Goal: Task Accomplishment & Management: Complete application form

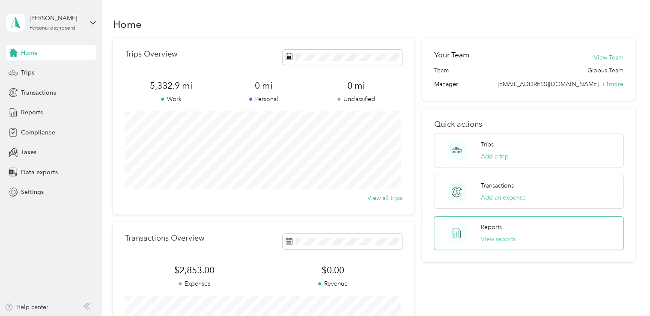
click at [488, 239] on button "View reports" at bounding box center [498, 239] width 35 height 9
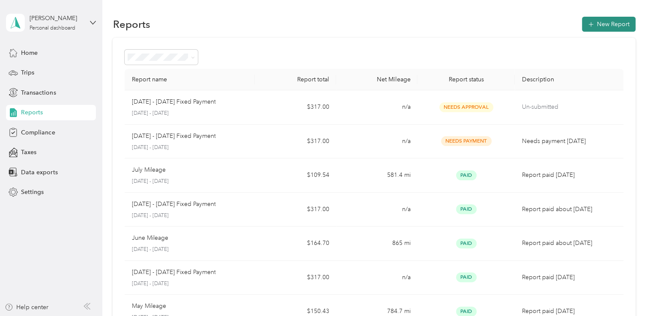
click at [606, 21] on button "New Report" at bounding box center [609, 24] width 54 height 15
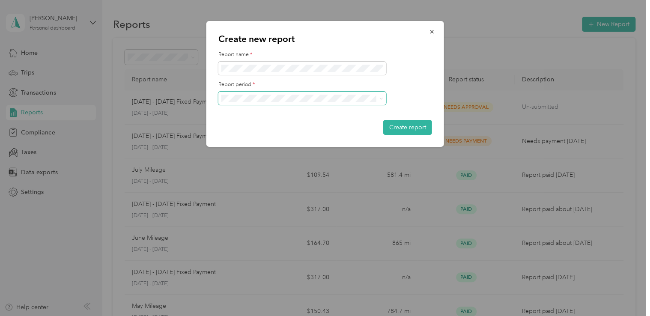
click at [297, 102] on span at bounding box center [302, 99] width 168 height 14
click at [378, 97] on span at bounding box center [379, 98] width 7 height 6
click at [380, 98] on icon at bounding box center [381, 99] width 4 height 4
click at [322, 127] on div "[DATE] - [DATE]" at bounding box center [302, 128] width 156 height 9
click at [411, 125] on button "Create report" at bounding box center [407, 127] width 49 height 15
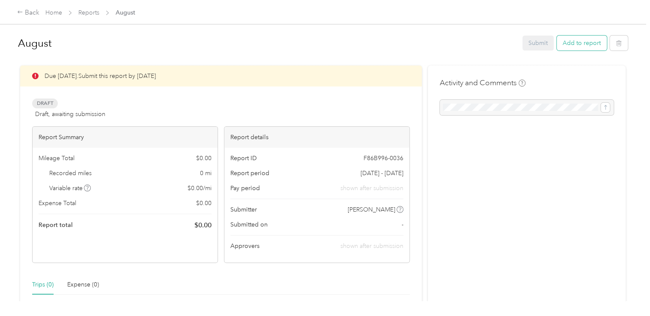
click at [588, 40] on button "Add to report" at bounding box center [582, 43] width 50 height 15
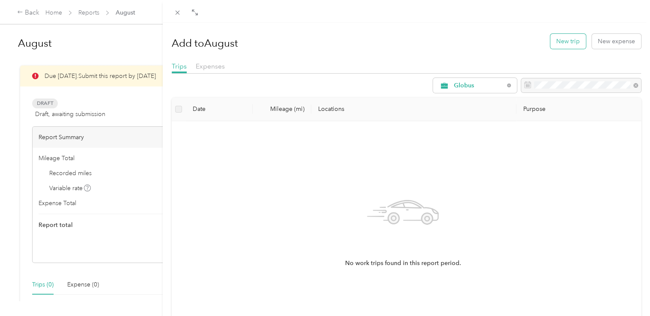
click at [559, 40] on button "New trip" at bounding box center [568, 41] width 36 height 15
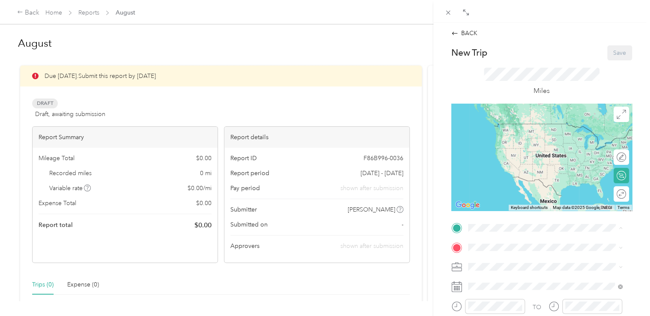
click at [517, 140] on span "[STREET_ADDRESS][PERSON_NAME]" at bounding box center [535, 136] width 102 height 7
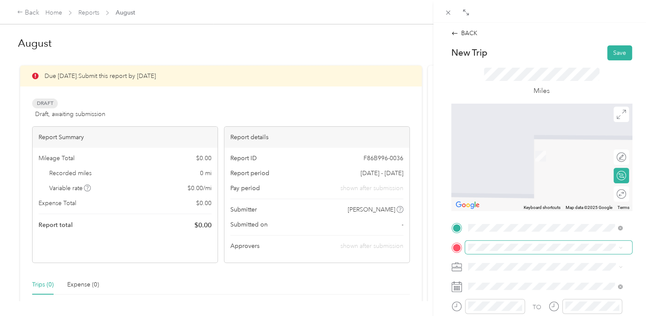
click at [502, 251] on span at bounding box center [548, 248] width 167 height 14
click at [510, 198] on span "[STREET_ADDRESS][PERSON_NAME], [GEOGRAPHIC_DATA], [GEOGRAPHIC_DATA], [GEOGRAPHI…" at bounding box center [548, 189] width 128 height 25
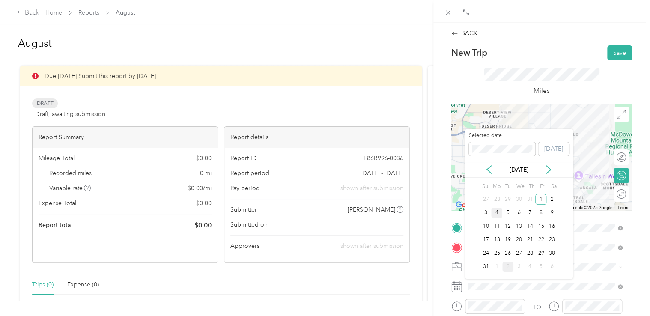
click at [500, 208] on div "4" at bounding box center [496, 213] width 11 height 11
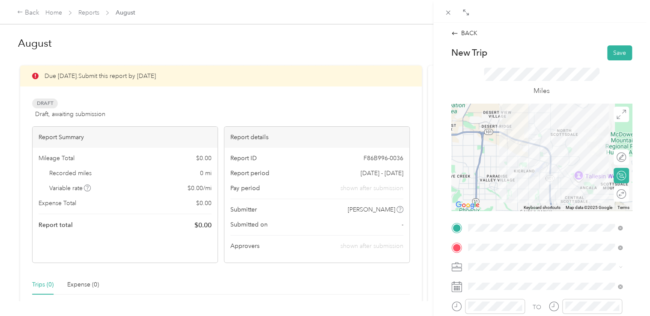
click at [615, 42] on div "BACK New Trip Save This trip cannot be edited because it is either under review…" at bounding box center [541, 228] width 199 height 399
click at [608, 56] on button "Save" at bounding box center [619, 52] width 25 height 15
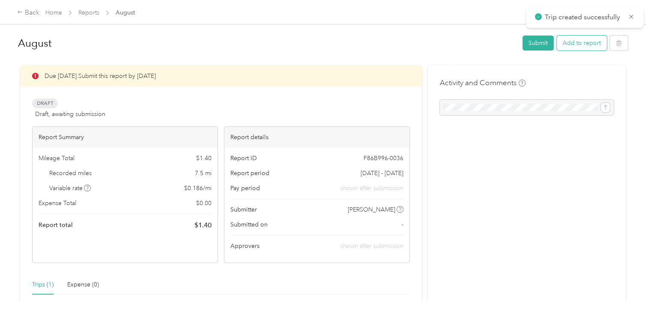
click at [578, 40] on button "Add to report" at bounding box center [582, 43] width 50 height 15
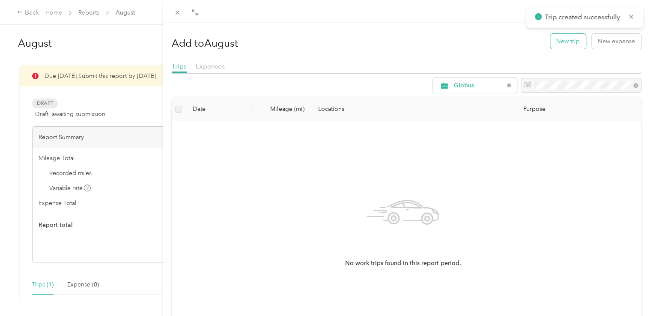
click at [575, 35] on button "New trip" at bounding box center [568, 41] width 36 height 15
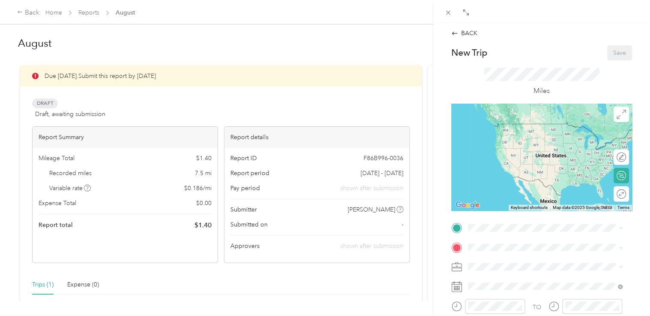
click at [503, 178] on span "[STREET_ADDRESS][PERSON_NAME], [GEOGRAPHIC_DATA], [GEOGRAPHIC_DATA], [GEOGRAPHI…" at bounding box center [548, 172] width 128 height 25
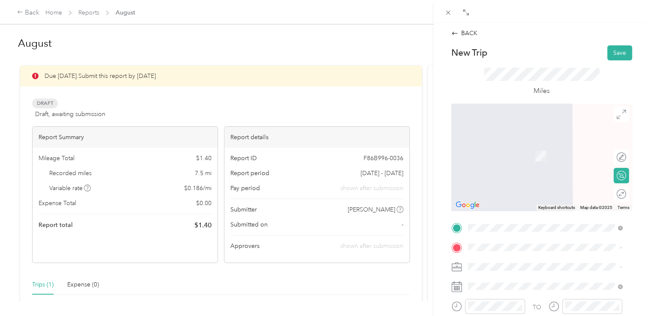
click at [511, 222] on strong "Abrazo [GEOGRAPHIC_DATA]" at bounding box center [527, 218] width 86 height 8
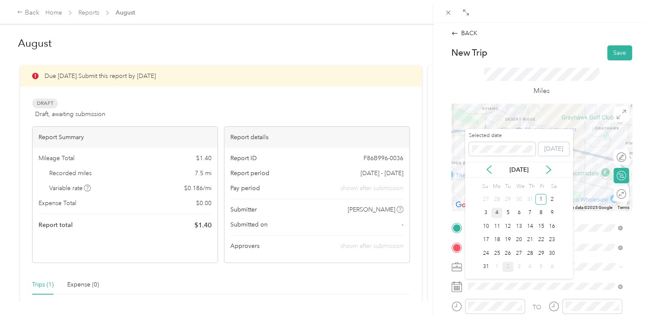
click at [497, 212] on div "4" at bounding box center [496, 213] width 11 height 11
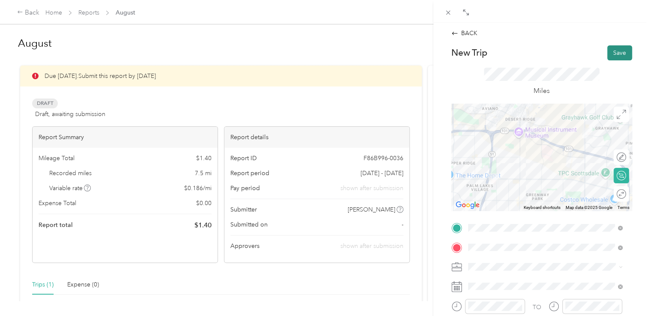
click at [621, 47] on button "Save" at bounding box center [619, 52] width 25 height 15
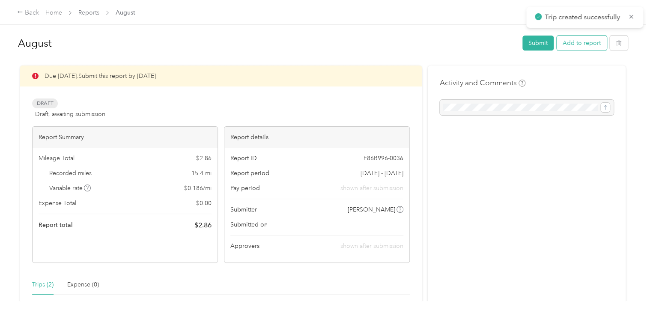
click at [580, 42] on button "Add to report" at bounding box center [582, 43] width 50 height 15
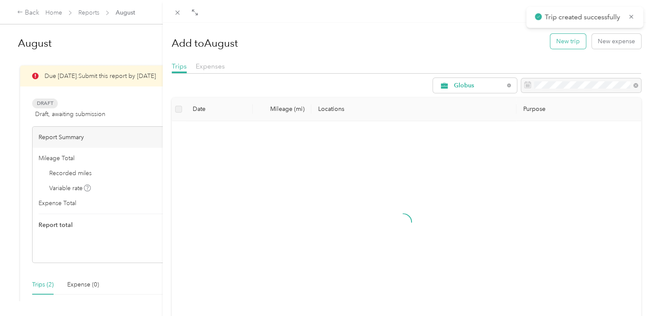
click at [557, 42] on button "New trip" at bounding box center [568, 41] width 36 height 15
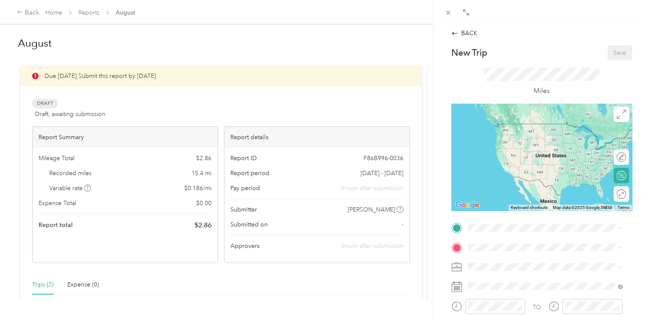
click at [492, 202] on strong "Abrazo [GEOGRAPHIC_DATA]" at bounding box center [527, 199] width 86 height 8
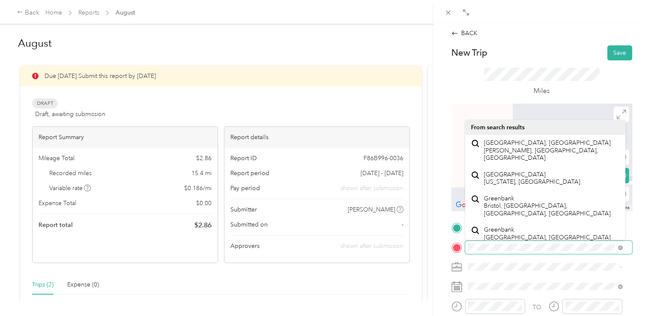
click at [392, 241] on div "BACK New Trip Save This trip cannot be edited because it is either under review…" at bounding box center [325, 158] width 650 height 316
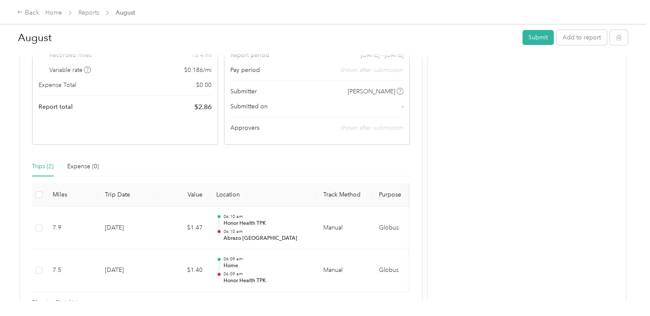
scroll to position [128, 0]
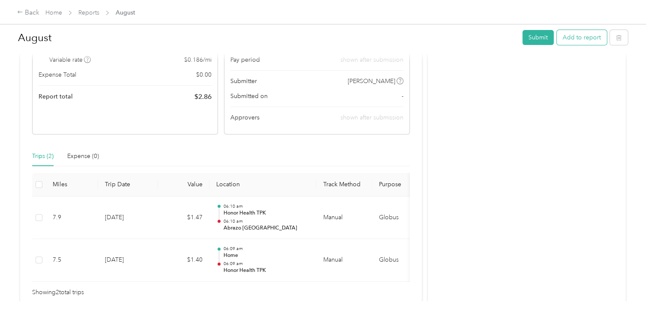
click at [571, 32] on button "Add to report" at bounding box center [582, 37] width 50 height 15
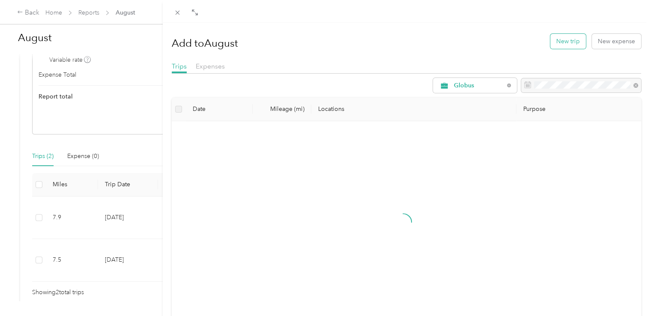
click at [550, 39] on button "New trip" at bounding box center [568, 41] width 36 height 15
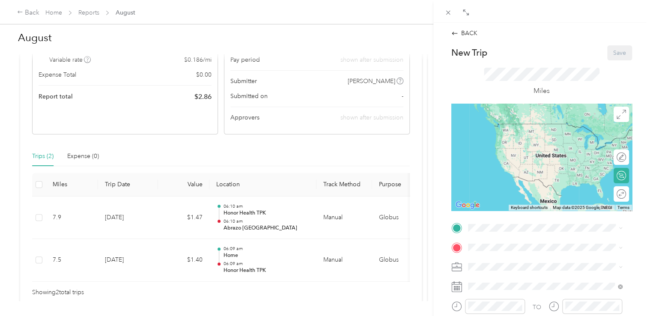
click at [509, 211] on div "[GEOGRAPHIC_DATA] [GEOGRAPHIC_DATA], [STREET_ADDRESS][PERSON_NAME][US_STATE]" at bounding box center [551, 207] width 135 height 27
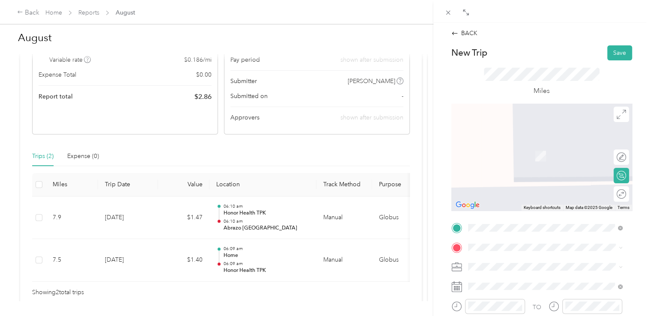
click at [511, 164] on span "[STREET_ADDRESS][US_STATE]" at bounding box center [527, 160] width 86 height 8
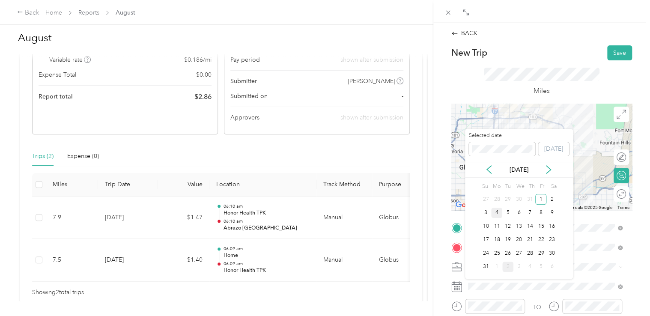
click at [497, 211] on div "4" at bounding box center [496, 213] width 11 height 11
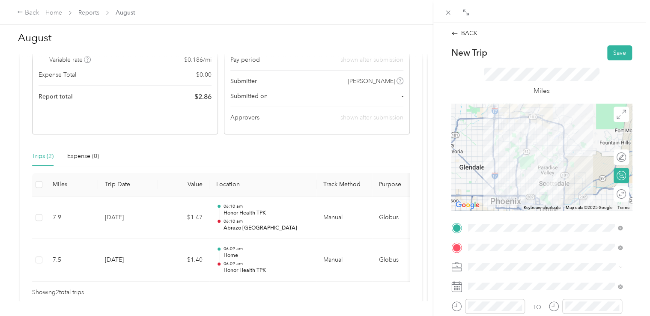
click at [613, 43] on div "BACK New Trip Save This trip cannot be edited because it is either under review…" at bounding box center [541, 228] width 199 height 399
click at [615, 49] on button "Save" at bounding box center [619, 52] width 25 height 15
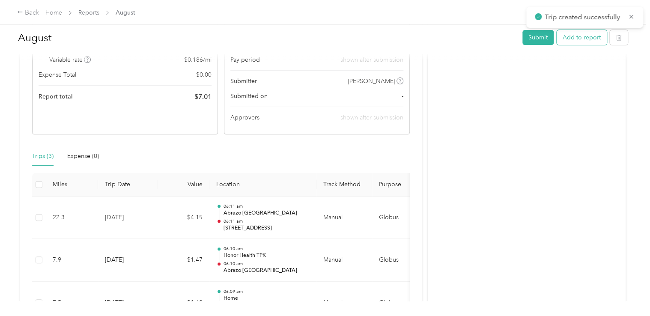
click at [579, 38] on button "Add to report" at bounding box center [582, 37] width 50 height 15
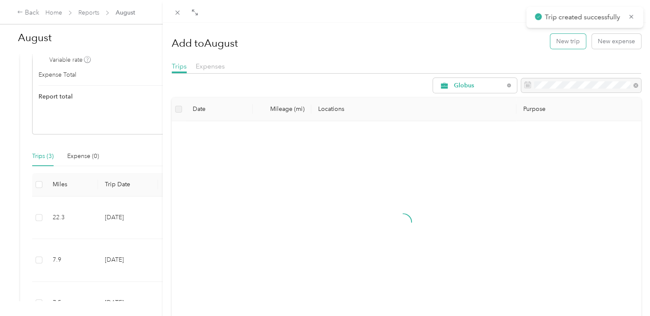
click at [555, 42] on button "New trip" at bounding box center [568, 41] width 36 height 15
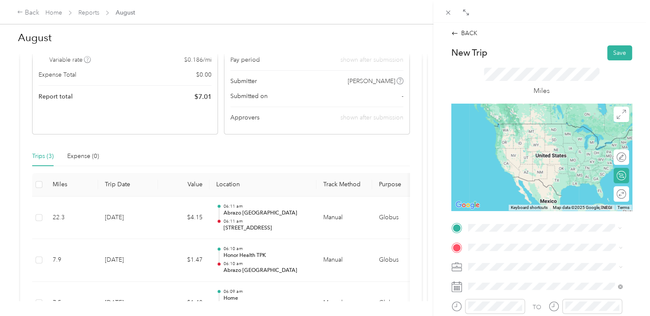
click at [546, 147] on div "[STREET_ADDRESS][US_STATE]" at bounding box center [545, 142] width 149 height 12
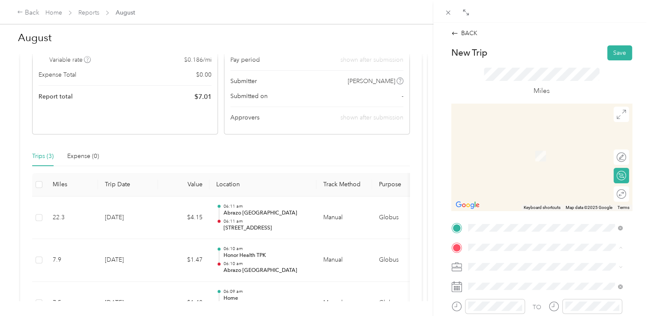
click at [500, 190] on span "[STREET_ADDRESS][PERSON_NAME], [GEOGRAPHIC_DATA], [GEOGRAPHIC_DATA], [GEOGRAPHI…" at bounding box center [548, 191] width 128 height 25
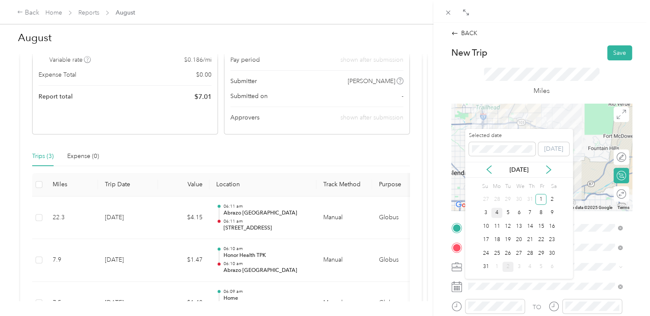
click at [501, 208] on div "4" at bounding box center [496, 213] width 11 height 11
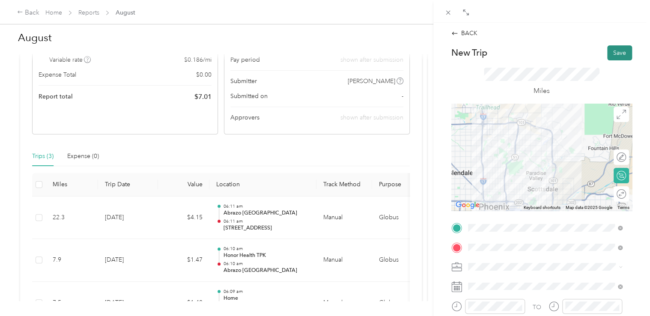
click at [607, 56] on button "Save" at bounding box center [619, 52] width 25 height 15
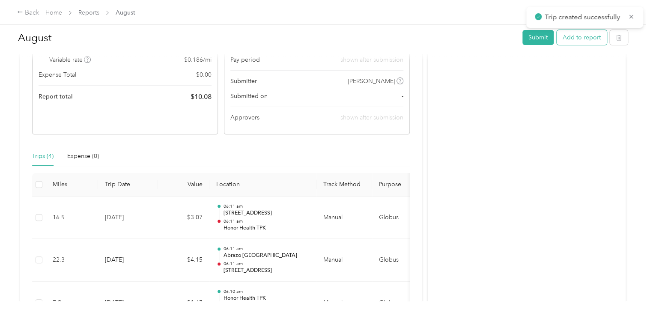
click at [578, 37] on button "Add to report" at bounding box center [582, 37] width 50 height 15
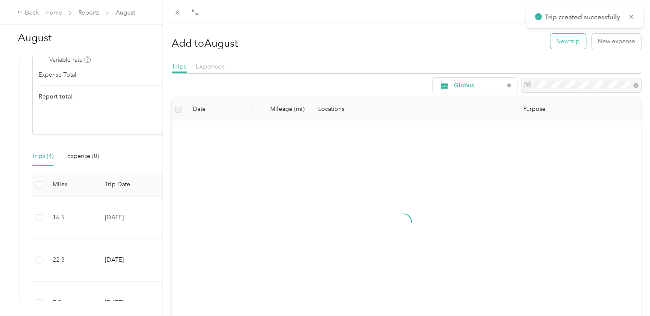
click at [550, 40] on button "New trip" at bounding box center [568, 41] width 36 height 15
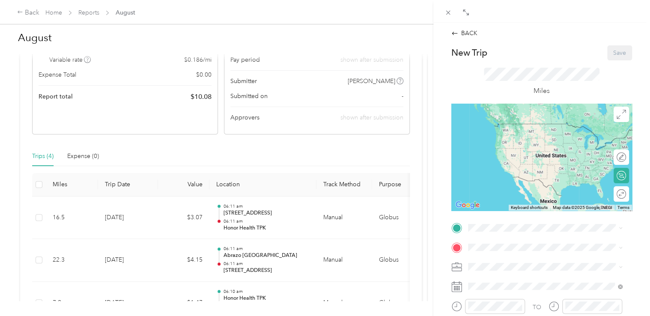
click at [517, 177] on div "Honor Health TPK [STREET_ADDRESS][PERSON_NAME], [GEOGRAPHIC_DATA], [GEOGRAPHIC_…" at bounding box center [551, 167] width 135 height 36
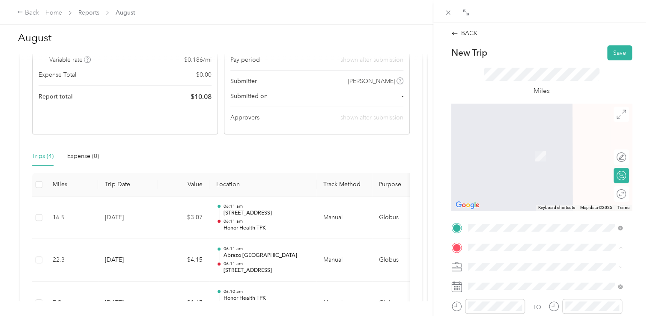
click at [534, 160] on div "Home [STREET_ADDRESS][PERSON_NAME]" at bounding box center [535, 151] width 102 height 18
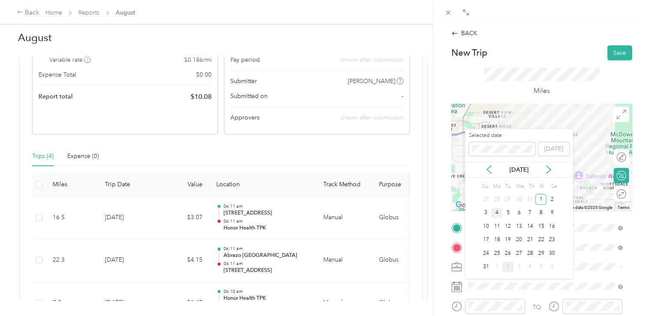
click at [498, 211] on div "4" at bounding box center [496, 213] width 11 height 11
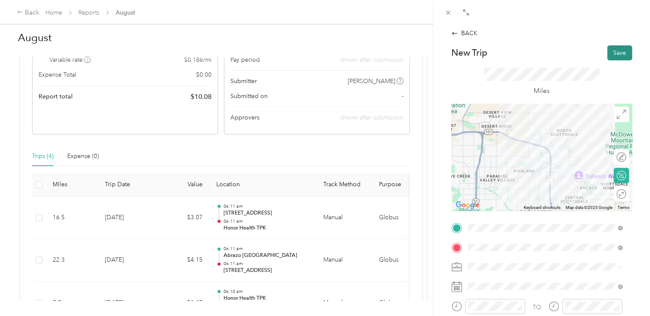
click at [618, 54] on button "Save" at bounding box center [619, 52] width 25 height 15
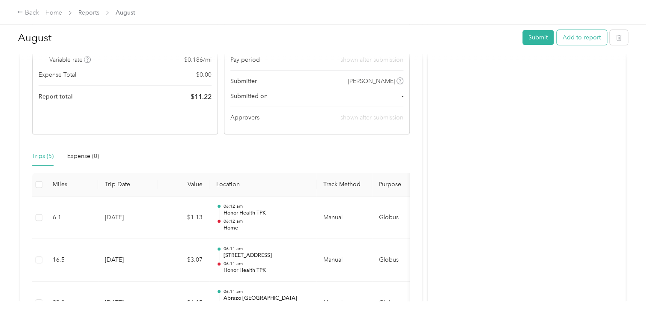
click at [572, 42] on button "Add to report" at bounding box center [582, 37] width 50 height 15
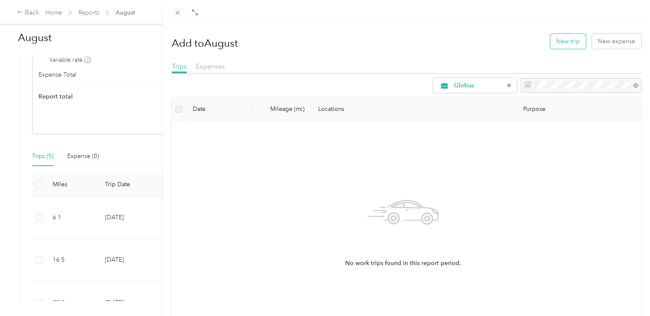
click at [572, 41] on button "New trip" at bounding box center [568, 41] width 36 height 15
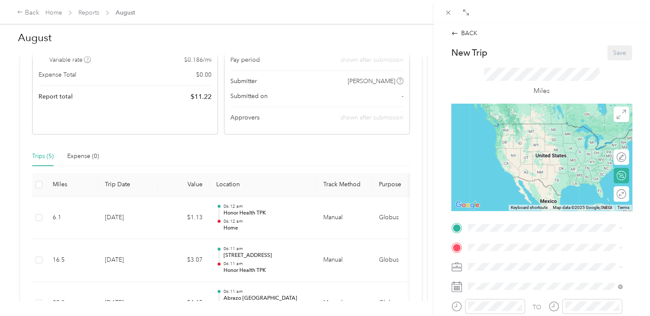
click at [500, 140] on span "[STREET_ADDRESS][PERSON_NAME]" at bounding box center [535, 136] width 102 height 7
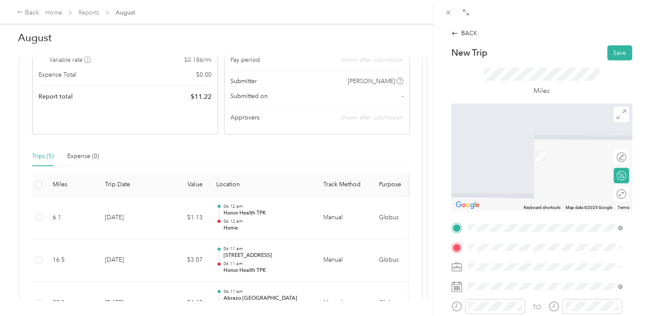
click at [503, 200] on span "[STREET_ADDRESS][PERSON_NAME], [GEOGRAPHIC_DATA], [GEOGRAPHIC_DATA], [GEOGRAPHI…" at bounding box center [548, 191] width 128 height 25
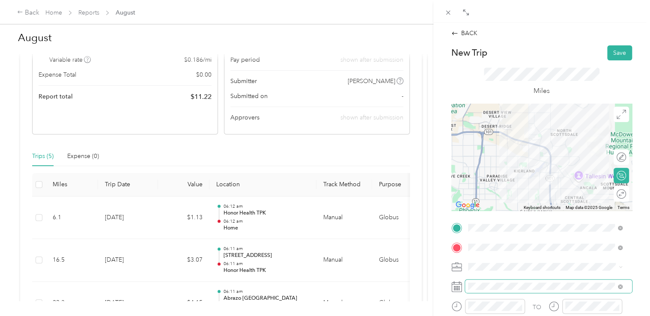
click at [510, 281] on span at bounding box center [548, 287] width 167 height 14
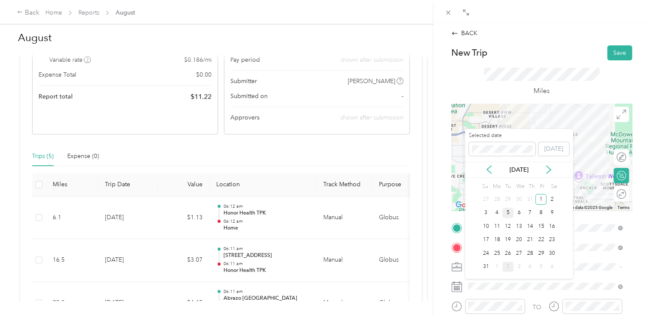
click at [507, 212] on div "5" at bounding box center [507, 213] width 11 height 11
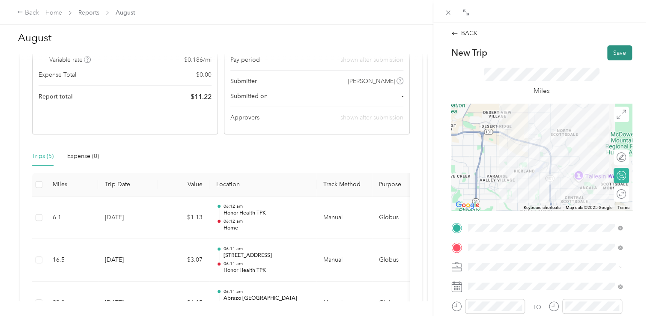
click at [613, 50] on button "Save" at bounding box center [619, 52] width 25 height 15
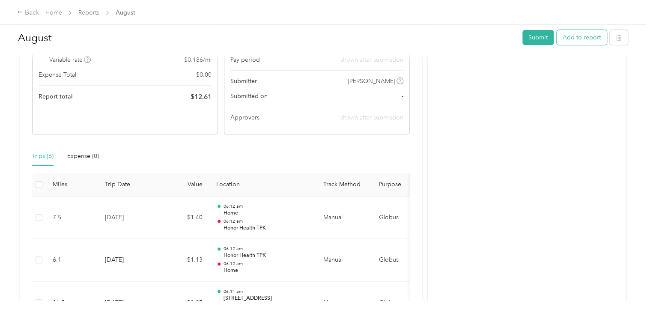
click at [572, 36] on button "Add to report" at bounding box center [582, 37] width 50 height 15
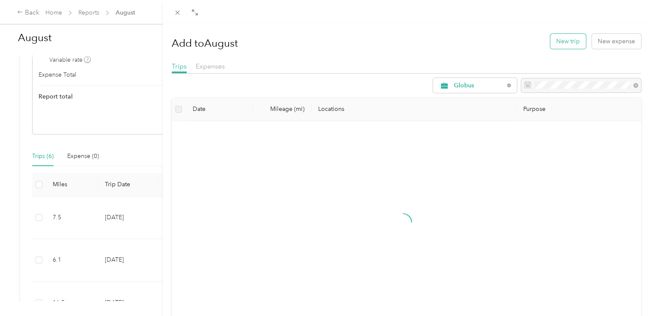
click at [553, 42] on button "New trip" at bounding box center [568, 41] width 36 height 15
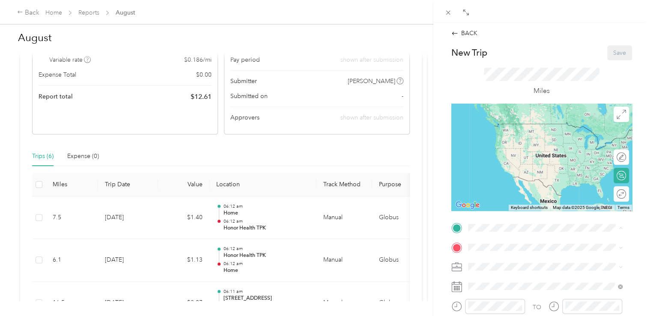
click at [501, 182] on div "Honor Health TPK [STREET_ADDRESS][PERSON_NAME], [GEOGRAPHIC_DATA], [GEOGRAPHIC_…" at bounding box center [551, 168] width 135 height 36
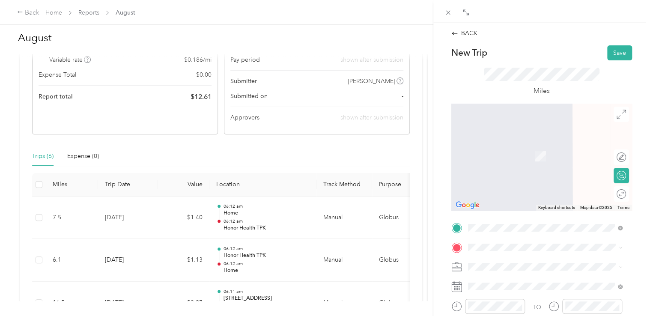
click at [505, 220] on strong "Abrazo [GEOGRAPHIC_DATA]" at bounding box center [527, 216] width 86 height 8
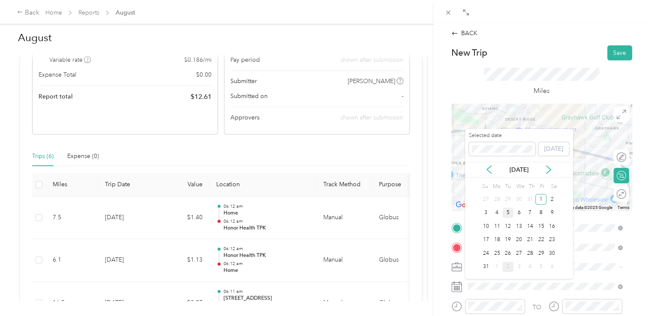
click at [505, 212] on div "5" at bounding box center [507, 213] width 11 height 11
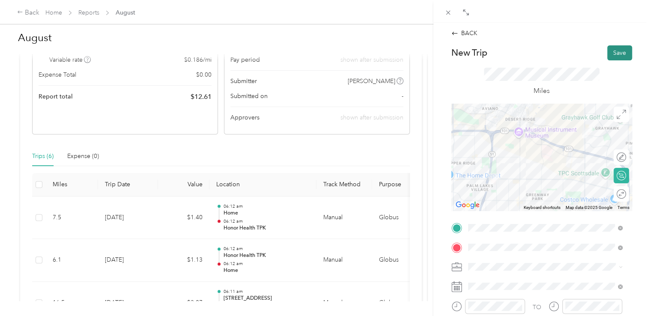
click at [613, 53] on button "Save" at bounding box center [619, 52] width 25 height 15
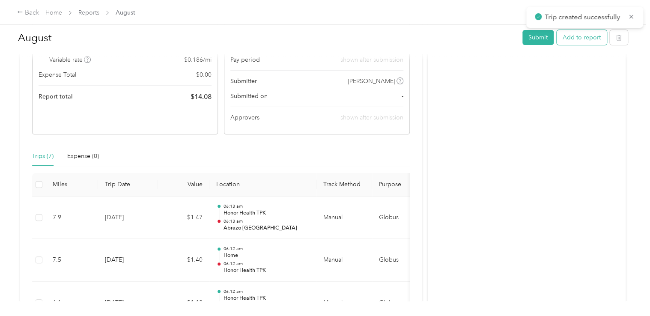
click at [587, 33] on button "Add to report" at bounding box center [582, 37] width 50 height 15
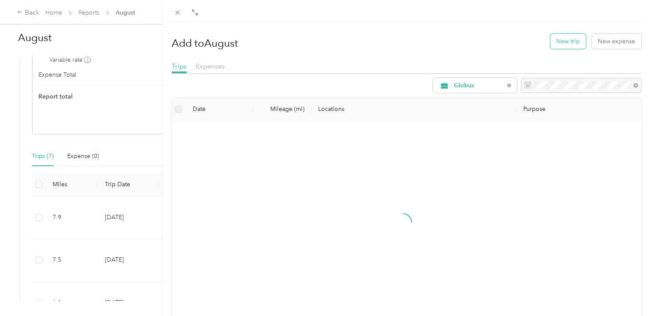
click at [554, 42] on button "New trip" at bounding box center [568, 41] width 36 height 15
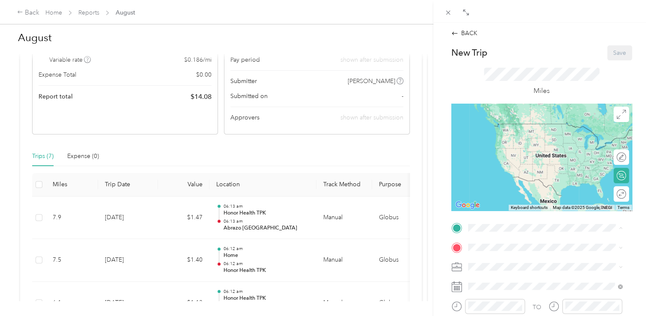
click at [520, 202] on strong "Abrazo [GEOGRAPHIC_DATA]" at bounding box center [527, 199] width 86 height 8
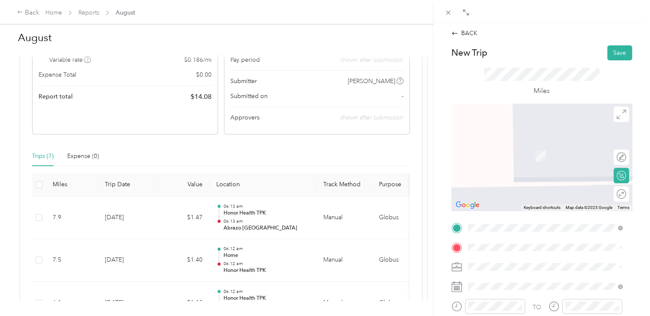
click at [515, 196] on div "Honor Health TPK [STREET_ADDRESS][PERSON_NAME], [GEOGRAPHIC_DATA], [GEOGRAPHIC_…" at bounding box center [551, 187] width 135 height 36
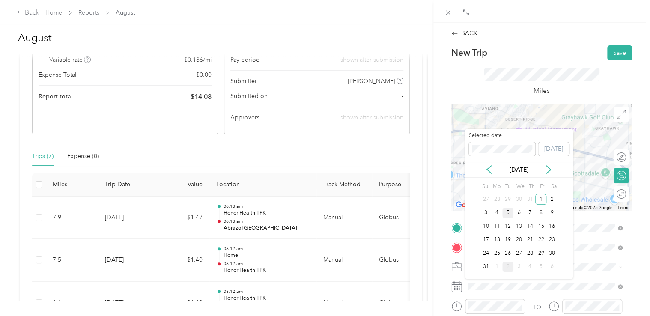
click at [506, 208] on div "5" at bounding box center [507, 213] width 11 height 11
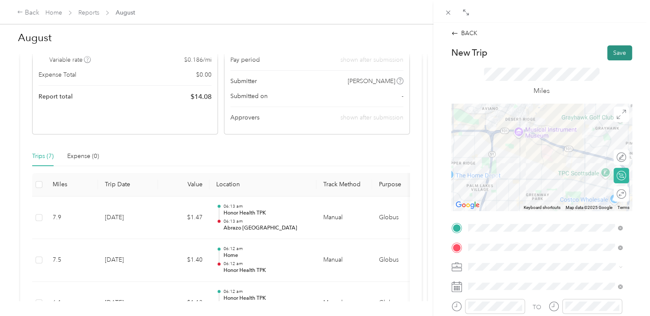
click at [616, 48] on button "Save" at bounding box center [619, 52] width 25 height 15
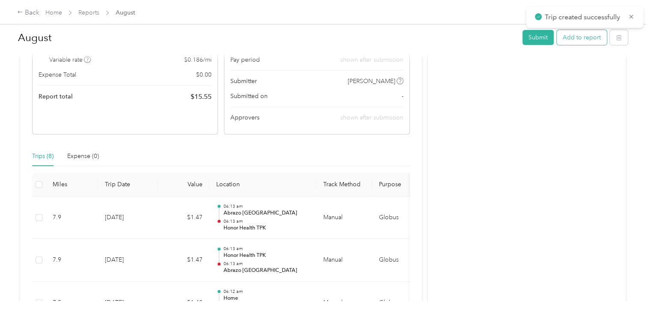
click at [579, 33] on button "Add to report" at bounding box center [582, 37] width 50 height 15
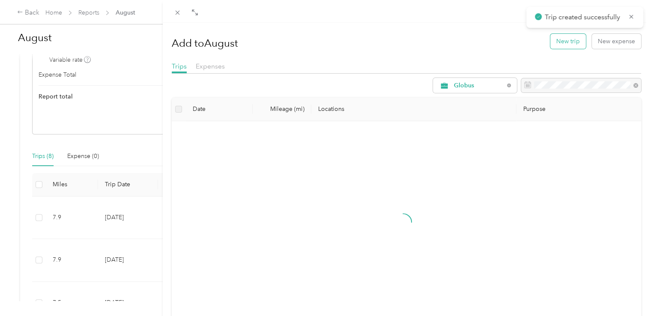
click at [559, 35] on button "New trip" at bounding box center [568, 41] width 36 height 15
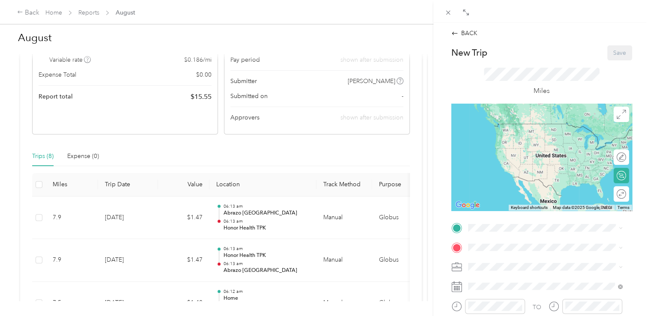
click at [512, 184] on div "Honor Health TPK [STREET_ADDRESS][PERSON_NAME], [GEOGRAPHIC_DATA], [GEOGRAPHIC_…" at bounding box center [551, 167] width 135 height 36
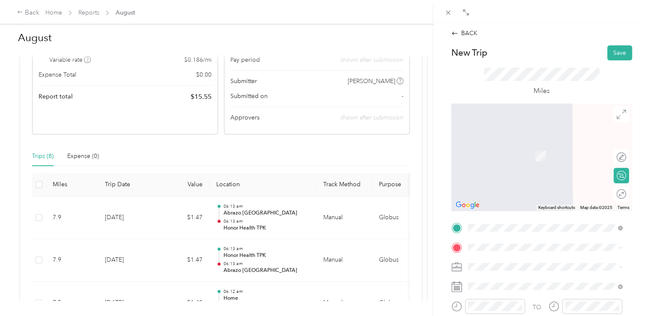
click at [518, 159] on div "Home [STREET_ADDRESS][PERSON_NAME]" at bounding box center [545, 148] width 149 height 21
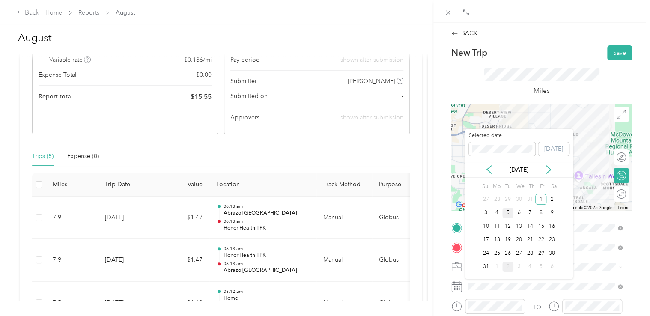
click at [509, 211] on div "5" at bounding box center [507, 213] width 11 height 11
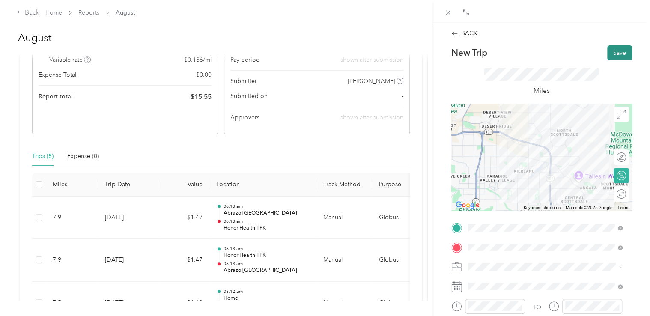
click at [616, 47] on button "Save" at bounding box center [619, 52] width 25 height 15
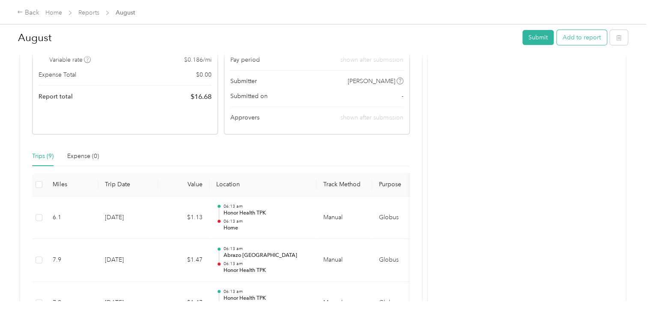
click at [589, 38] on button "Add to report" at bounding box center [582, 37] width 50 height 15
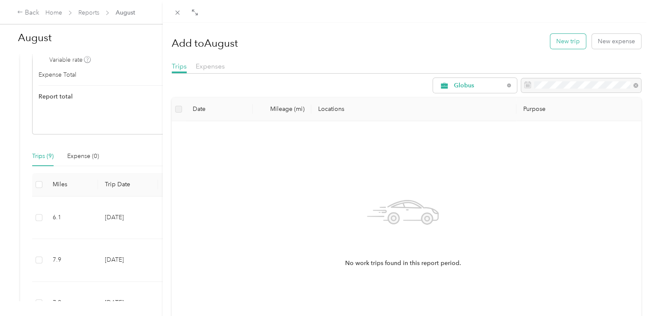
click at [563, 43] on button "New trip" at bounding box center [568, 41] width 36 height 15
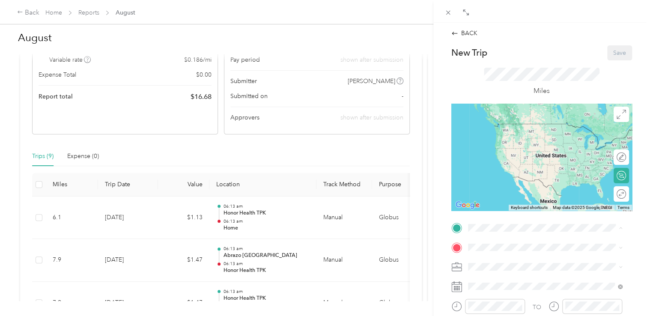
click at [516, 140] on span "[STREET_ADDRESS][PERSON_NAME]" at bounding box center [535, 136] width 102 height 7
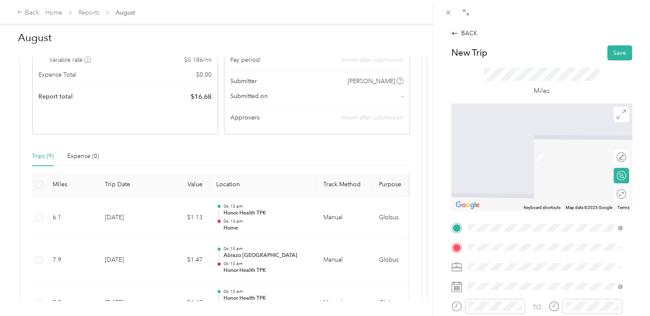
click at [521, 222] on strong "Abrazo [GEOGRAPHIC_DATA]" at bounding box center [527, 218] width 86 height 8
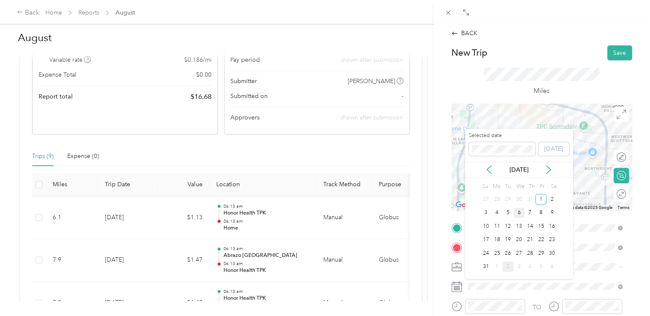
click at [518, 213] on div "6" at bounding box center [518, 213] width 11 height 11
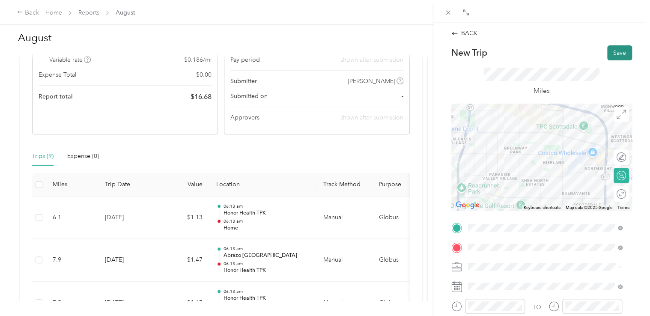
click at [618, 49] on button "Save" at bounding box center [619, 52] width 25 height 15
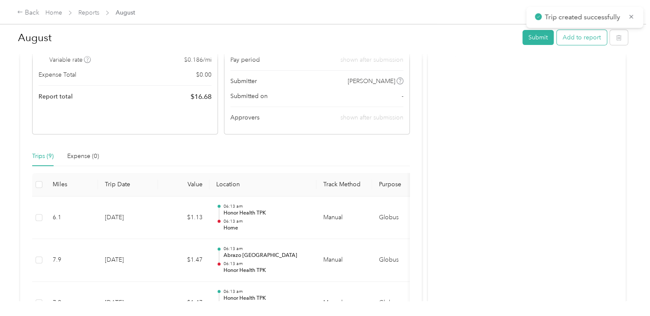
click at [583, 32] on button "Add to report" at bounding box center [582, 37] width 50 height 15
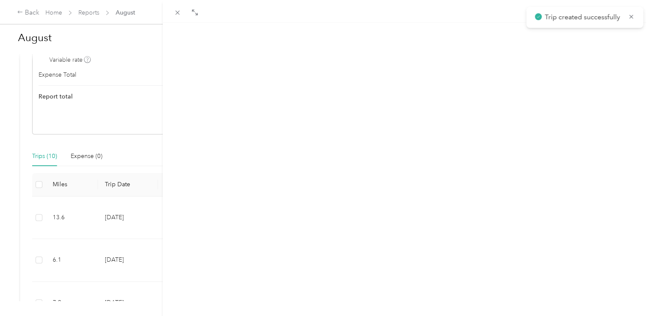
click at [556, 41] on button "New trip" at bounding box center [568, 41] width 36 height 15
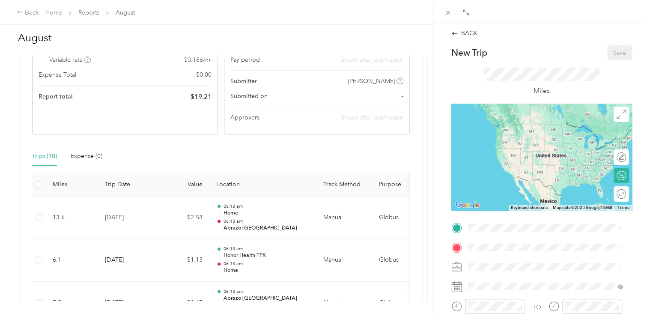
click at [514, 217] on span "[GEOGRAPHIC_DATA], [STREET_ADDRESS][PERSON_NAME][US_STATE]" at bounding box center [543, 213] width 119 height 16
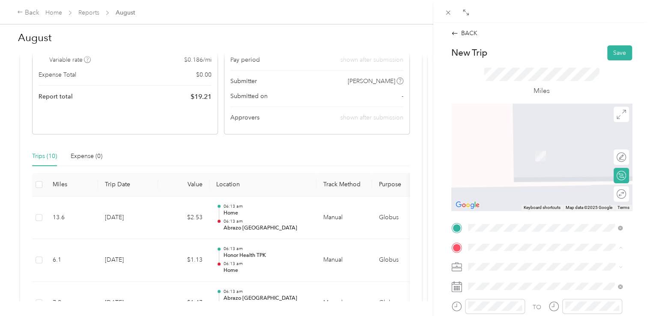
click at [523, 196] on span "[STREET_ADDRESS][PERSON_NAME], [GEOGRAPHIC_DATA], [GEOGRAPHIC_DATA], [GEOGRAPHI…" at bounding box center [548, 191] width 128 height 25
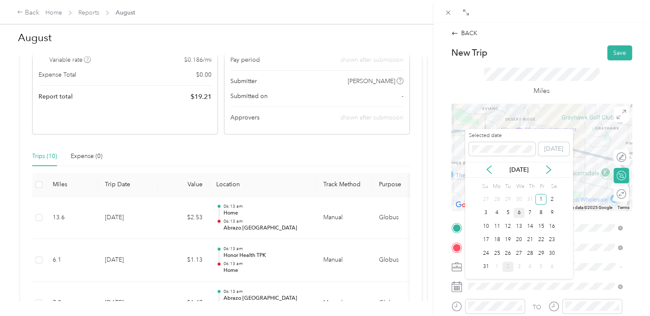
click at [517, 212] on div "6" at bounding box center [518, 213] width 11 height 11
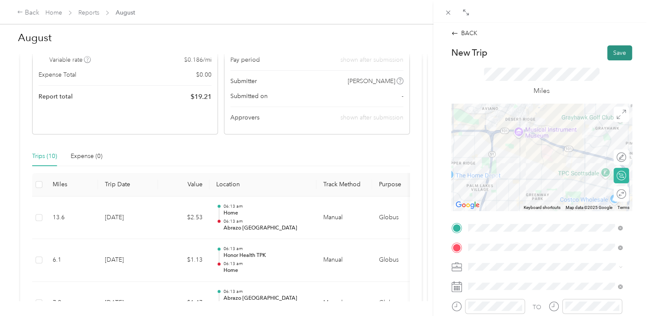
click at [607, 57] on button "Save" at bounding box center [619, 52] width 25 height 15
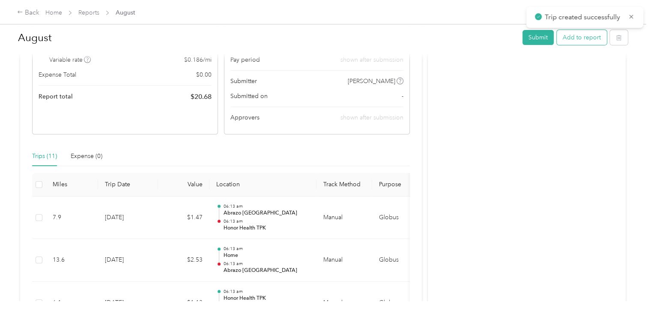
click at [591, 37] on button "Add to report" at bounding box center [582, 37] width 50 height 15
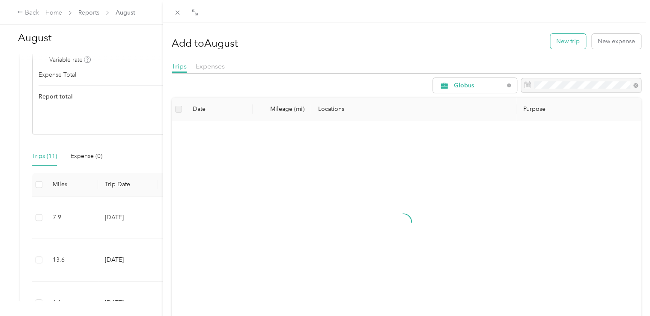
click at [558, 42] on button "New trip" at bounding box center [568, 41] width 36 height 15
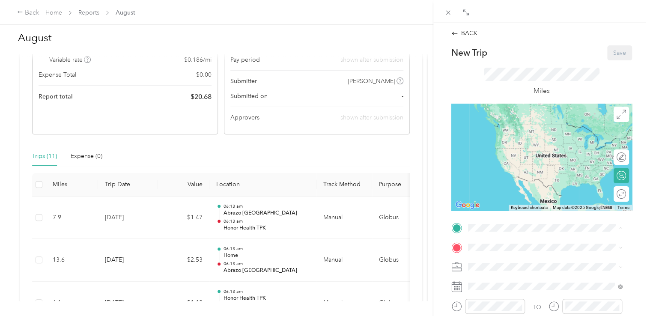
click at [499, 169] on span "[STREET_ADDRESS][PERSON_NAME], [GEOGRAPHIC_DATA], [GEOGRAPHIC_DATA], [GEOGRAPHI…" at bounding box center [548, 172] width 128 height 25
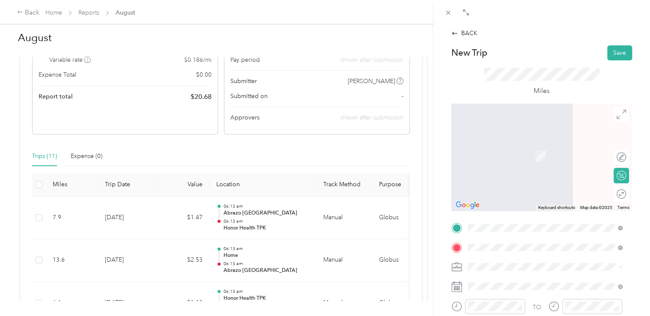
click at [520, 180] on span "[STREET_ADDRESS][US_STATE]" at bounding box center [527, 176] width 86 height 8
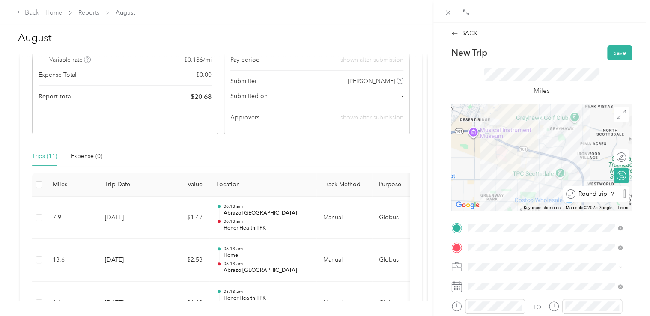
click at [623, 194] on div at bounding box center [624, 193] width 3 height 9
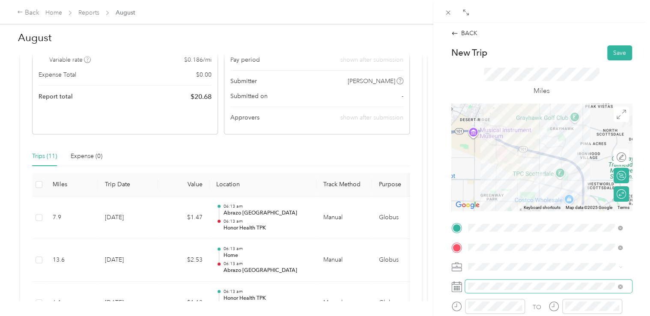
click at [520, 281] on span at bounding box center [548, 287] width 167 height 14
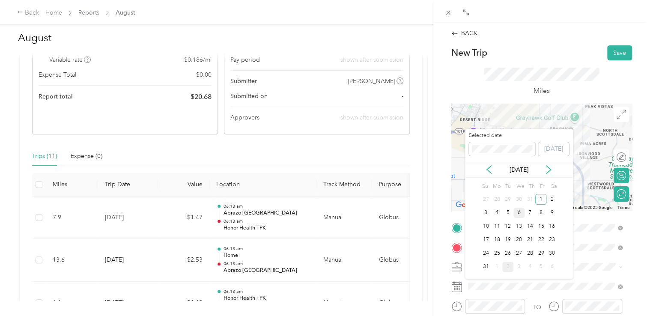
click at [516, 214] on div "6" at bounding box center [518, 213] width 11 height 11
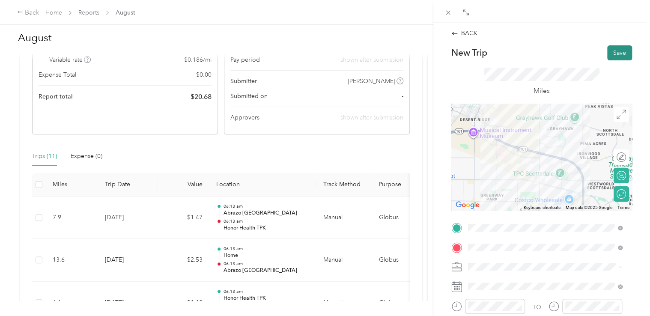
click at [619, 49] on button "Save" at bounding box center [619, 52] width 25 height 15
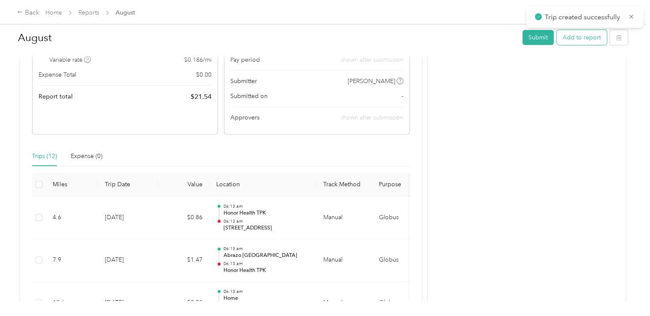
click at [571, 37] on button "Add to report" at bounding box center [582, 37] width 50 height 15
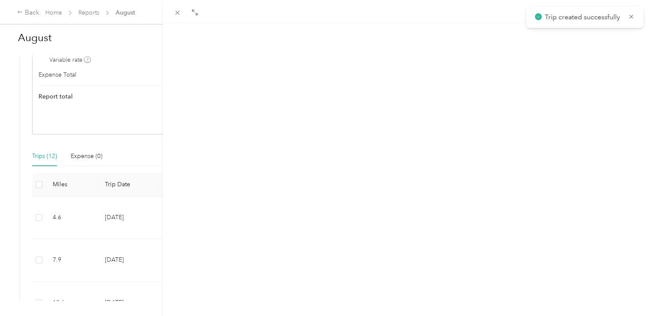
click at [553, 40] on button "New trip" at bounding box center [568, 41] width 36 height 15
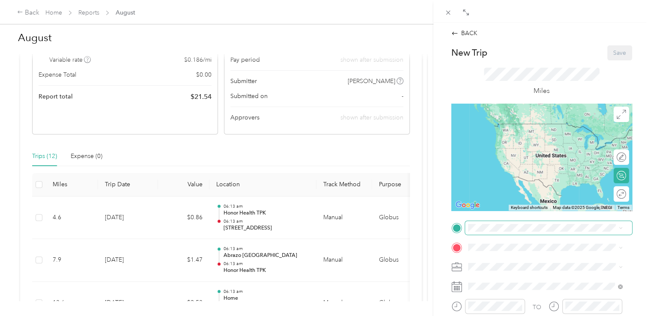
click at [536, 232] on span at bounding box center [548, 228] width 167 height 14
click at [526, 169] on span "[STREET_ADDRESS][PERSON_NAME], [GEOGRAPHIC_DATA], [GEOGRAPHIC_DATA], [GEOGRAPHI…" at bounding box center [548, 172] width 128 height 25
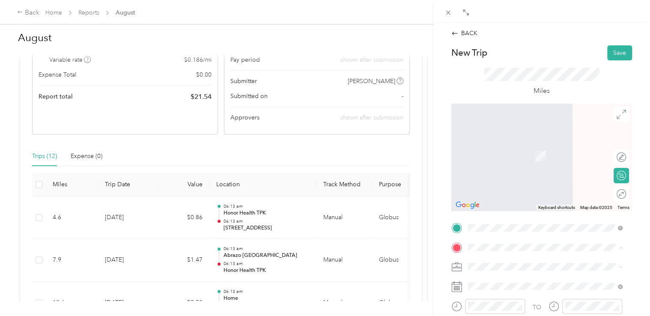
click at [521, 222] on strong "Abrazo [GEOGRAPHIC_DATA]" at bounding box center [527, 218] width 86 height 8
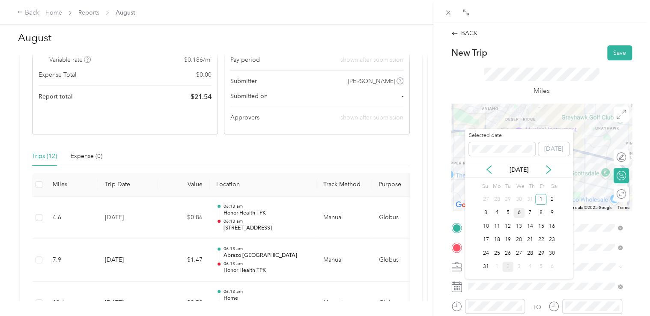
click at [522, 211] on div "6" at bounding box center [518, 213] width 11 height 11
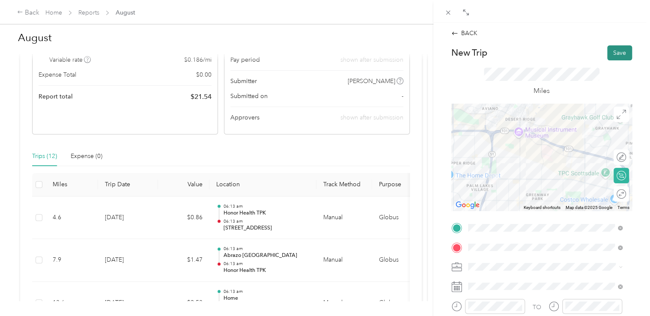
click at [611, 49] on button "Save" at bounding box center [619, 52] width 25 height 15
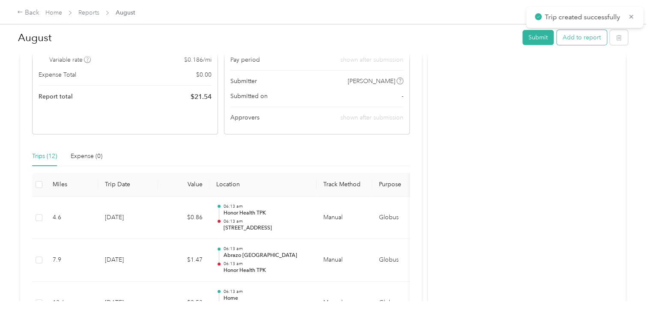
click at [589, 30] on button "Add to report" at bounding box center [582, 37] width 50 height 15
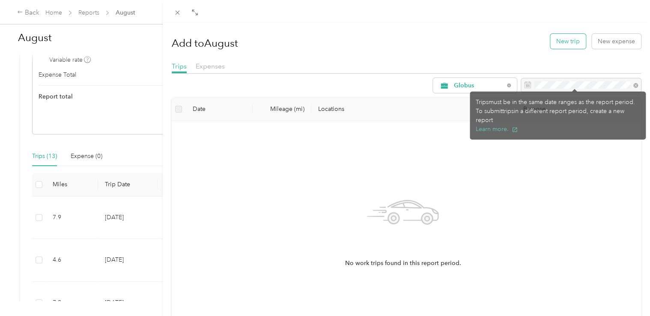
click at [561, 45] on button "New trip" at bounding box center [568, 41] width 36 height 15
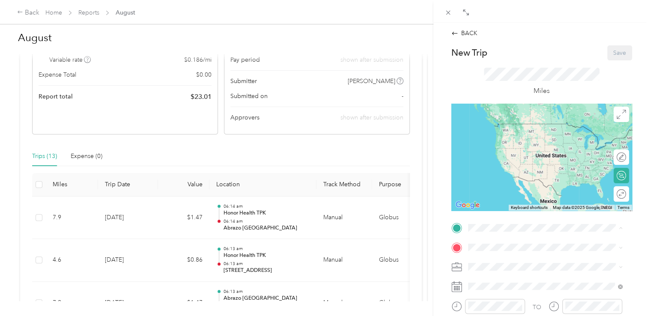
click at [505, 202] on strong "Abrazo [GEOGRAPHIC_DATA]" at bounding box center [527, 199] width 86 height 8
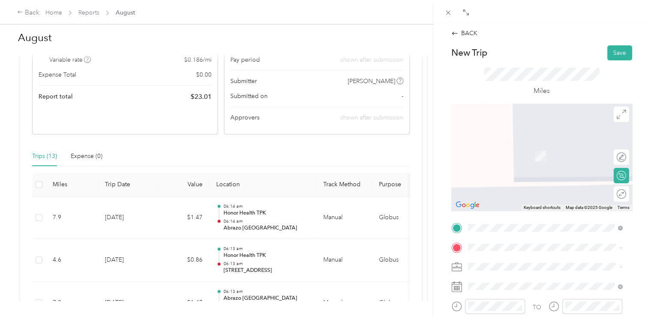
click at [510, 157] on div "Home [STREET_ADDRESS][PERSON_NAME]" at bounding box center [535, 151] width 102 height 18
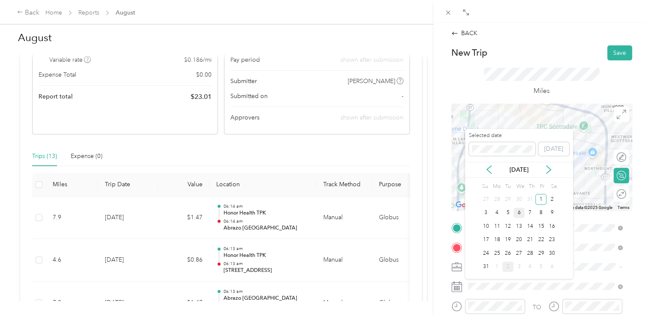
click at [517, 210] on div "6" at bounding box center [518, 213] width 11 height 11
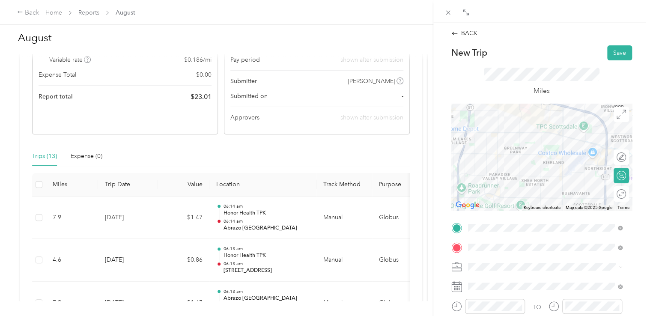
click at [625, 54] on form "New Trip Save This trip cannot be edited because it is either under review, app…" at bounding box center [541, 236] width 199 height 383
click at [607, 52] on button "Save" at bounding box center [619, 52] width 25 height 15
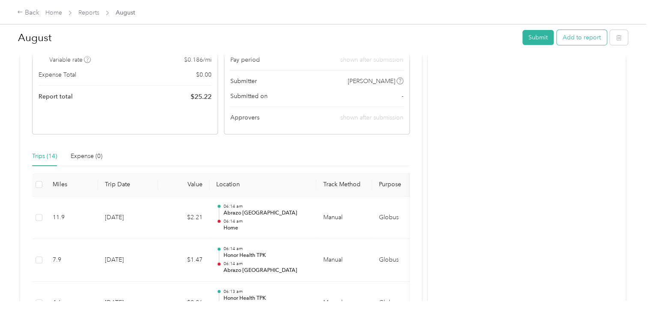
click at [591, 33] on button "Add to report" at bounding box center [582, 37] width 50 height 15
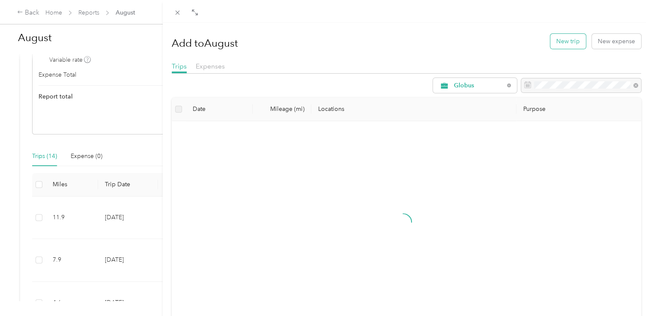
click at [568, 35] on button "New trip" at bounding box center [568, 41] width 36 height 15
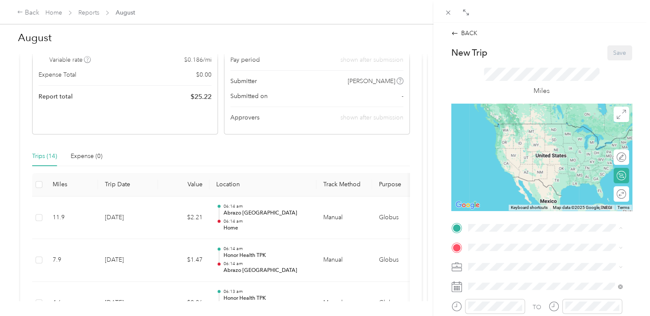
click at [514, 140] on span "[STREET_ADDRESS][PERSON_NAME]" at bounding box center [535, 136] width 102 height 7
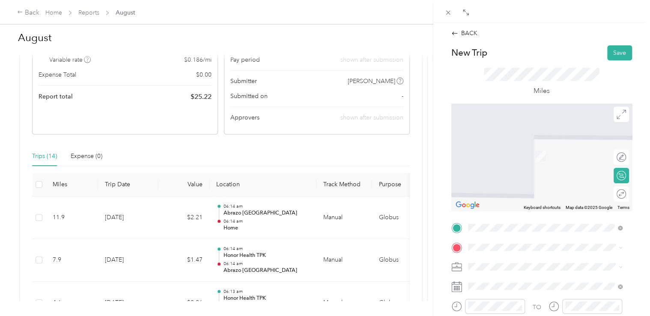
click at [521, 190] on span "[STREET_ADDRESS][PERSON_NAME], [GEOGRAPHIC_DATA], [GEOGRAPHIC_DATA], [GEOGRAPHI…" at bounding box center [548, 191] width 128 height 25
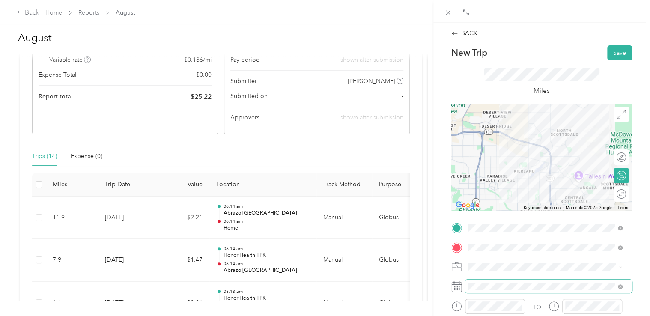
click at [501, 281] on span at bounding box center [548, 287] width 167 height 14
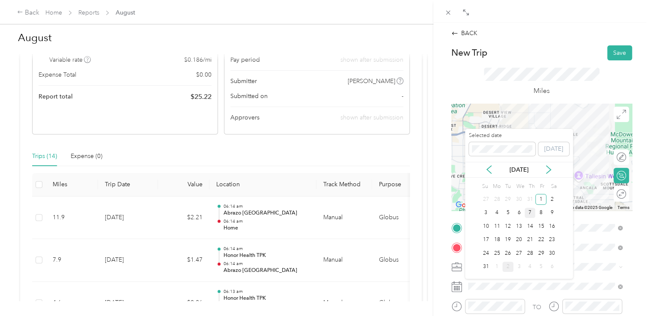
click at [527, 214] on div "7" at bounding box center [529, 213] width 11 height 11
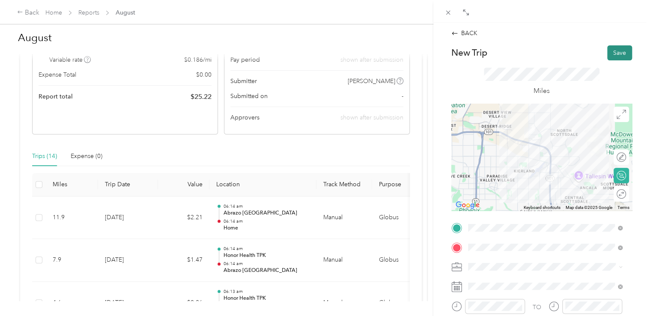
click at [611, 57] on button "Save" at bounding box center [619, 52] width 25 height 15
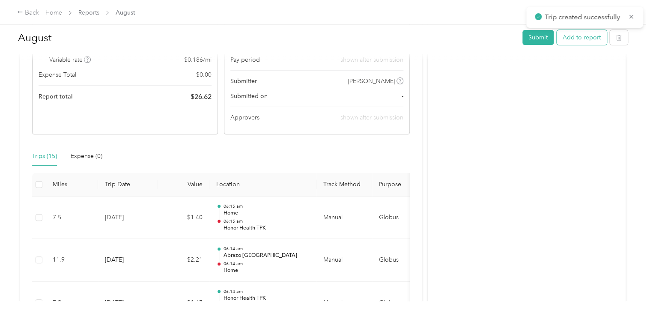
click at [592, 32] on button "Add to report" at bounding box center [582, 37] width 50 height 15
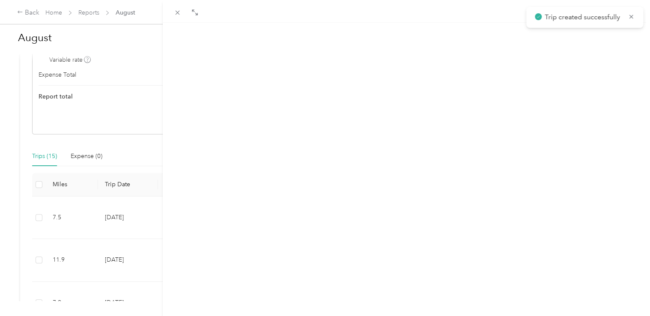
click at [559, 40] on button "New trip" at bounding box center [568, 41] width 36 height 15
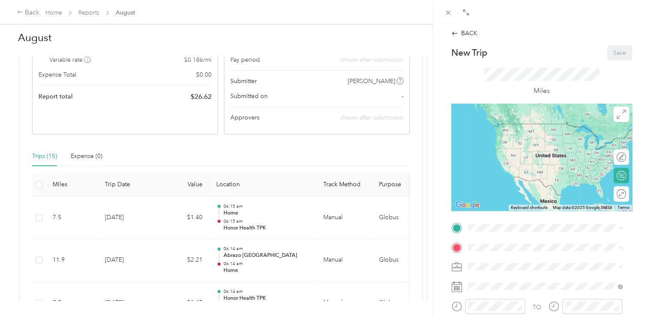
click at [503, 176] on div "Honor Health TPK [STREET_ADDRESS][PERSON_NAME], [GEOGRAPHIC_DATA], [GEOGRAPHIC_…" at bounding box center [551, 168] width 135 height 36
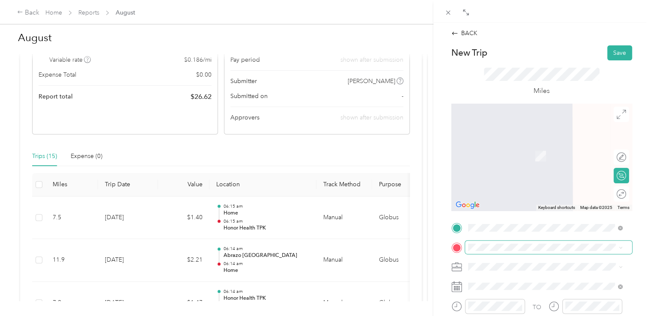
click at [494, 241] on span at bounding box center [548, 248] width 167 height 14
click at [521, 222] on strong "Abrazo [GEOGRAPHIC_DATA]" at bounding box center [527, 218] width 86 height 8
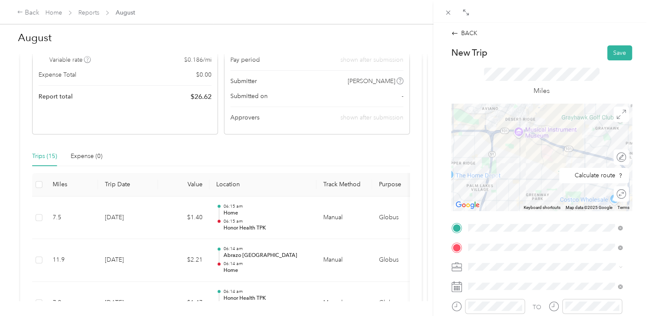
click at [626, 192] on div "Round trip" at bounding box center [626, 193] width 0 height 9
click at [610, 191] on div at bounding box center [617, 193] width 18 height 9
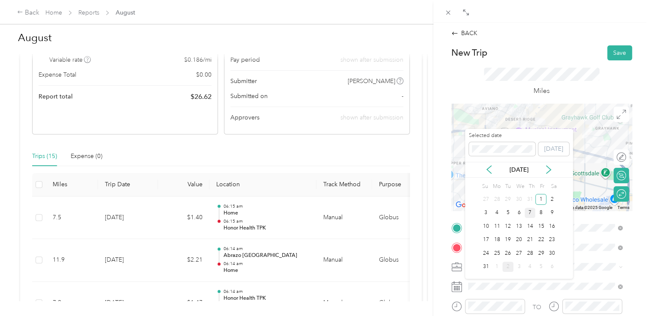
click at [527, 209] on div "7" at bounding box center [529, 213] width 11 height 11
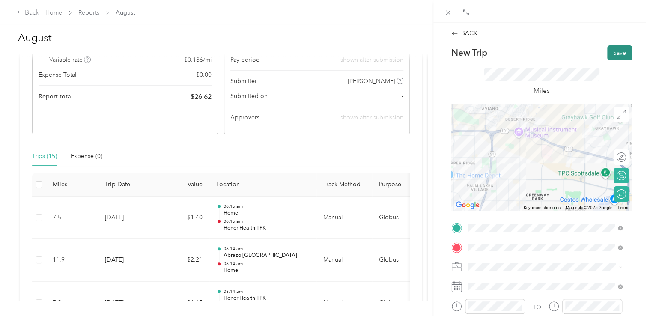
click at [609, 46] on button "Save" at bounding box center [619, 52] width 25 height 15
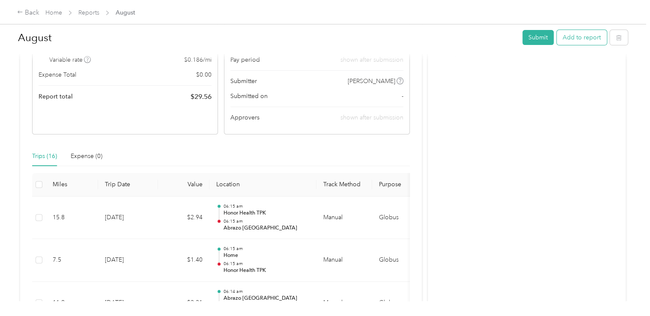
click at [580, 36] on button "Add to report" at bounding box center [582, 37] width 50 height 15
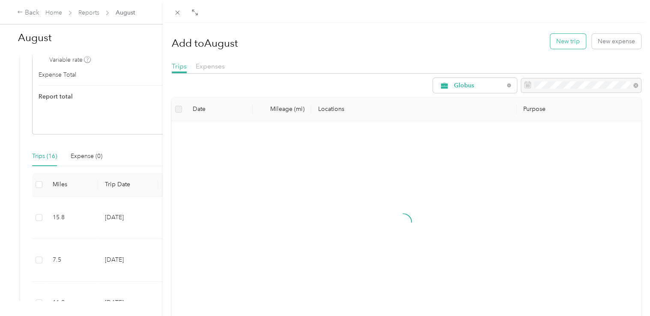
click at [571, 37] on button "New trip" at bounding box center [568, 41] width 36 height 15
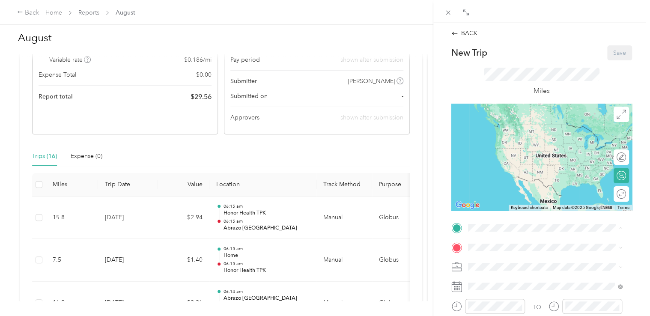
click at [512, 180] on span "[STREET_ADDRESS][PERSON_NAME], [GEOGRAPHIC_DATA], [GEOGRAPHIC_DATA], [GEOGRAPHI…" at bounding box center [548, 172] width 128 height 25
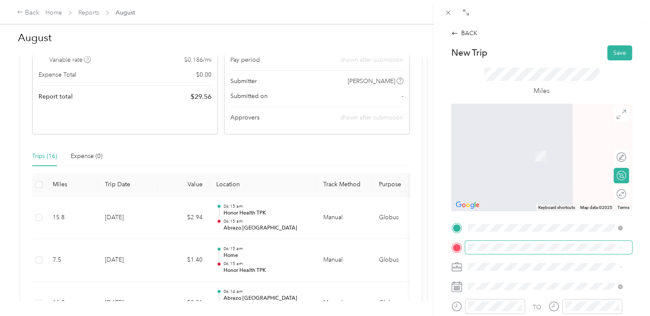
click at [509, 253] on span at bounding box center [548, 248] width 167 height 14
click at [507, 222] on strong "Abrazo [GEOGRAPHIC_DATA]" at bounding box center [527, 218] width 86 height 8
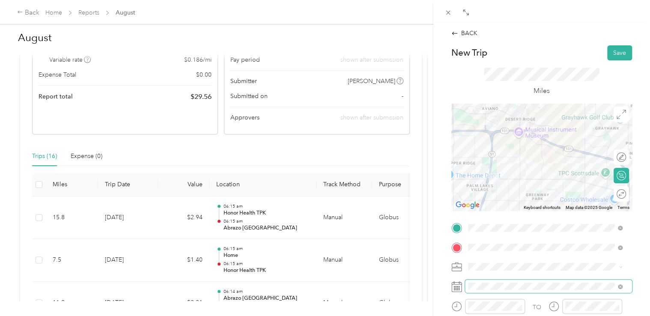
click at [501, 281] on span at bounding box center [548, 287] width 167 height 14
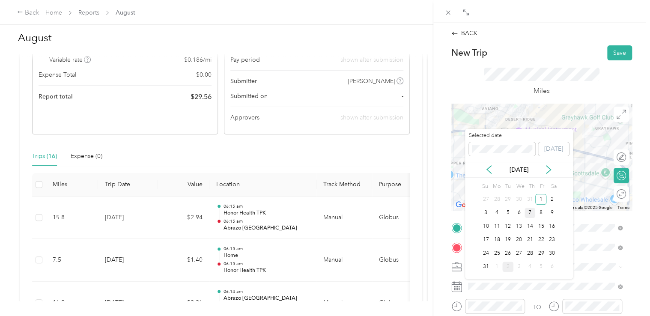
click at [527, 211] on div "7" at bounding box center [529, 213] width 11 height 11
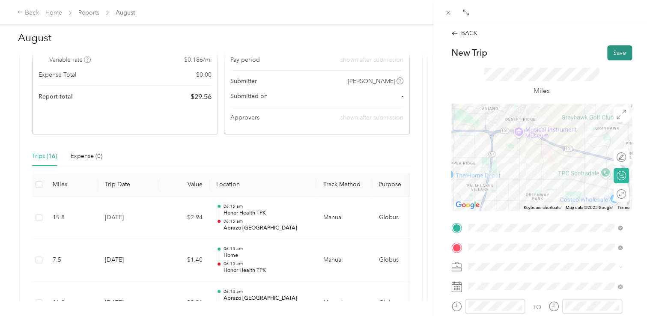
click at [621, 53] on button "Save" at bounding box center [619, 52] width 25 height 15
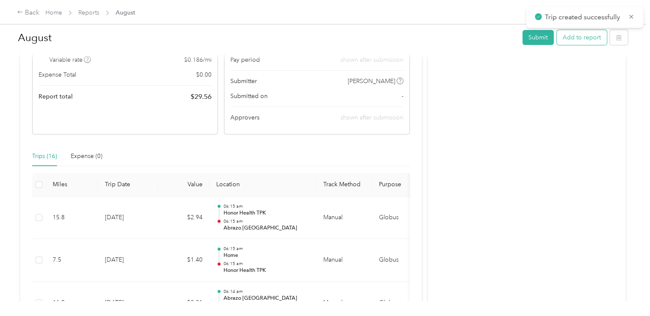
click at [581, 42] on button "Add to report" at bounding box center [582, 37] width 50 height 15
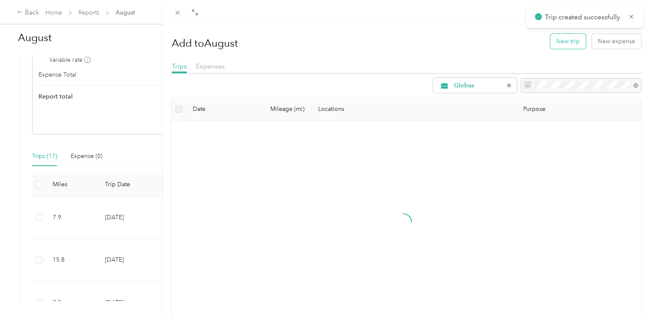
click at [554, 38] on button "New trip" at bounding box center [568, 41] width 36 height 15
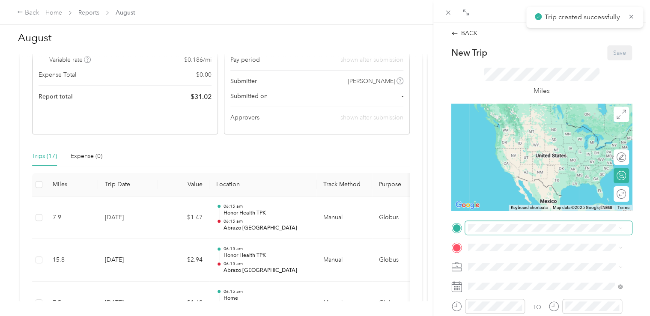
click at [516, 232] on span at bounding box center [548, 228] width 167 height 14
click at [522, 216] on span "[GEOGRAPHIC_DATA], [STREET_ADDRESS][PERSON_NAME][US_STATE]" at bounding box center [543, 213] width 119 height 16
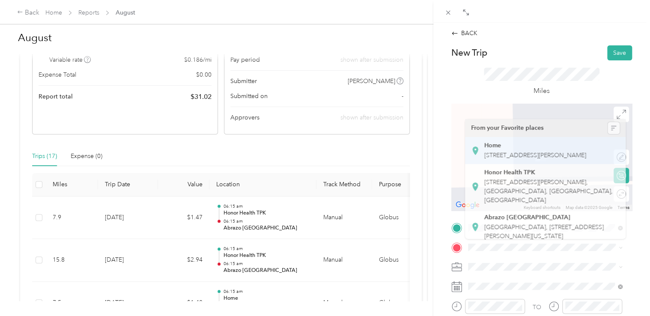
click at [526, 164] on li "Home [STREET_ADDRESS][PERSON_NAME]" at bounding box center [545, 150] width 161 height 27
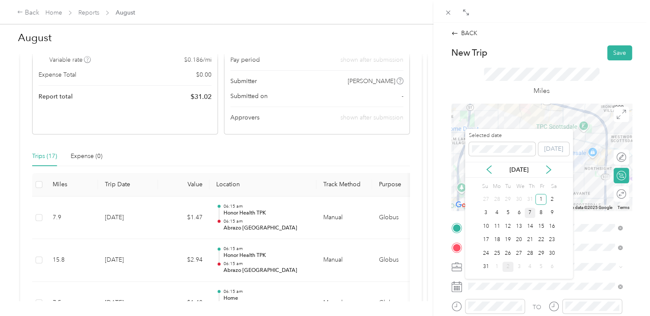
click at [530, 213] on div "7" at bounding box center [529, 213] width 11 height 11
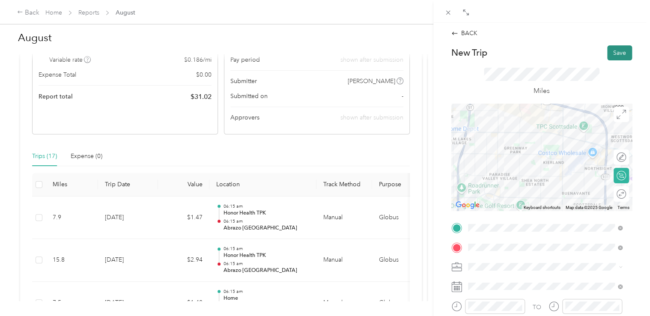
click at [625, 46] on button "Save" at bounding box center [619, 52] width 25 height 15
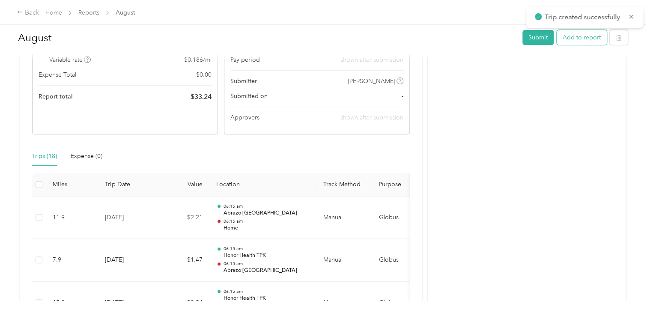
click at [563, 39] on button "Add to report" at bounding box center [582, 37] width 50 height 15
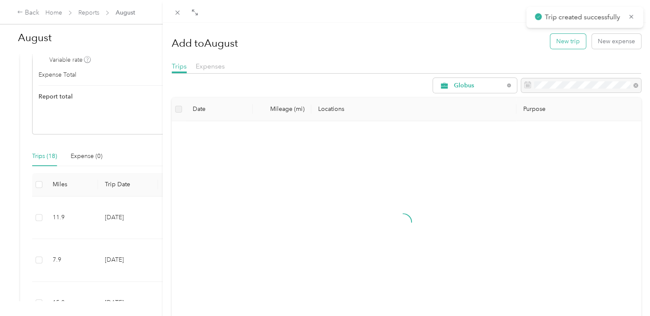
click at [555, 39] on button "New trip" at bounding box center [568, 41] width 36 height 15
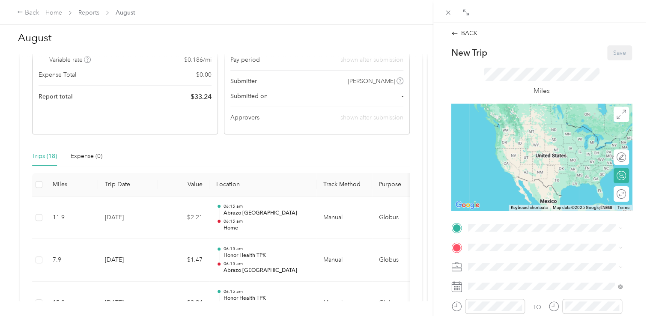
click at [521, 140] on span "[STREET_ADDRESS][PERSON_NAME]" at bounding box center [535, 136] width 102 height 7
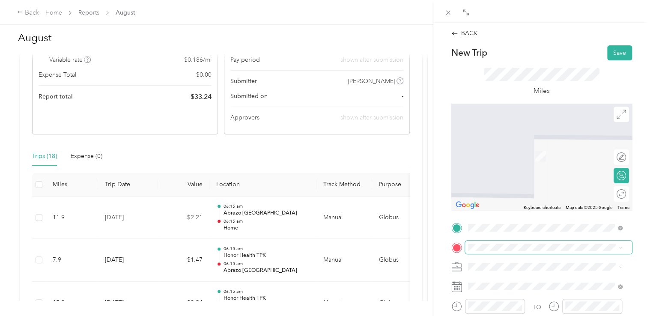
click at [512, 251] on span at bounding box center [548, 248] width 167 height 14
click at [517, 222] on strong "Abrazo [GEOGRAPHIC_DATA]" at bounding box center [527, 218] width 86 height 8
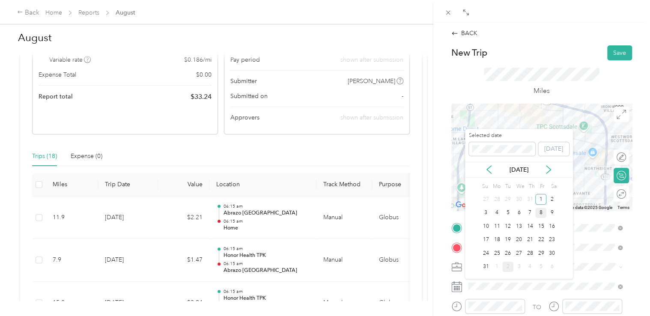
click at [537, 214] on div "8" at bounding box center [540, 213] width 11 height 11
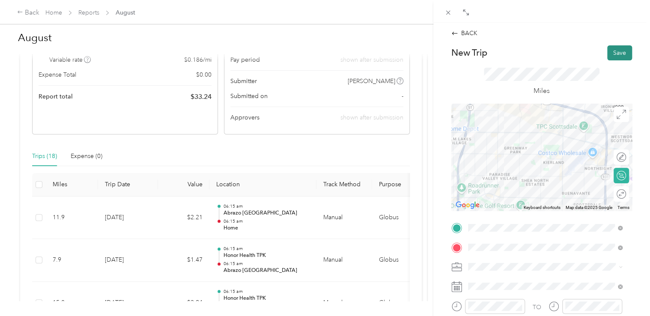
click at [616, 53] on button "Save" at bounding box center [619, 52] width 25 height 15
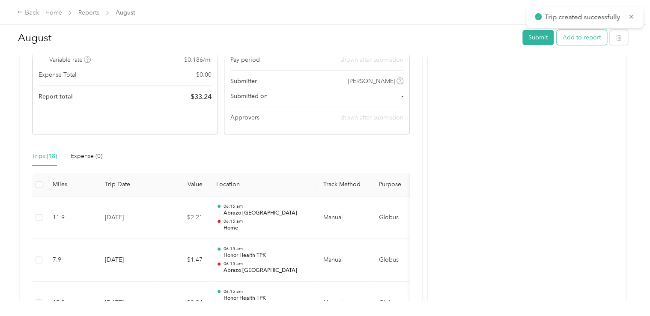
click at [580, 36] on button "Add to report" at bounding box center [582, 37] width 50 height 15
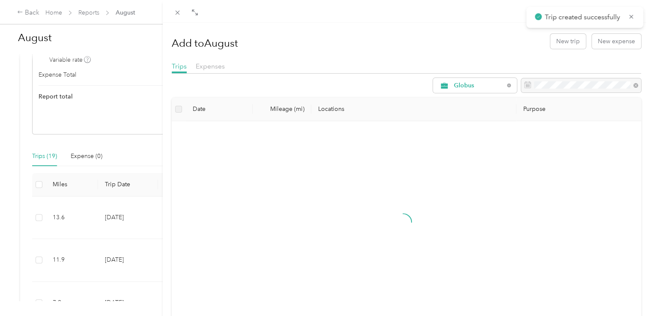
click at [555, 49] on div "Add to August New trip New expense" at bounding box center [407, 41] width 470 height 25
click at [555, 47] on button "New trip" at bounding box center [568, 41] width 36 height 15
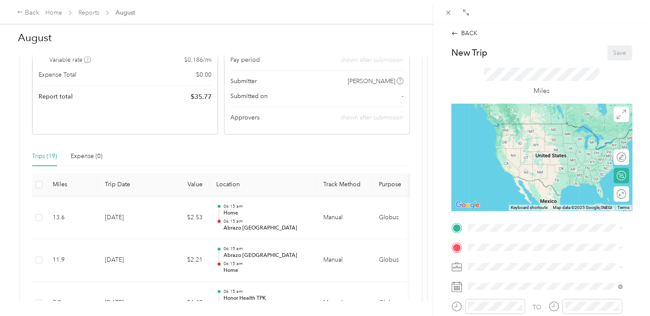
click at [524, 201] on strong "Abrazo [GEOGRAPHIC_DATA]" at bounding box center [527, 197] width 86 height 8
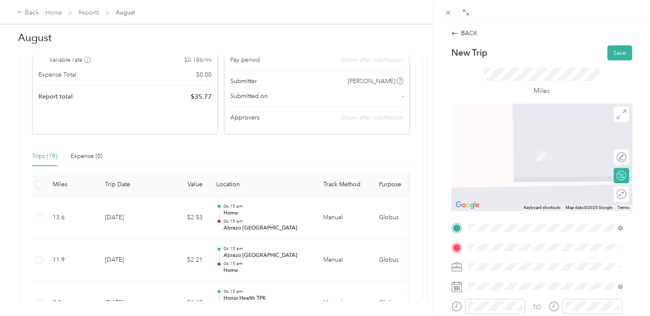
click at [527, 187] on div "Honor Health TPK [STREET_ADDRESS][PERSON_NAME], [GEOGRAPHIC_DATA], [GEOGRAPHIC_…" at bounding box center [551, 187] width 135 height 36
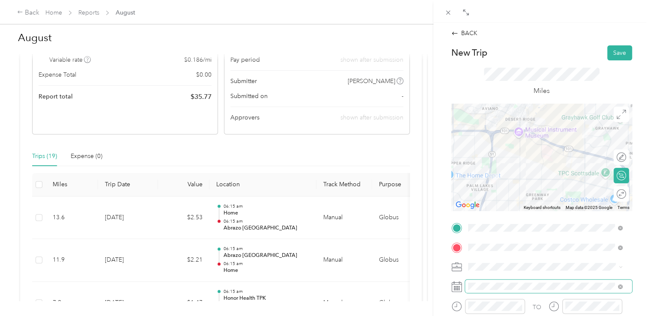
click at [522, 281] on span at bounding box center [548, 287] width 167 height 14
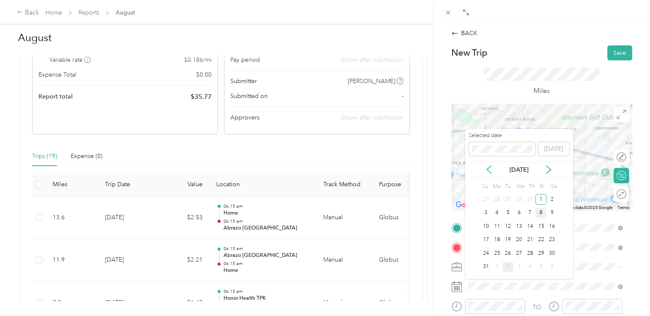
click at [539, 209] on div "8" at bounding box center [540, 213] width 11 height 11
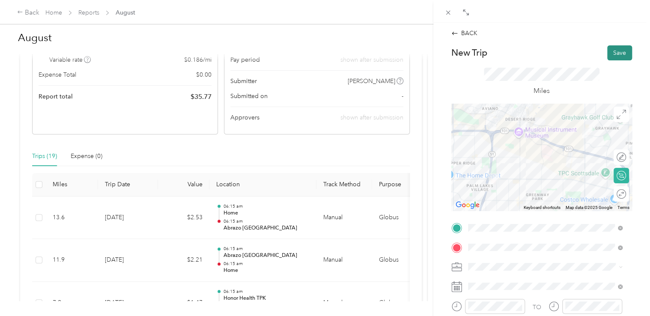
click at [620, 52] on button "Save" at bounding box center [619, 52] width 25 height 15
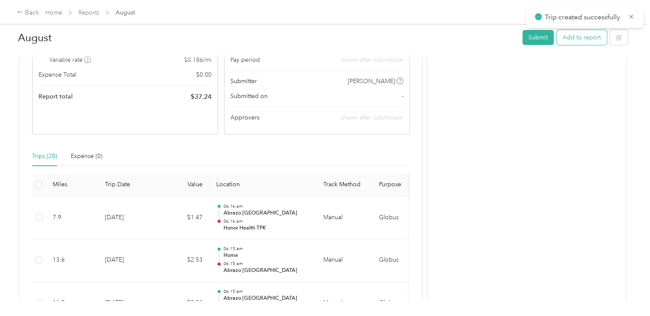
click at [592, 38] on button "Add to report" at bounding box center [582, 37] width 50 height 15
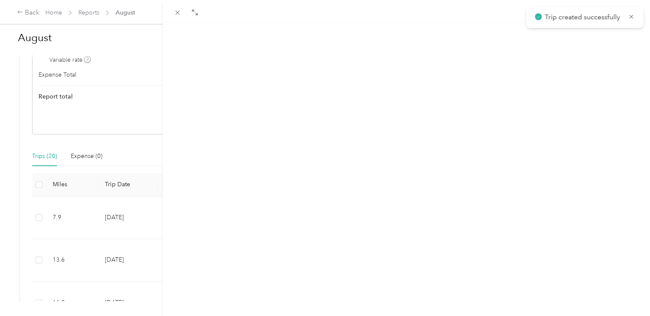
click at [572, 40] on button "New trip" at bounding box center [568, 41] width 36 height 15
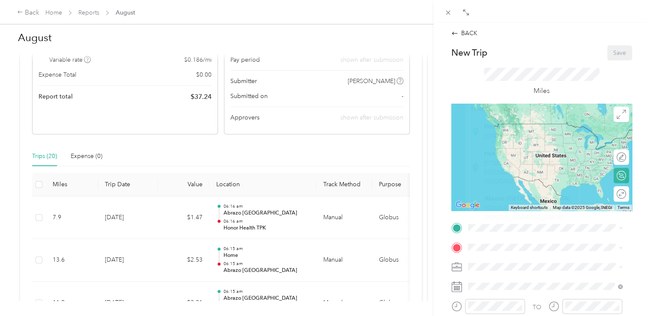
click at [505, 182] on span "[STREET_ADDRESS][PERSON_NAME], [GEOGRAPHIC_DATA], [GEOGRAPHIC_DATA], [GEOGRAPHI…" at bounding box center [548, 172] width 128 height 25
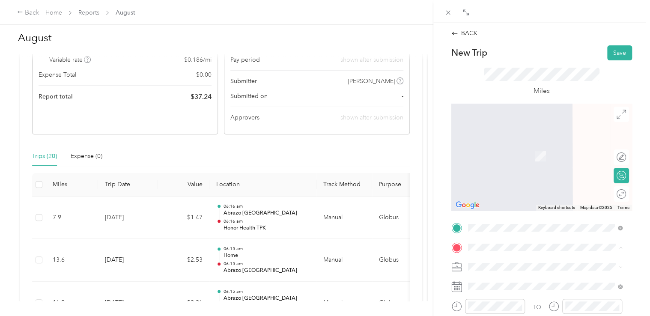
click at [518, 159] on span "[STREET_ADDRESS][PERSON_NAME]" at bounding box center [535, 155] width 102 height 7
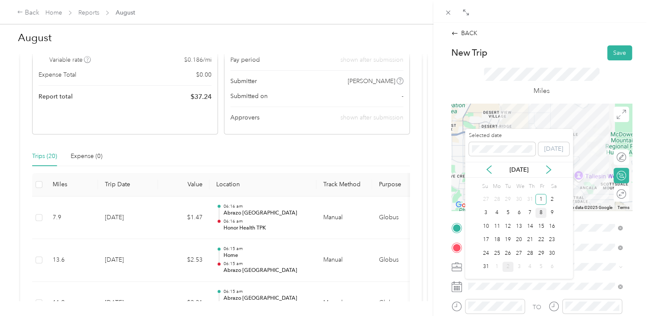
click at [540, 212] on div "8" at bounding box center [540, 213] width 11 height 11
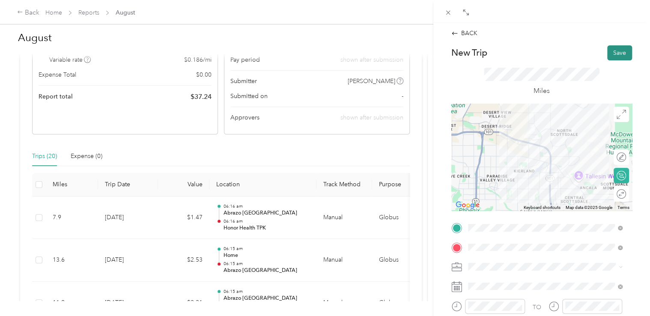
click at [616, 51] on button "Save" at bounding box center [619, 52] width 25 height 15
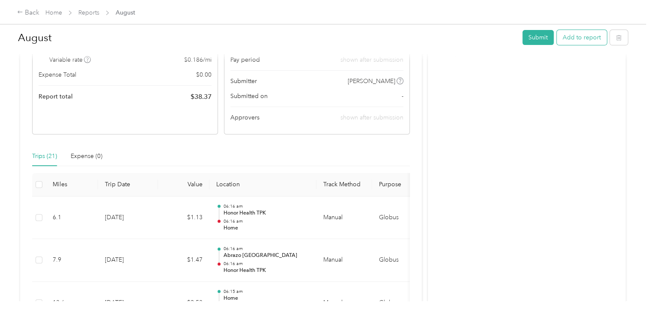
click at [571, 40] on button "Add to report" at bounding box center [582, 37] width 50 height 15
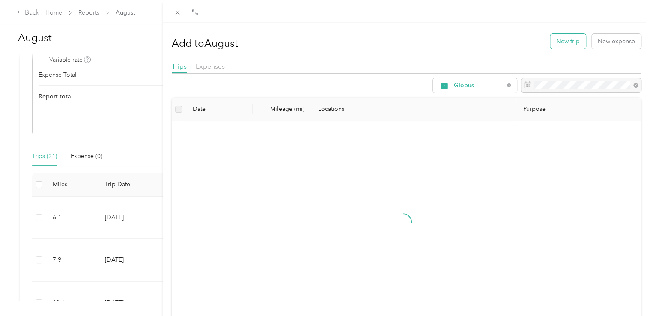
click at [571, 36] on button "New trip" at bounding box center [568, 41] width 36 height 15
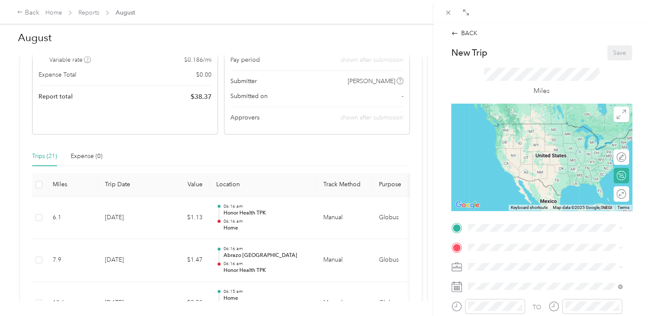
click at [515, 131] on div "Home [STREET_ADDRESS][PERSON_NAME]" at bounding box center [535, 132] width 102 height 18
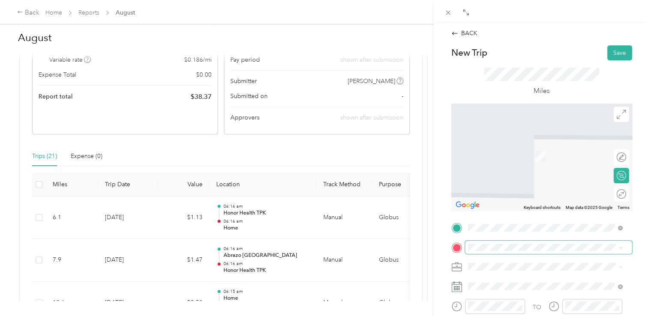
click at [512, 241] on span at bounding box center [548, 248] width 167 height 14
click at [510, 175] on strong "Honor Health TPK" at bounding box center [509, 171] width 51 height 8
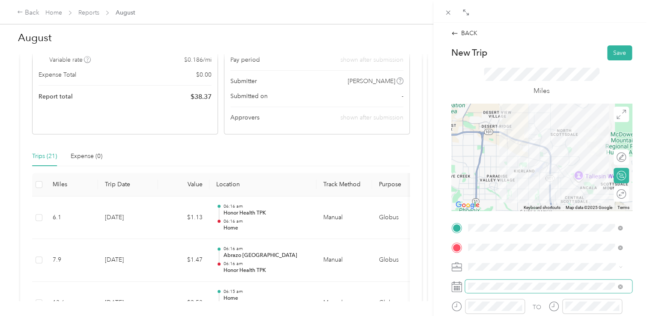
click at [515, 281] on span at bounding box center [548, 287] width 167 height 14
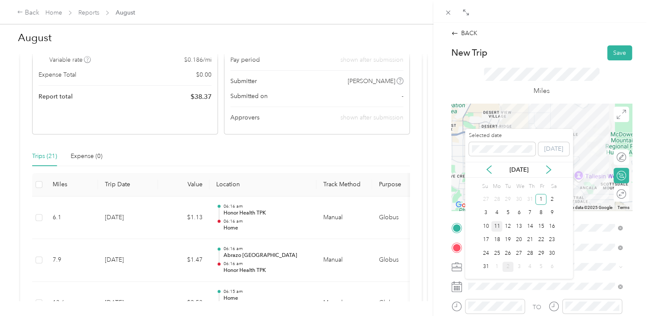
click at [498, 224] on div "11" at bounding box center [496, 226] width 11 height 11
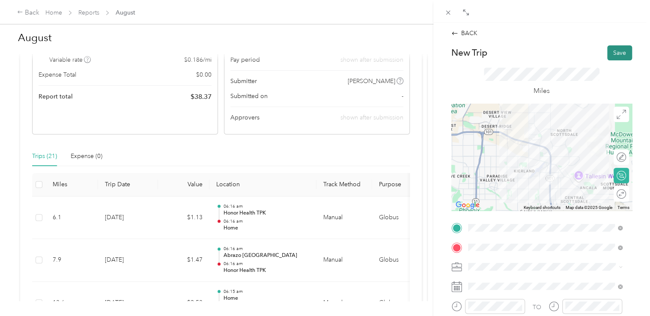
click at [607, 45] on button "Save" at bounding box center [619, 52] width 25 height 15
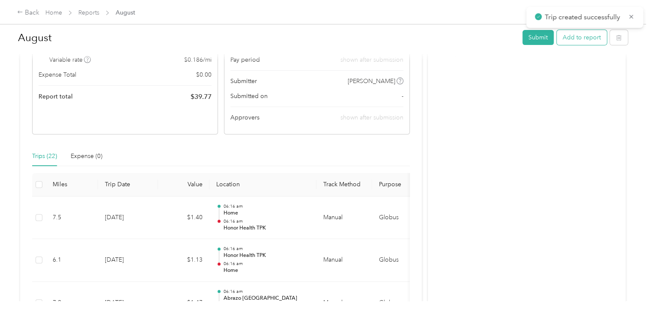
click at [574, 37] on button "Add to report" at bounding box center [582, 37] width 50 height 15
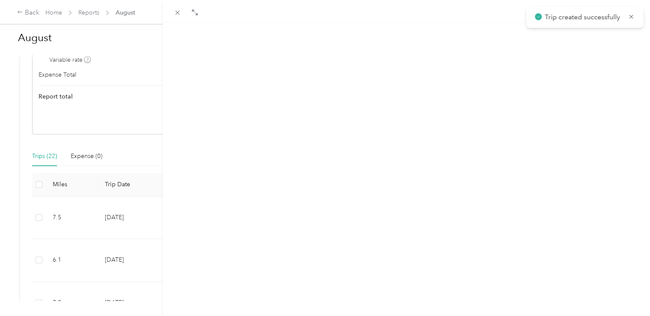
click at [550, 37] on button "New trip" at bounding box center [568, 41] width 36 height 15
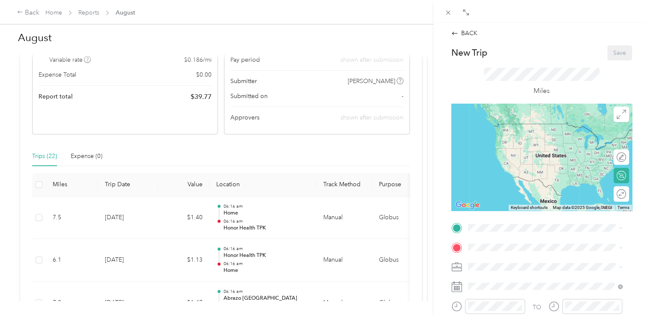
click at [498, 165] on div "Honor Health TPK [STREET_ADDRESS][PERSON_NAME], [GEOGRAPHIC_DATA], [GEOGRAPHIC_…" at bounding box center [551, 168] width 135 height 36
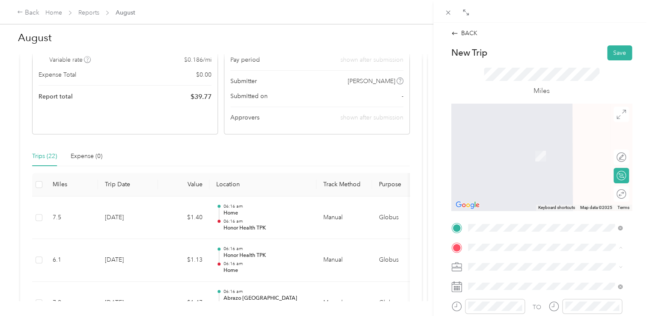
click at [500, 232] on div "[GEOGRAPHIC_DATA] [GEOGRAPHIC_DATA], [STREET_ADDRESS][PERSON_NAME][US_STATE]" at bounding box center [551, 227] width 135 height 27
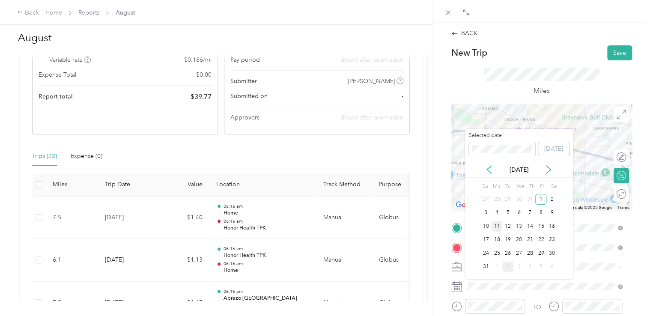
click at [498, 223] on div "11" at bounding box center [496, 226] width 11 height 11
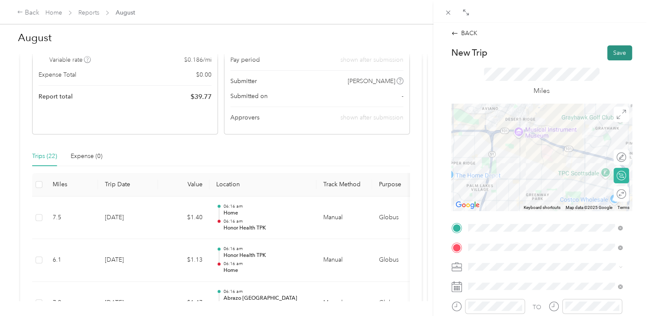
click at [613, 50] on button "Save" at bounding box center [619, 52] width 25 height 15
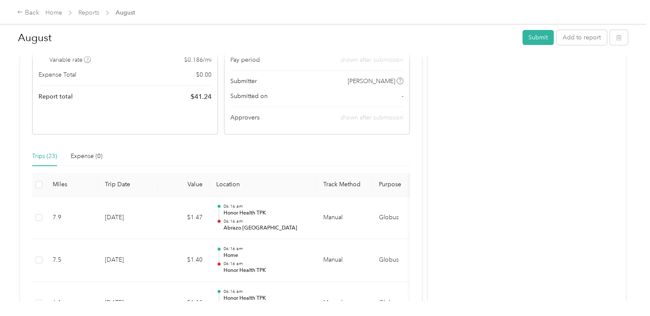
drag, startPoint x: 577, startPoint y: 26, endPoint x: 580, endPoint y: 32, distance: 6.1
click at [577, 26] on div "August Submit Add to report" at bounding box center [323, 39] width 610 height 30
click at [579, 35] on button "Add to report" at bounding box center [582, 37] width 50 height 15
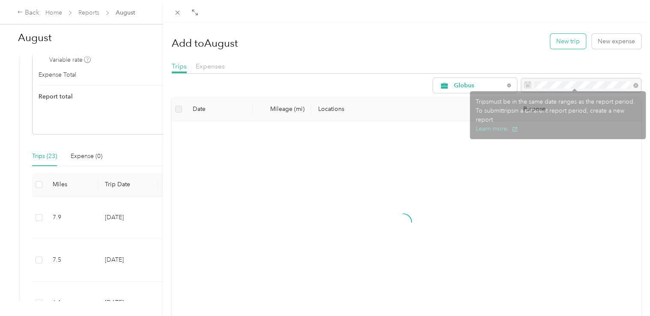
click at [555, 47] on button "New trip" at bounding box center [568, 41] width 36 height 15
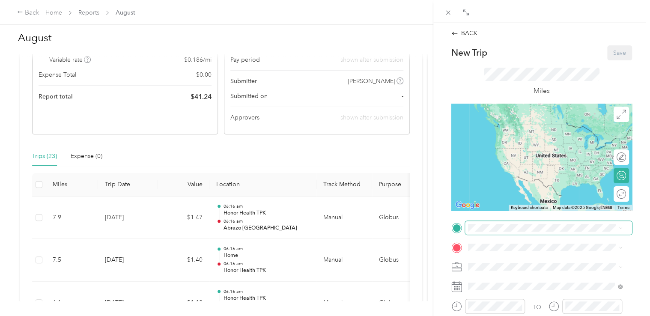
click at [519, 223] on span at bounding box center [548, 228] width 167 height 14
click at [514, 212] on div "[GEOGRAPHIC_DATA] [GEOGRAPHIC_DATA], [STREET_ADDRESS][PERSON_NAME][US_STATE]" at bounding box center [551, 208] width 135 height 27
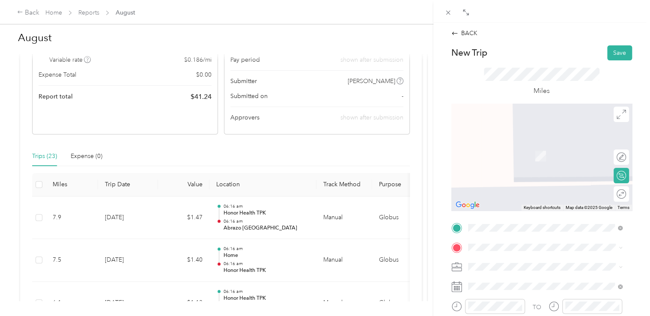
click at [522, 143] on span "[STREET_ADDRESS][US_STATE]" at bounding box center [527, 141] width 86 height 8
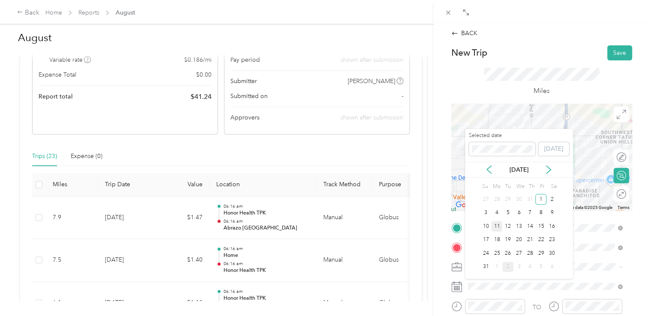
click at [496, 227] on div "11" at bounding box center [496, 226] width 11 height 11
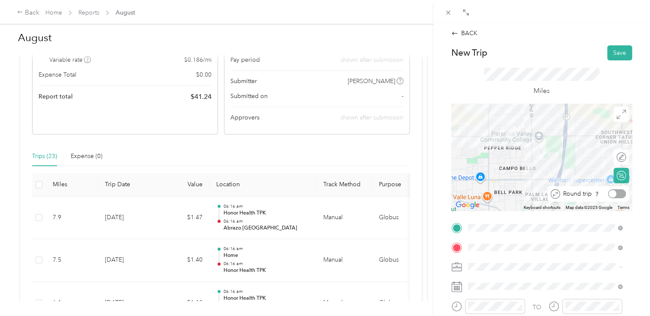
click at [611, 195] on div at bounding box center [617, 193] width 18 height 9
click at [607, 52] on button "Save" at bounding box center [619, 52] width 25 height 15
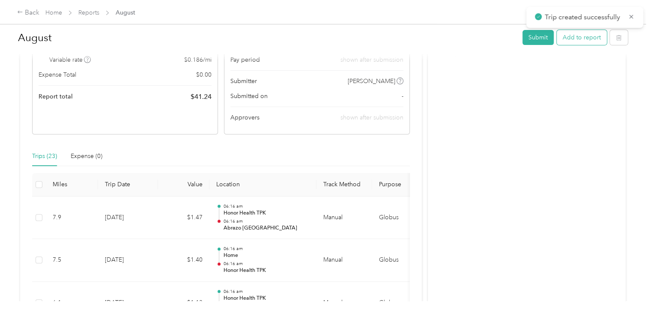
click at [562, 45] on button "Add to report" at bounding box center [582, 37] width 50 height 15
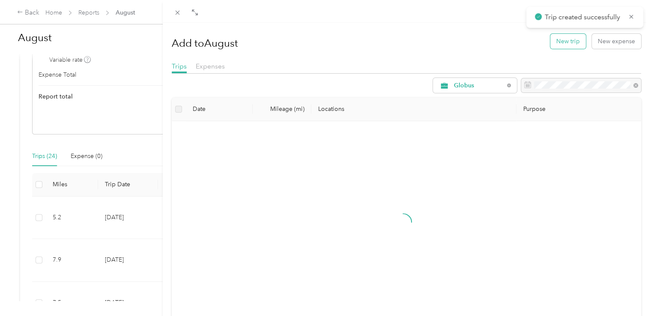
click at [555, 42] on button "New trip" at bounding box center [568, 41] width 36 height 15
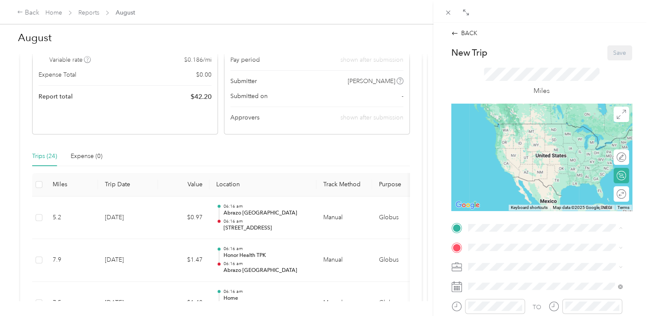
click at [530, 218] on span "[GEOGRAPHIC_DATA], [STREET_ADDRESS][PERSON_NAME][US_STATE]" at bounding box center [543, 213] width 119 height 16
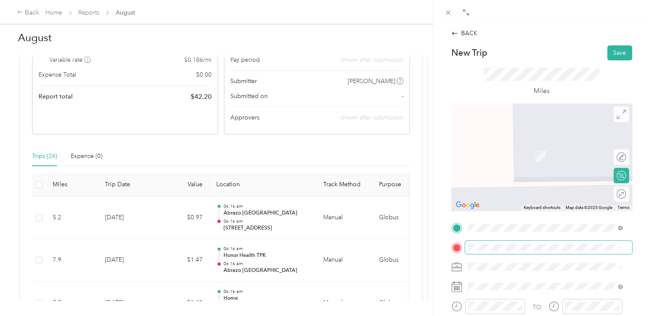
click at [520, 253] on span at bounding box center [548, 248] width 167 height 14
click at [516, 146] on span "[STREET_ADDRESS][US_STATE]" at bounding box center [527, 142] width 86 height 8
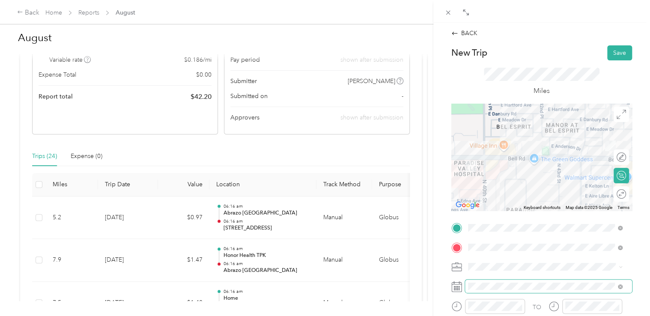
click at [509, 291] on span at bounding box center [548, 287] width 167 height 14
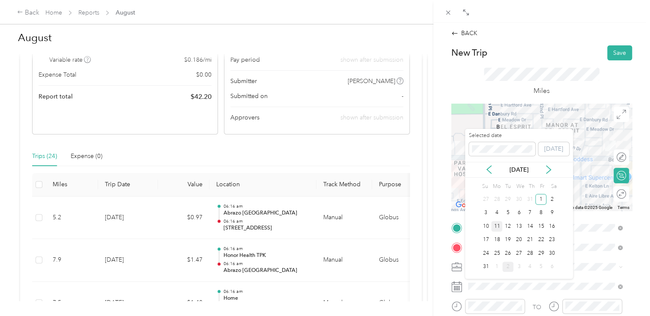
click at [494, 223] on div "11" at bounding box center [496, 226] width 11 height 11
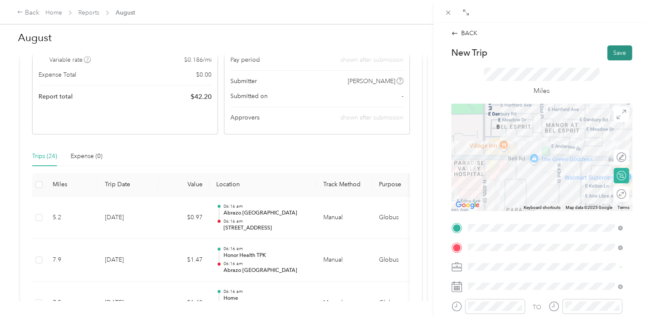
click at [613, 53] on button "Save" at bounding box center [619, 52] width 25 height 15
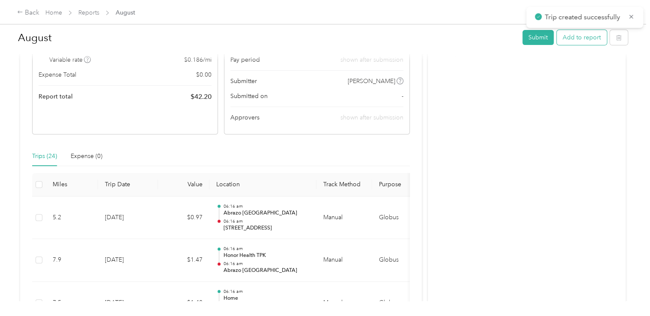
click at [562, 39] on button "Add to report" at bounding box center [582, 37] width 50 height 15
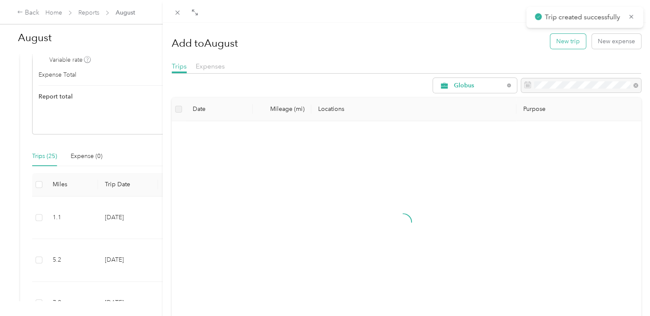
click at [556, 38] on button "New trip" at bounding box center [568, 41] width 36 height 15
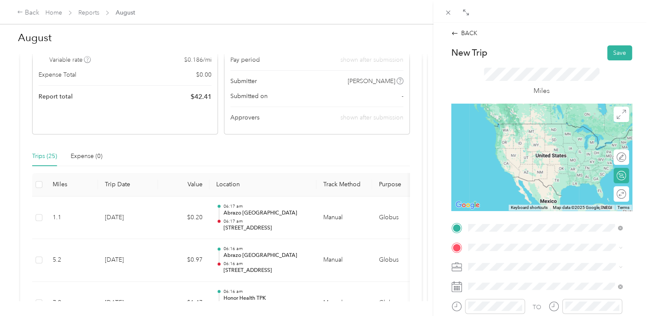
click at [517, 126] on span "[STREET_ADDRESS][US_STATE]" at bounding box center [527, 124] width 86 height 8
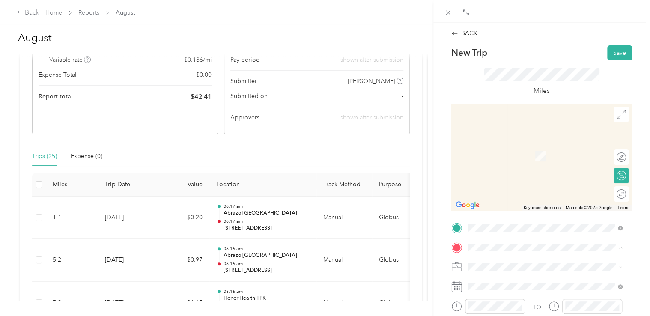
click at [524, 159] on div "Home [STREET_ADDRESS][PERSON_NAME]" at bounding box center [535, 151] width 102 height 18
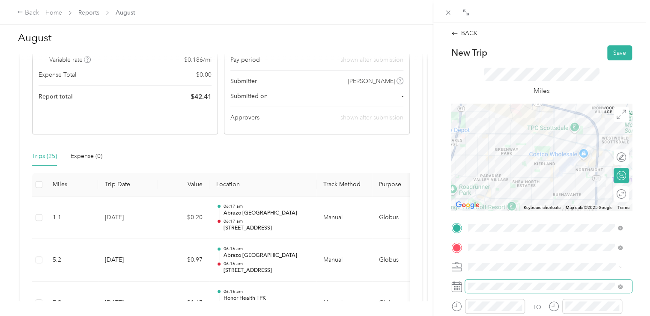
click at [522, 282] on span at bounding box center [548, 287] width 167 height 14
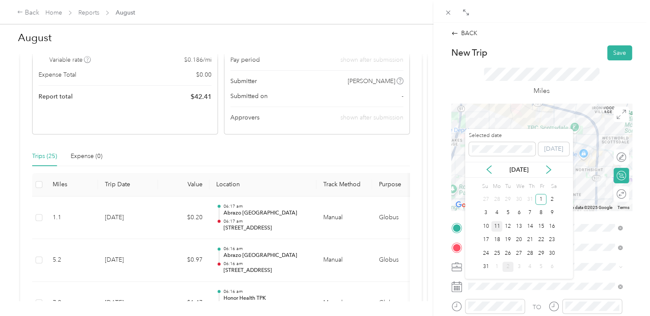
click at [496, 225] on div "11" at bounding box center [496, 226] width 11 height 11
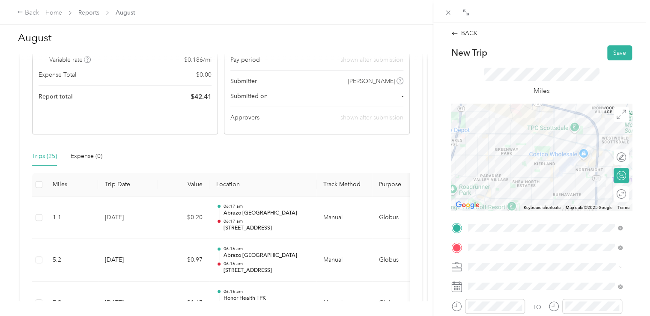
click at [612, 61] on div "Miles" at bounding box center [541, 81] width 181 height 43
click at [613, 56] on button "Save" at bounding box center [619, 52] width 25 height 15
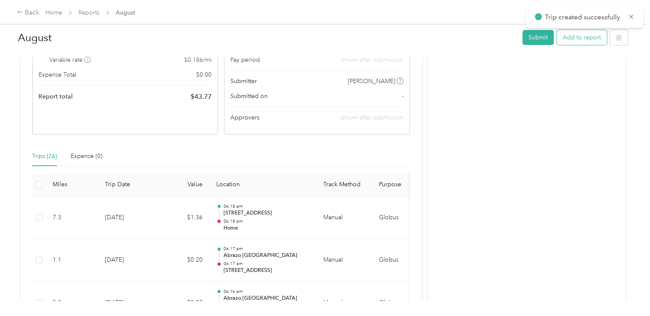
click at [570, 38] on button "Add to report" at bounding box center [582, 37] width 50 height 15
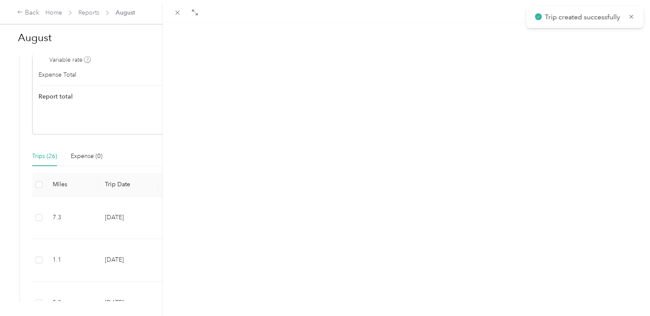
click at [564, 38] on button "New trip" at bounding box center [568, 41] width 36 height 15
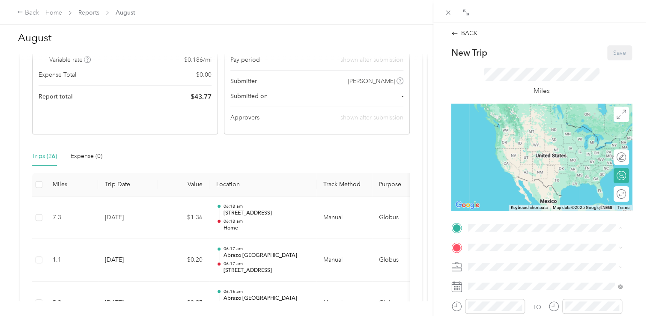
click at [529, 140] on span "[STREET_ADDRESS][PERSON_NAME]" at bounding box center [535, 136] width 102 height 7
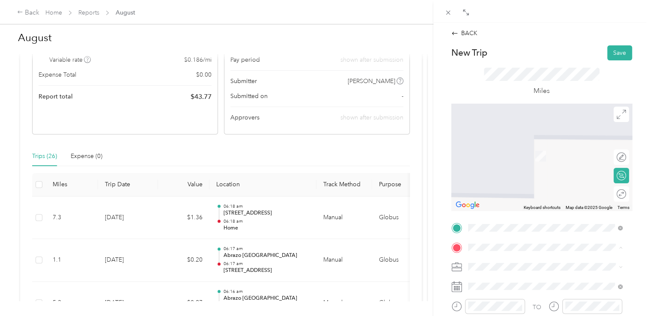
click at [524, 177] on strong "Honor Health TPK" at bounding box center [509, 173] width 51 height 8
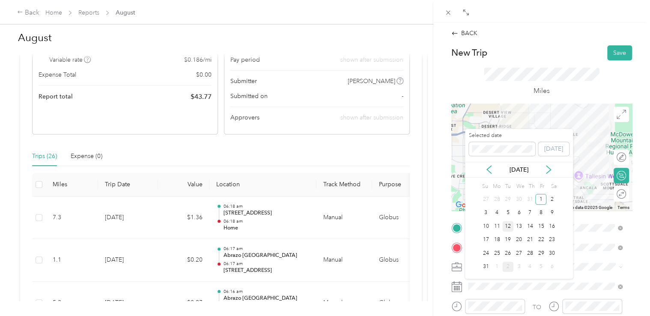
click at [505, 223] on div "12" at bounding box center [507, 226] width 11 height 11
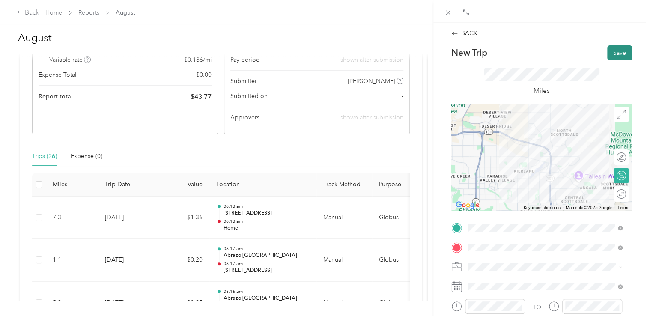
click at [615, 49] on button "Save" at bounding box center [619, 52] width 25 height 15
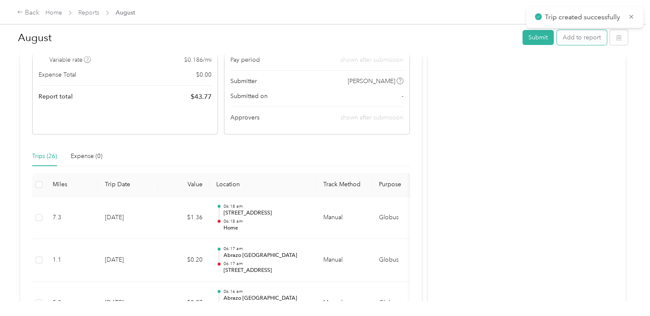
click at [582, 37] on button "Add to report" at bounding box center [582, 37] width 50 height 15
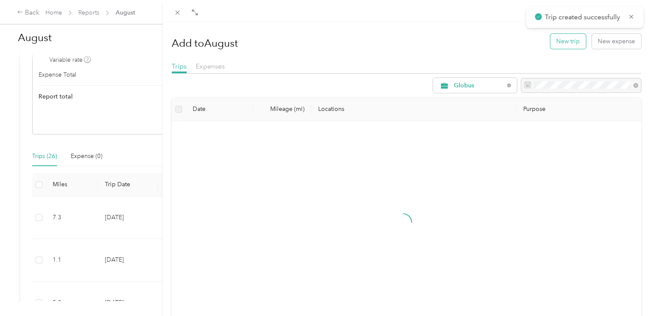
click at [559, 42] on button "New trip" at bounding box center [568, 41] width 36 height 15
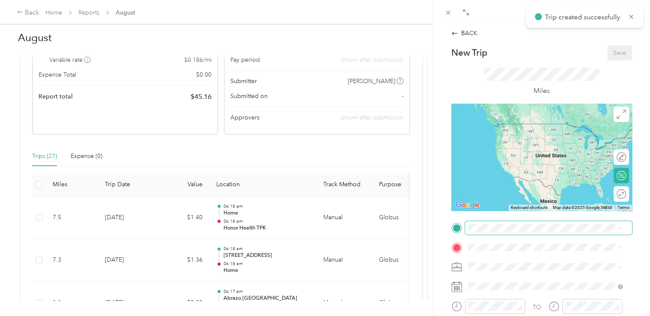
click at [492, 221] on span at bounding box center [548, 228] width 167 height 14
click at [503, 176] on span "[STREET_ADDRESS][PERSON_NAME], [GEOGRAPHIC_DATA], [GEOGRAPHIC_DATA], [GEOGRAPHI…" at bounding box center [548, 172] width 128 height 25
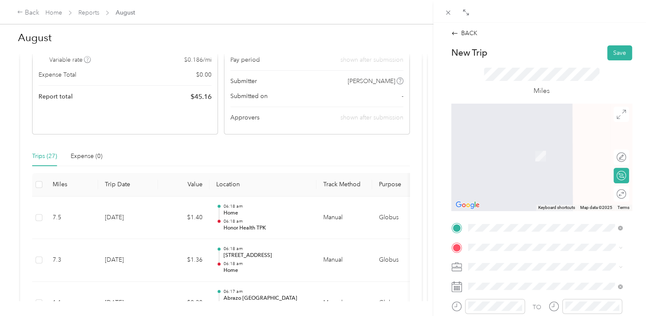
click at [522, 230] on div "[GEOGRAPHIC_DATA] [GEOGRAPHIC_DATA], [STREET_ADDRESS][PERSON_NAME][US_STATE]" at bounding box center [551, 227] width 135 height 27
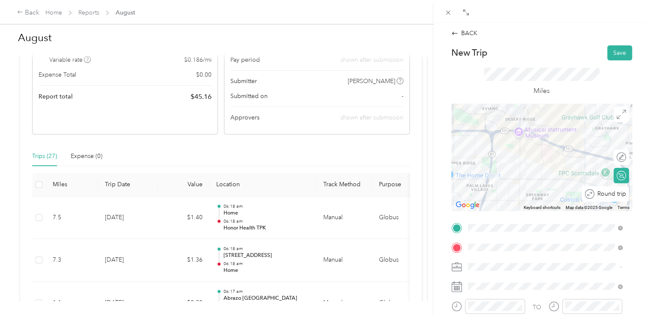
click at [615, 195] on div "Round trip" at bounding box center [610, 193] width 32 height 9
click at [613, 195] on div at bounding box center [617, 193] width 18 height 9
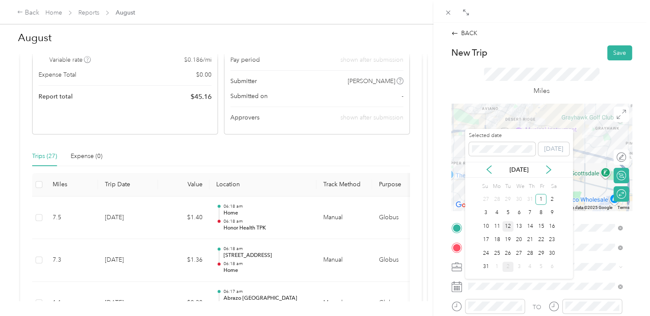
click at [510, 226] on div "12" at bounding box center [507, 226] width 11 height 11
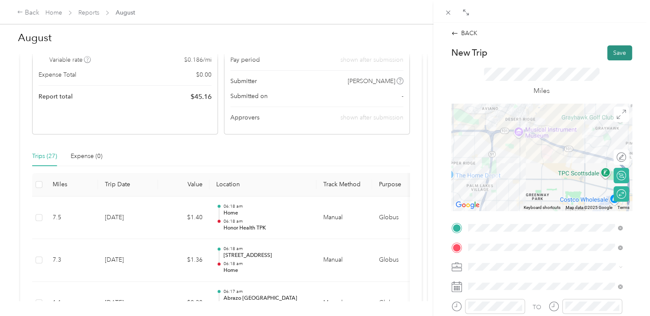
click at [607, 54] on button "Save" at bounding box center [619, 52] width 25 height 15
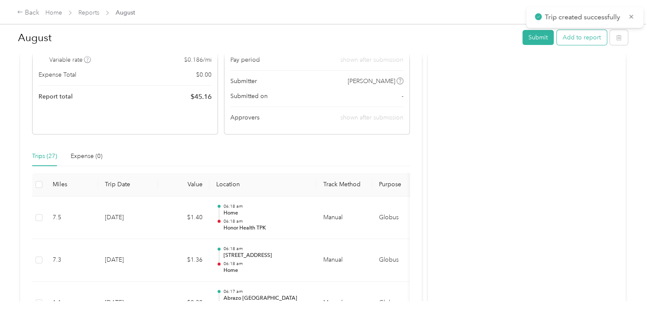
click at [598, 39] on button "Add to report" at bounding box center [582, 37] width 50 height 15
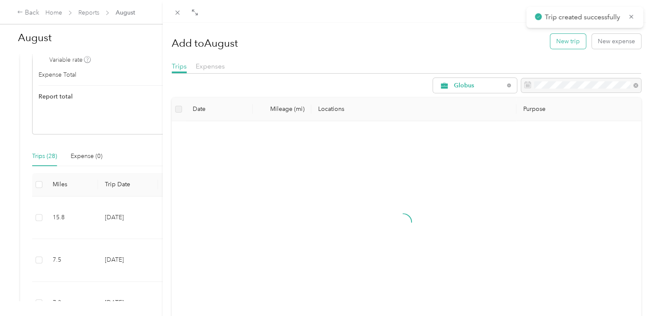
click at [562, 48] on button "New trip" at bounding box center [568, 41] width 36 height 15
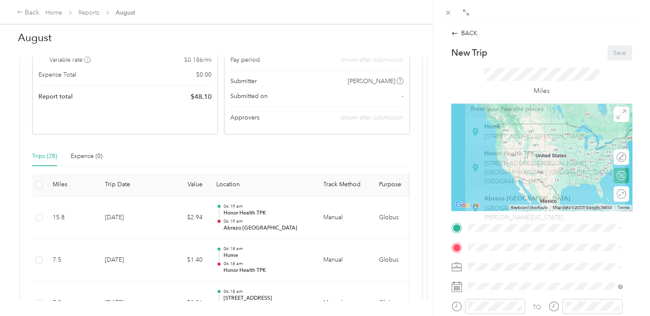
click at [519, 158] on strong "Honor Health TPK" at bounding box center [509, 154] width 51 height 8
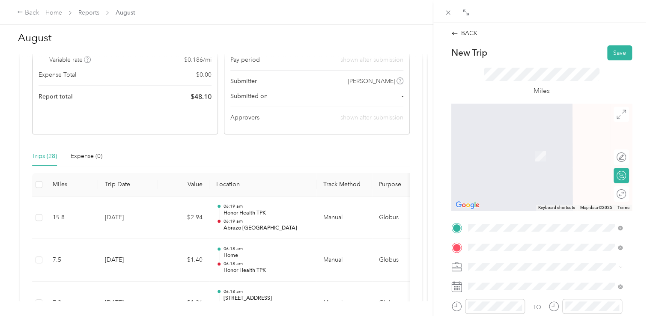
click at [531, 182] on span "[STREET_ADDRESS][US_STATE]" at bounding box center [527, 178] width 86 height 8
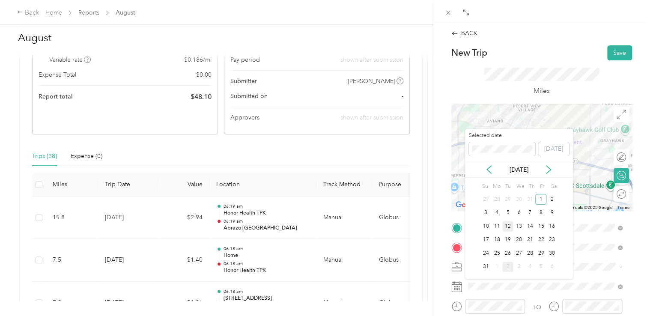
click at [505, 223] on div "12" at bounding box center [507, 226] width 11 height 11
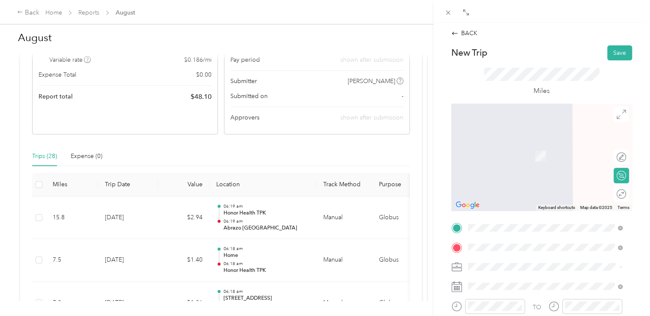
click at [525, 145] on span "[STREET_ADDRESS][US_STATE]" at bounding box center [527, 143] width 86 height 8
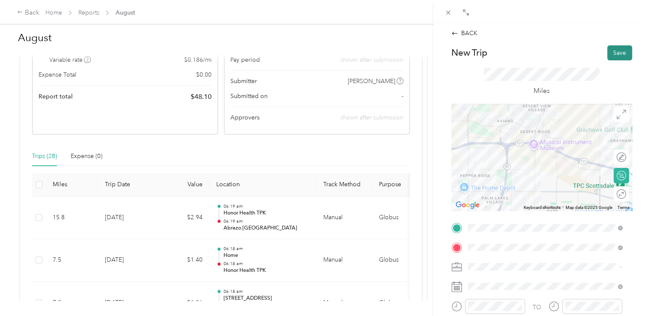
click at [607, 51] on button "Save" at bounding box center [619, 52] width 25 height 15
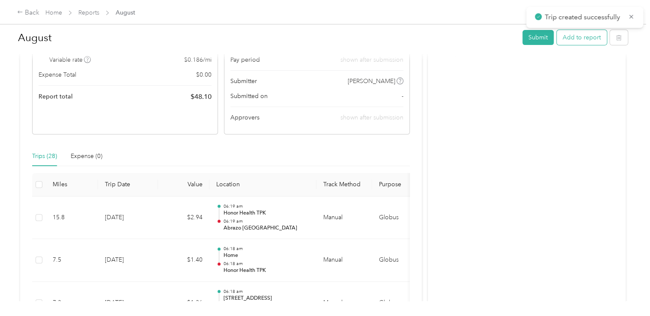
click at [563, 37] on button "Add to report" at bounding box center [582, 37] width 50 height 15
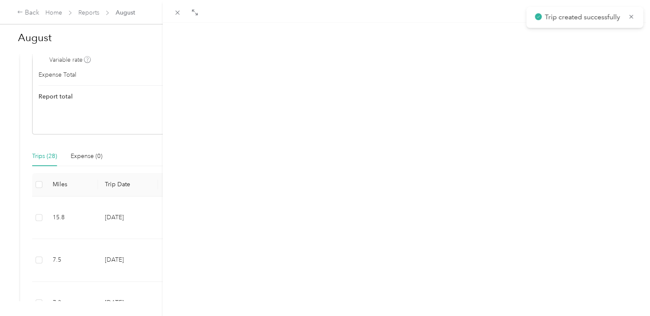
click at [550, 38] on button "New trip" at bounding box center [568, 41] width 36 height 15
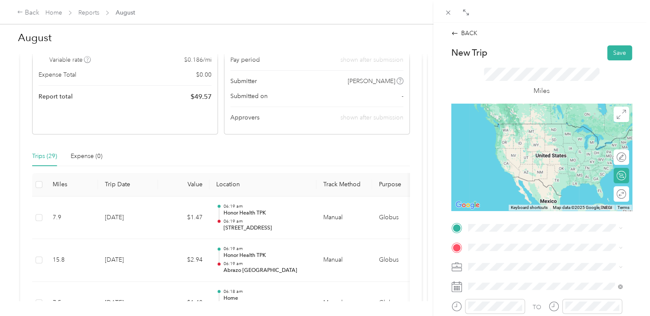
click at [530, 117] on li "[STREET_ADDRESS][US_STATE]" at bounding box center [545, 124] width 161 height 18
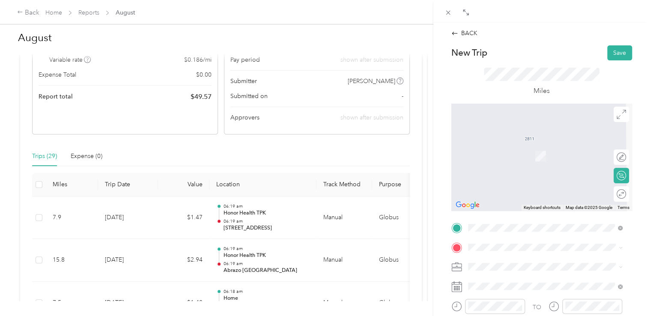
click at [517, 159] on span "[STREET_ADDRESS][PERSON_NAME]" at bounding box center [535, 155] width 102 height 7
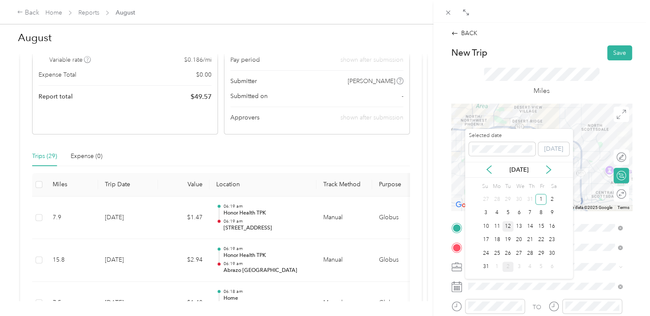
click at [505, 225] on div "12" at bounding box center [507, 226] width 11 height 11
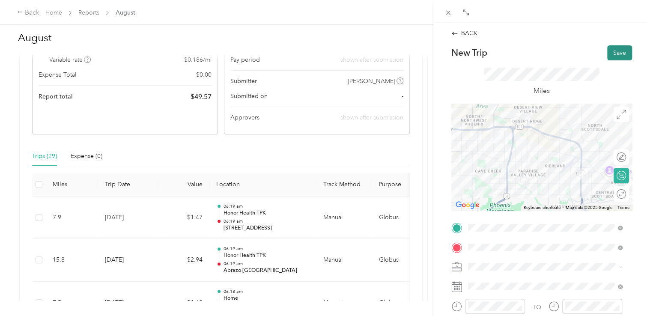
click at [607, 49] on button "Save" at bounding box center [619, 52] width 25 height 15
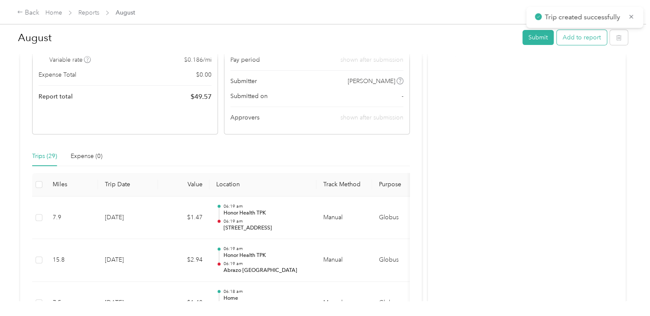
click at [584, 36] on button "Add to report" at bounding box center [582, 37] width 50 height 15
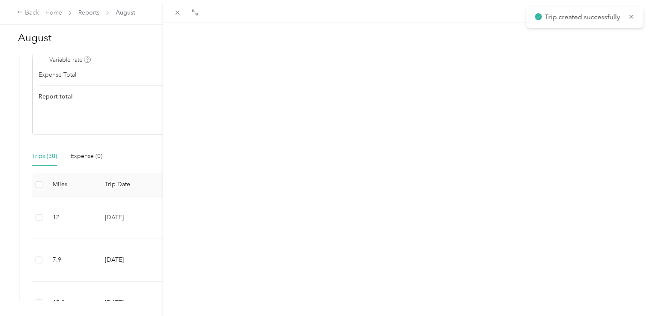
click at [543, 39] on div "Add to August New trip New expense" at bounding box center [407, 41] width 470 height 25
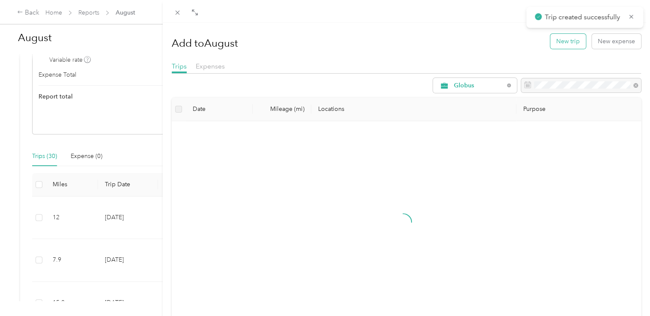
click at [550, 40] on button "New trip" at bounding box center [568, 41] width 36 height 15
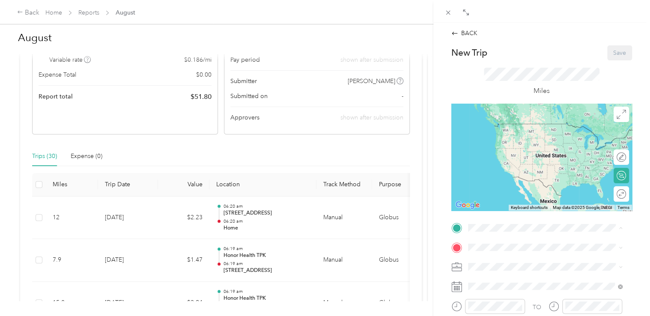
click at [510, 140] on div "Home [STREET_ADDRESS][PERSON_NAME]" at bounding box center [535, 132] width 102 height 18
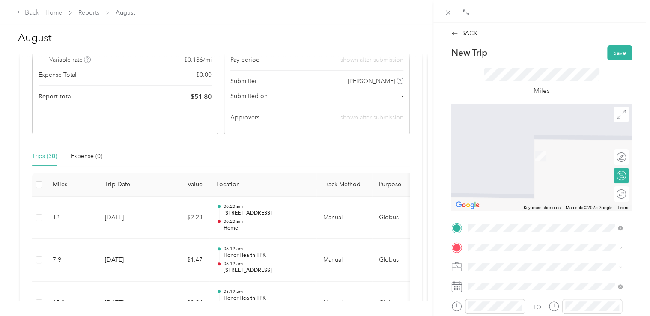
click at [506, 186] on div "Honor Health TPK [STREET_ADDRESS][PERSON_NAME], [GEOGRAPHIC_DATA], [GEOGRAPHIC_…" at bounding box center [551, 187] width 135 height 36
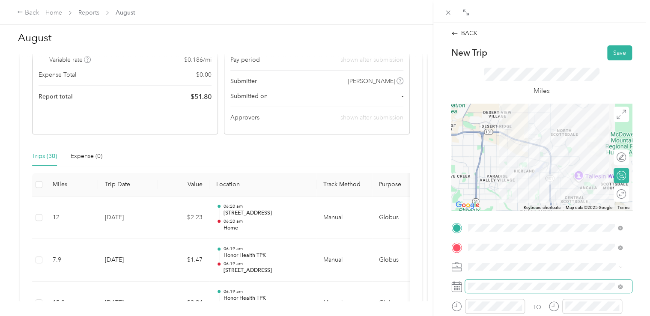
click at [497, 282] on span at bounding box center [548, 287] width 167 height 14
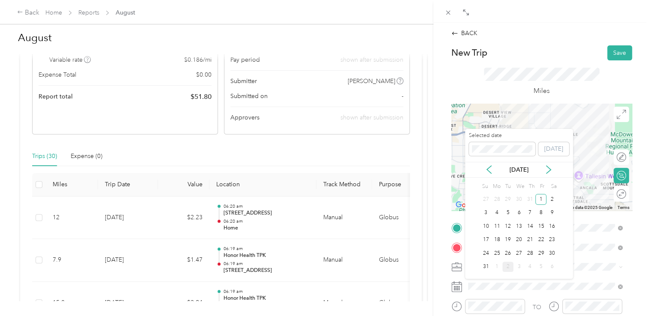
click at [519, 220] on div "13" at bounding box center [518, 227] width 11 height 14
click at [519, 223] on div "13" at bounding box center [518, 226] width 11 height 11
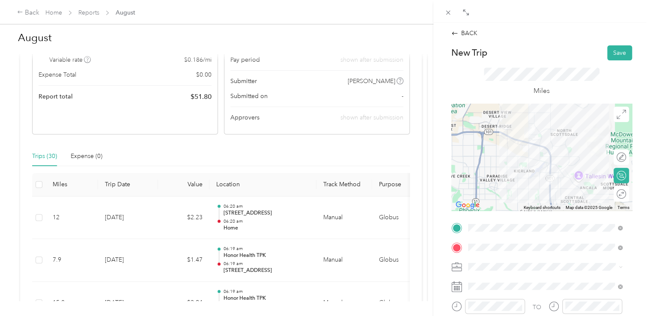
click at [613, 45] on div "BACK New Trip Save This trip cannot be edited because it is either under review…" at bounding box center [541, 228] width 199 height 399
click at [611, 51] on button "Save" at bounding box center [619, 52] width 25 height 15
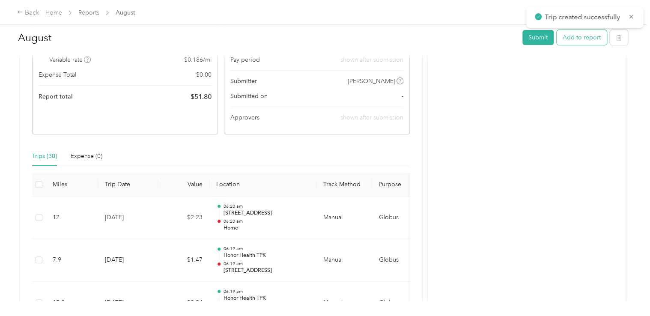
click at [568, 39] on button "Add to report" at bounding box center [582, 37] width 50 height 15
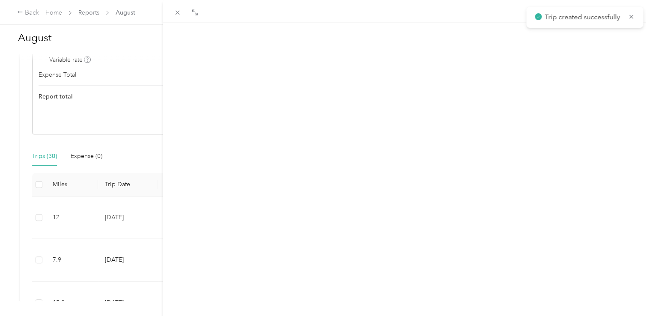
click at [554, 37] on button "New trip" at bounding box center [568, 41] width 36 height 15
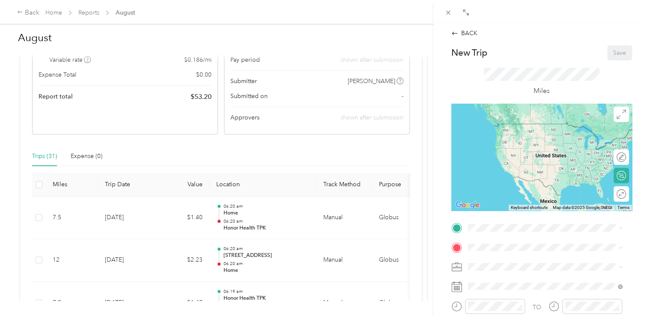
click at [512, 158] on strong "Honor Health TPK" at bounding box center [509, 154] width 51 height 8
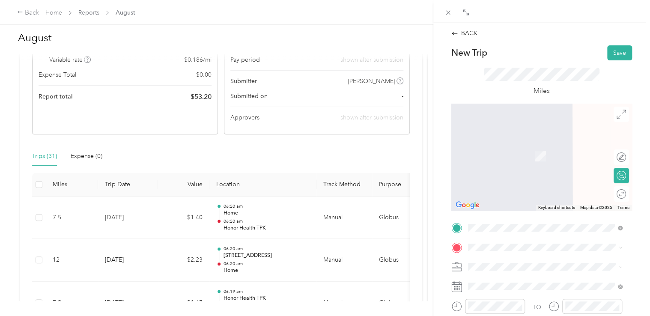
click at [535, 158] on div "[STREET_ADDRESS][PERSON_NAME][US_STATE]" at bounding box center [545, 152] width 149 height 12
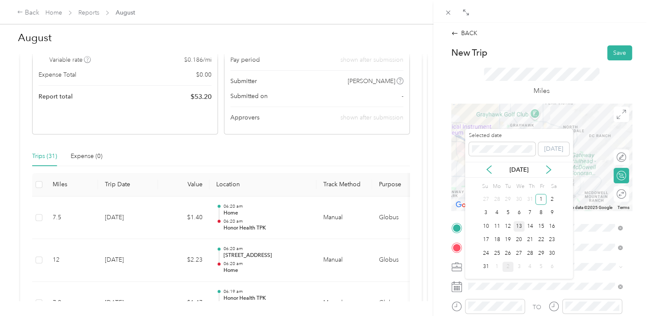
click at [523, 227] on div "13" at bounding box center [518, 226] width 11 height 11
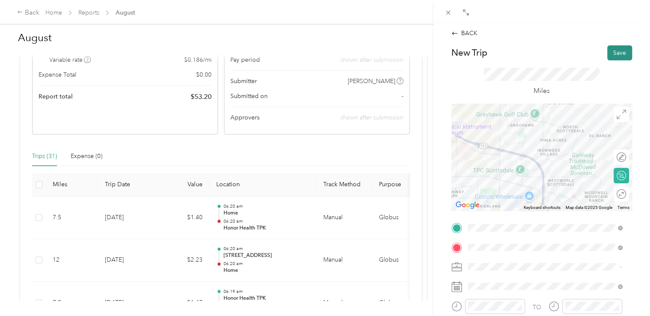
click at [613, 57] on button "Save" at bounding box center [619, 52] width 25 height 15
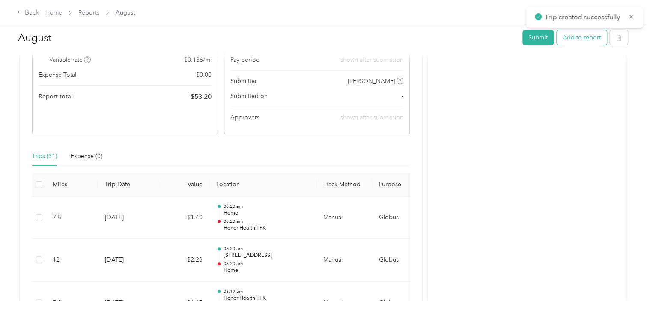
click at [562, 39] on button "Add to report" at bounding box center [582, 37] width 50 height 15
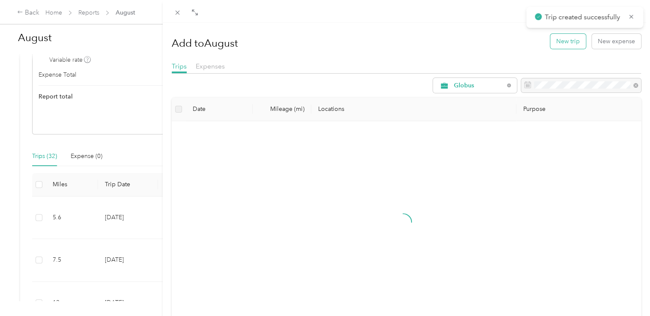
click at [562, 39] on button "New trip" at bounding box center [568, 41] width 36 height 15
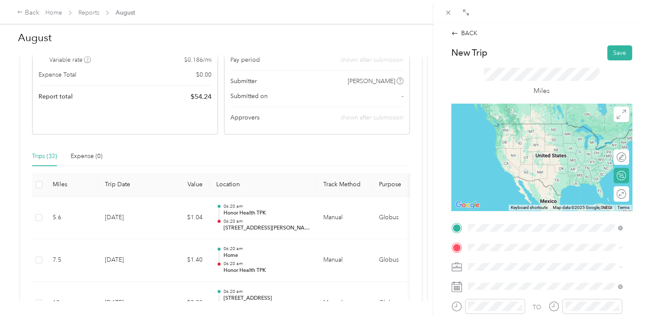
click at [553, 133] on li "[STREET_ADDRESS][PERSON_NAME][US_STATE]" at bounding box center [545, 124] width 161 height 18
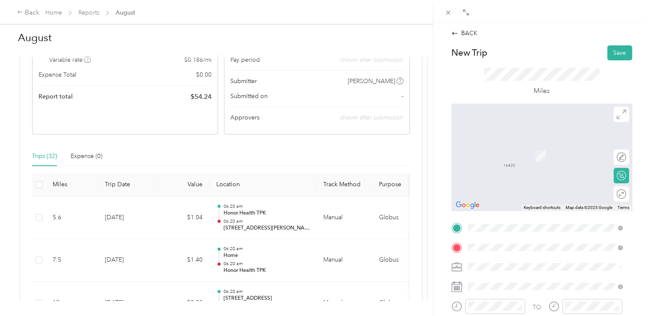
click at [559, 163] on div "Honor Health [PERSON_NAME][GEOGRAPHIC_DATA] [STREET_ADDRESS][PERSON_NAME][US_ST…" at bounding box center [551, 155] width 135 height 26
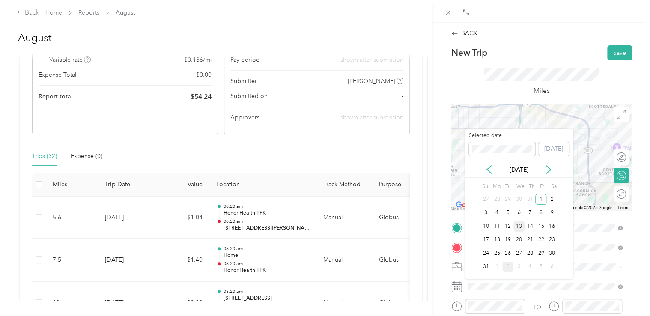
click at [519, 229] on div "13" at bounding box center [518, 226] width 11 height 11
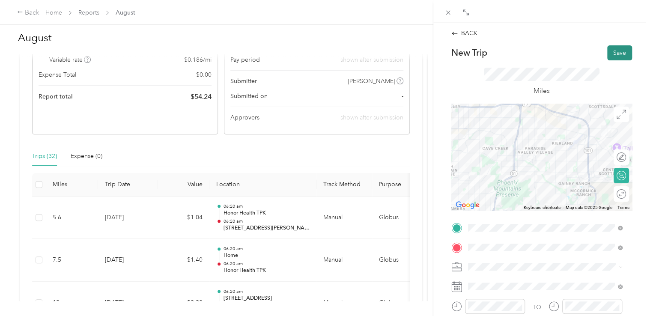
click at [607, 49] on button "Save" at bounding box center [619, 52] width 25 height 15
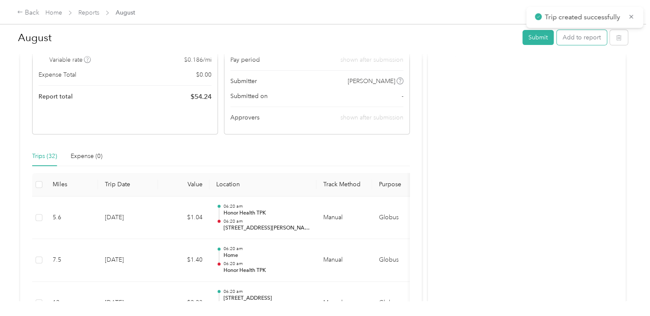
click at [583, 37] on button "Add to report" at bounding box center [582, 37] width 50 height 15
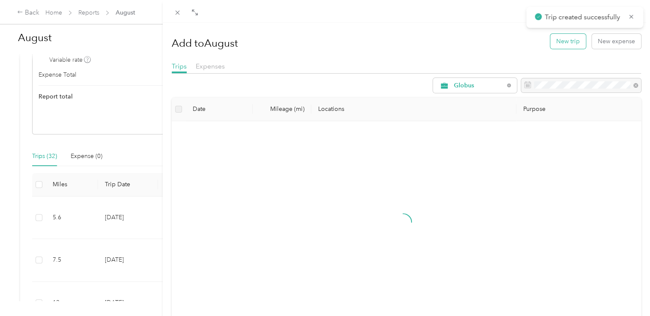
click at [550, 40] on button "New trip" at bounding box center [568, 41] width 36 height 15
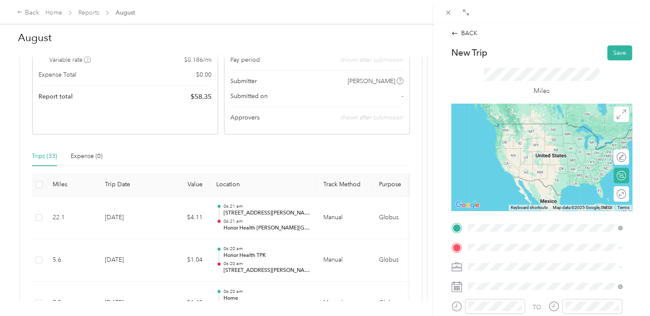
click at [535, 144] on span "[STREET_ADDRESS][PERSON_NAME][US_STATE]" at bounding box center [550, 143] width 133 height 7
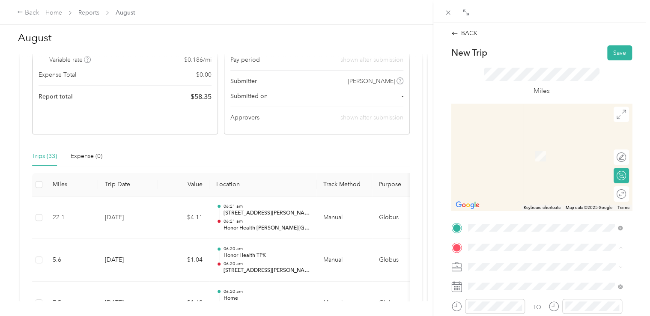
click at [507, 222] on strong "Abrazo [GEOGRAPHIC_DATA]" at bounding box center [527, 218] width 86 height 8
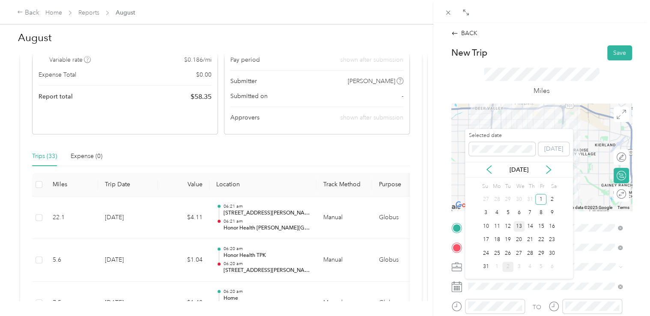
click at [518, 227] on div "13" at bounding box center [518, 226] width 11 height 11
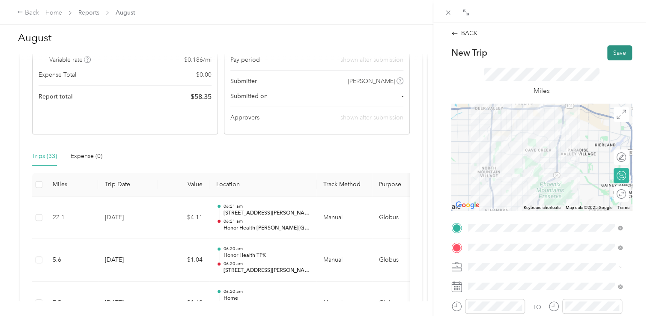
click at [613, 54] on button "Save" at bounding box center [619, 52] width 25 height 15
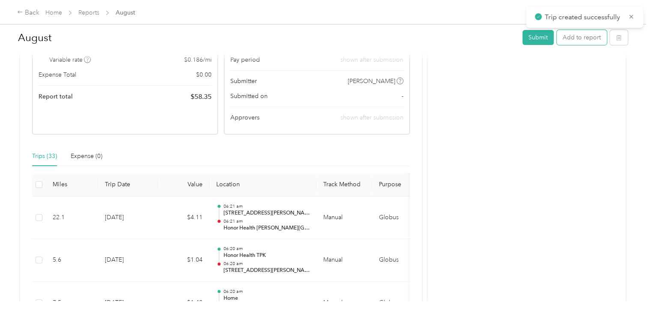
click at [590, 35] on button "Add to report" at bounding box center [582, 37] width 50 height 15
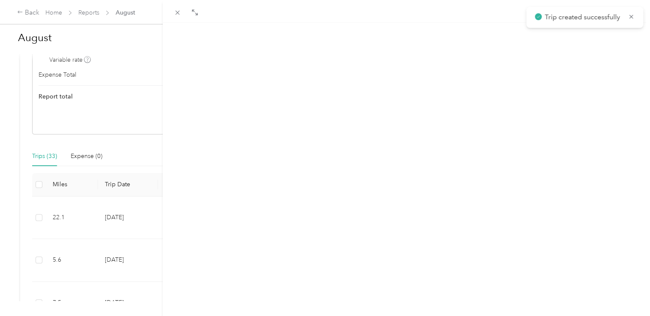
click at [557, 37] on button "New trip" at bounding box center [568, 41] width 36 height 15
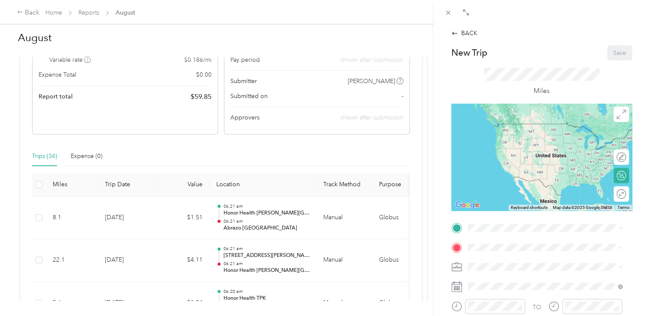
click at [515, 201] on strong "Abrazo [GEOGRAPHIC_DATA]" at bounding box center [527, 197] width 86 height 8
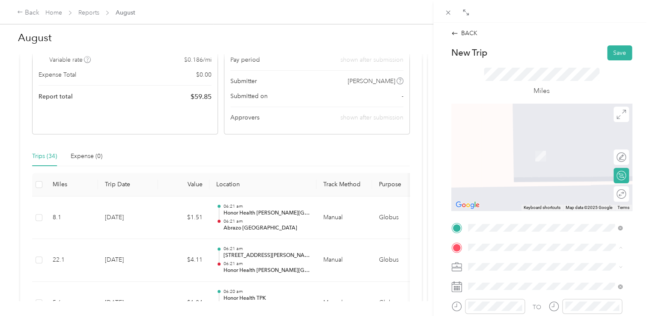
click at [512, 158] on div "Home [STREET_ADDRESS][PERSON_NAME]" at bounding box center [535, 151] width 102 height 18
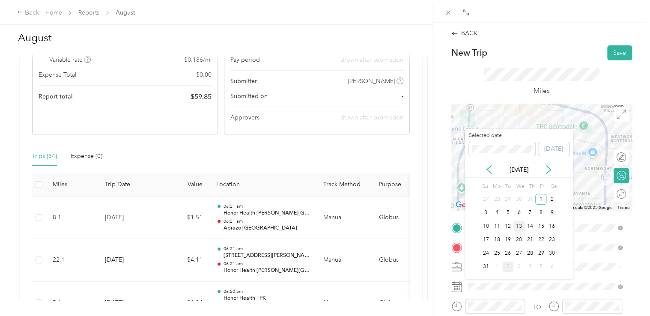
click at [517, 227] on div "13" at bounding box center [518, 226] width 11 height 11
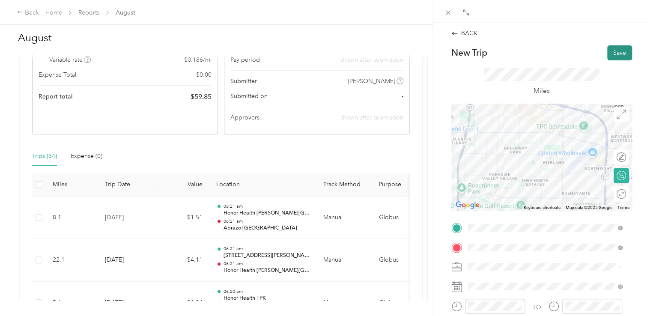
click at [611, 49] on button "Save" at bounding box center [619, 52] width 25 height 15
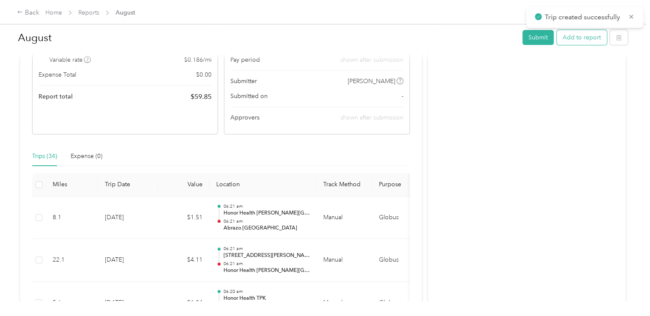
click at [580, 37] on button "Add to report" at bounding box center [582, 37] width 50 height 15
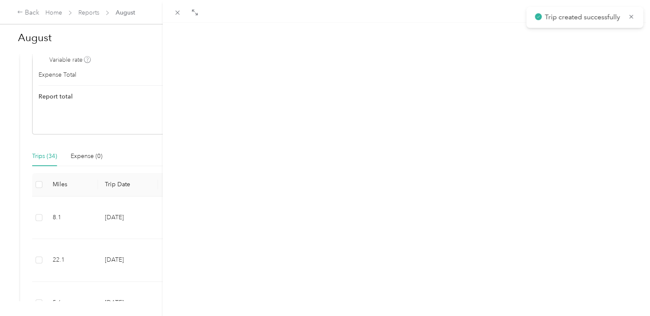
click at [555, 39] on button "New trip" at bounding box center [568, 41] width 36 height 15
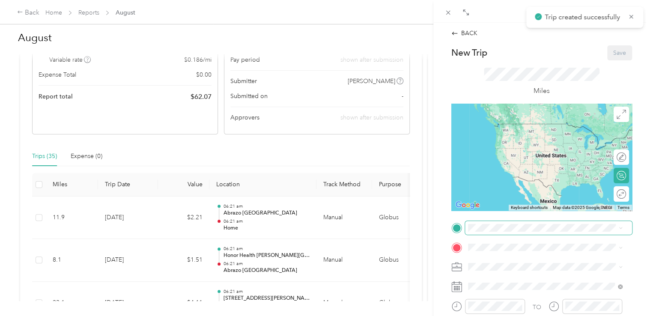
click at [512, 234] on span at bounding box center [548, 228] width 167 height 14
click at [515, 136] on span "[STREET_ADDRESS][PERSON_NAME]" at bounding box center [535, 136] width 102 height 7
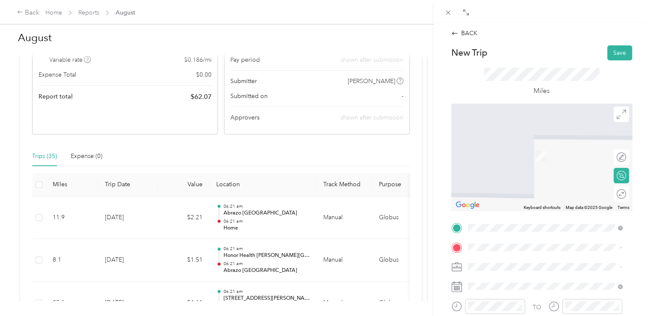
click at [503, 189] on span "[STREET_ADDRESS][PERSON_NAME], [GEOGRAPHIC_DATA], [GEOGRAPHIC_DATA], [GEOGRAPHI…" at bounding box center [548, 191] width 128 height 25
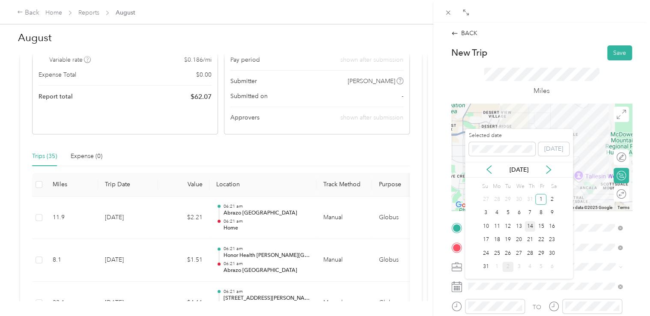
click at [529, 224] on div "14" at bounding box center [529, 226] width 11 height 11
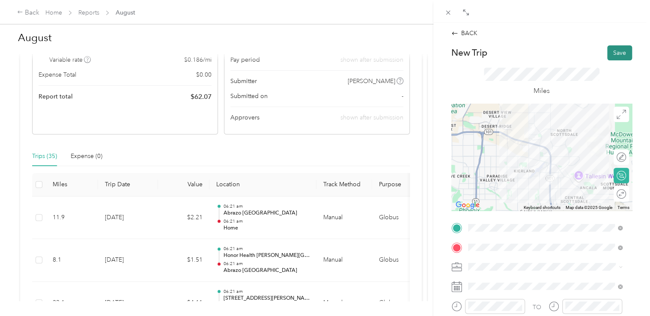
click at [618, 49] on button "Save" at bounding box center [619, 52] width 25 height 15
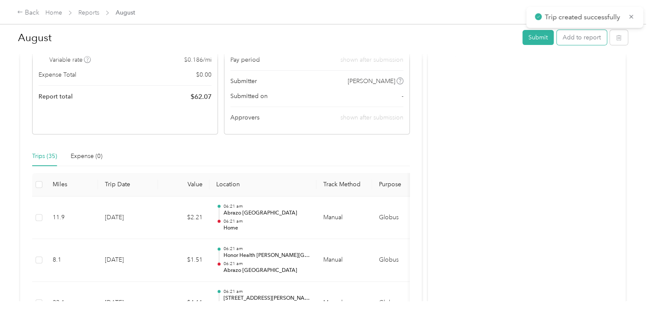
click at [586, 36] on button "Add to report" at bounding box center [582, 37] width 50 height 15
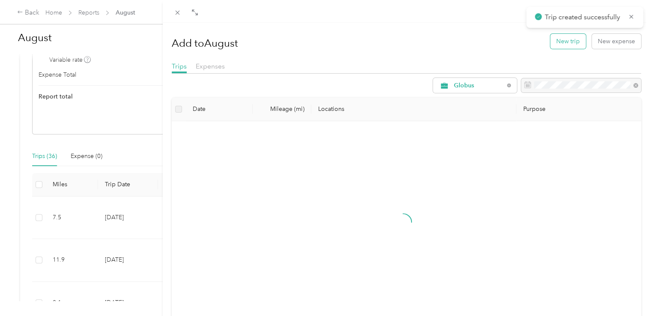
click at [556, 40] on button "New trip" at bounding box center [568, 41] width 36 height 15
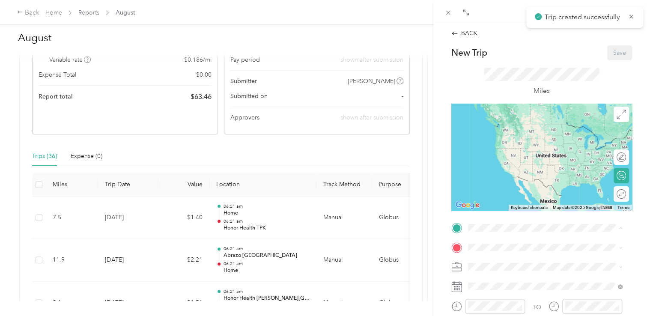
click at [515, 173] on span "[STREET_ADDRESS][PERSON_NAME], [GEOGRAPHIC_DATA], [GEOGRAPHIC_DATA], [GEOGRAPHI…" at bounding box center [548, 172] width 128 height 25
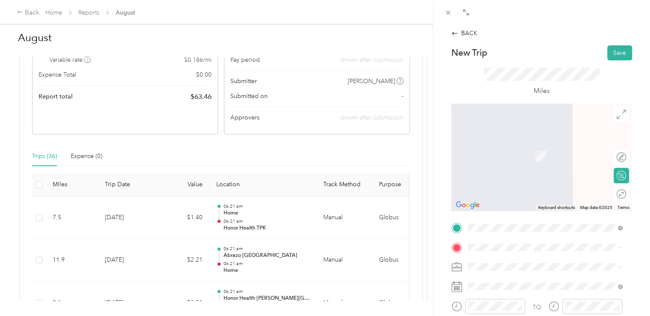
click at [509, 233] on span "[GEOGRAPHIC_DATA], [STREET_ADDRESS][PERSON_NAME][US_STATE]" at bounding box center [543, 232] width 119 height 16
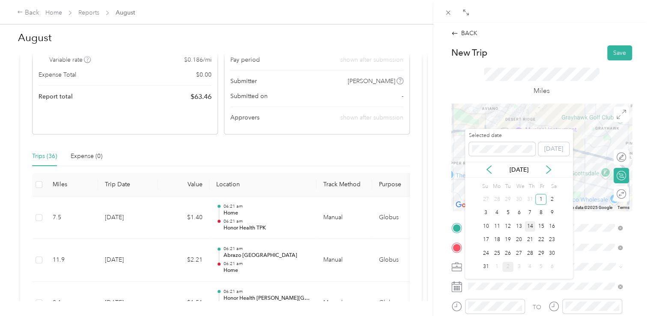
click at [528, 226] on div "14" at bounding box center [529, 226] width 11 height 11
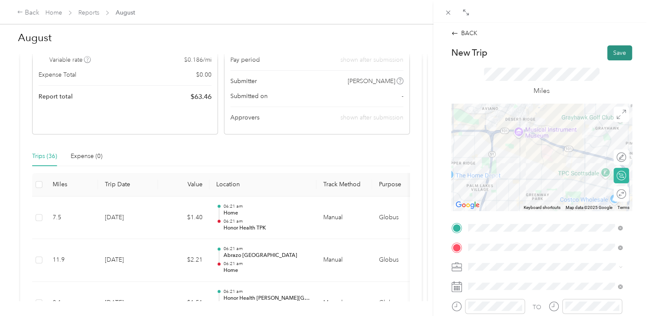
click at [613, 52] on button "Save" at bounding box center [619, 52] width 25 height 15
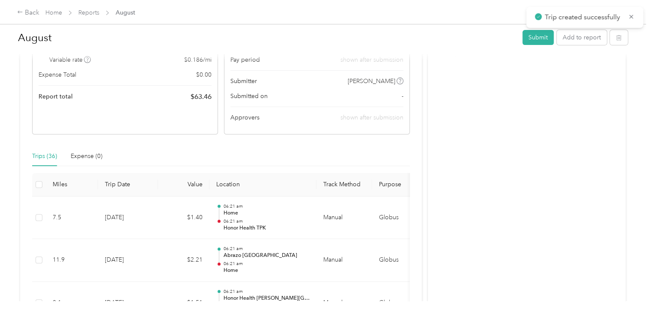
click at [595, 30] on div at bounding box center [325, 158] width 650 height 316
click at [593, 36] on button "Add to report" at bounding box center [582, 37] width 50 height 15
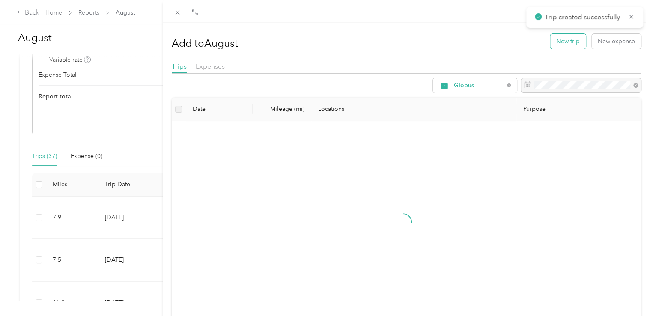
click at [565, 40] on button "New trip" at bounding box center [568, 41] width 36 height 15
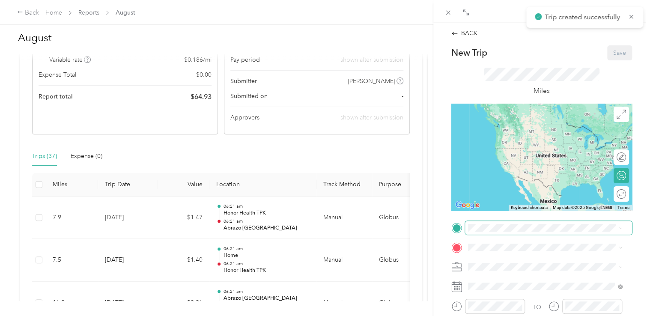
click at [500, 222] on span at bounding box center [548, 228] width 167 height 14
click at [505, 217] on span "[GEOGRAPHIC_DATA], [STREET_ADDRESS][PERSON_NAME][US_STATE]" at bounding box center [543, 213] width 119 height 16
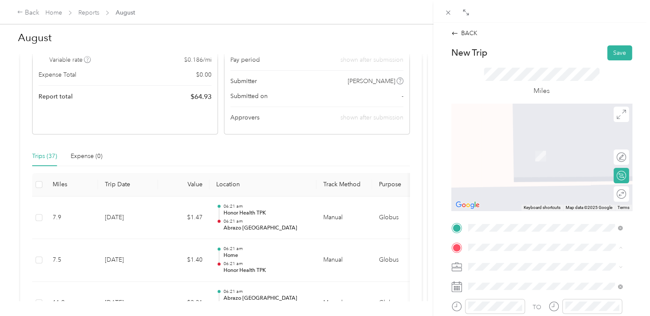
click at [525, 158] on span "[STREET_ADDRESS][PERSON_NAME]" at bounding box center [535, 155] width 102 height 7
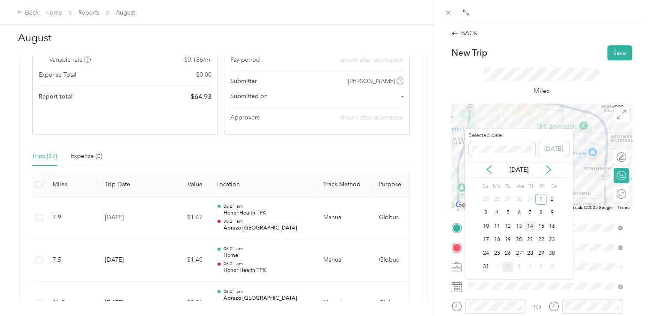
click at [531, 227] on div "14" at bounding box center [529, 226] width 11 height 11
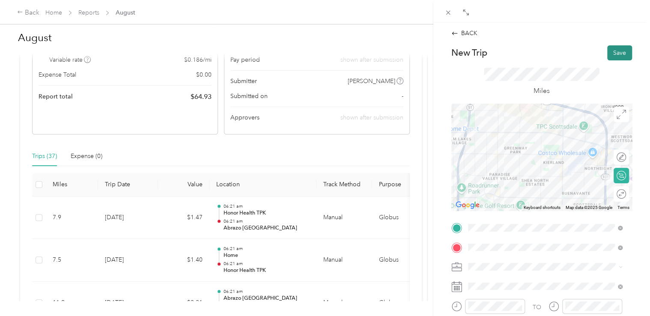
click at [616, 51] on button "Save" at bounding box center [619, 52] width 25 height 15
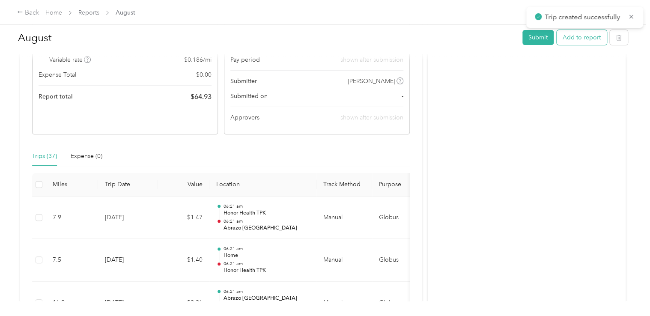
click at [569, 38] on button "Add to report" at bounding box center [582, 37] width 50 height 15
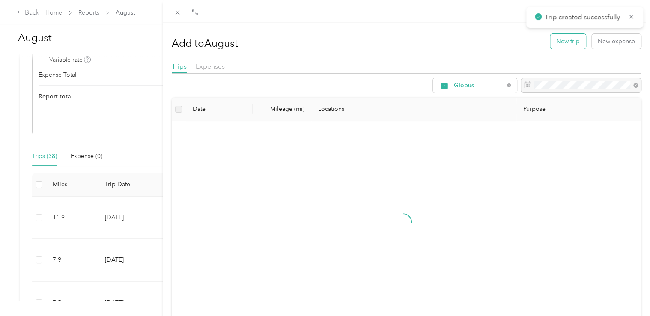
click at [556, 42] on button "New trip" at bounding box center [568, 41] width 36 height 15
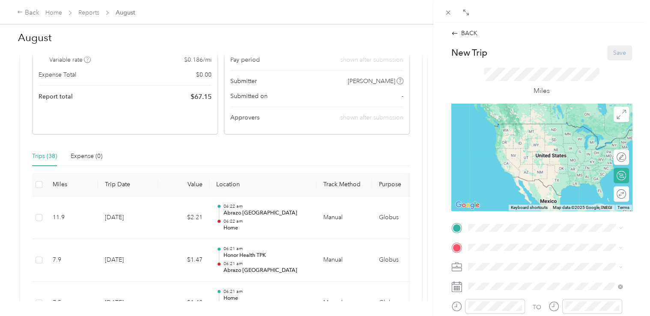
click at [516, 137] on span "[STREET_ADDRESS][PERSON_NAME]" at bounding box center [535, 133] width 102 height 7
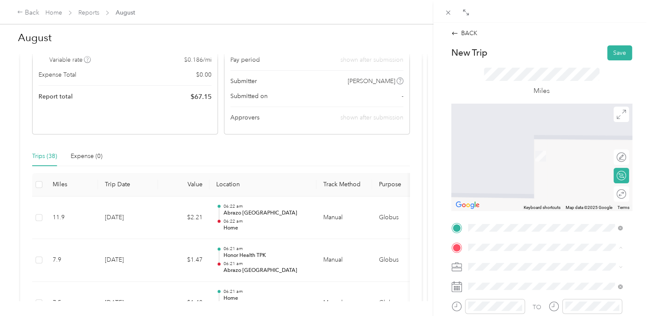
click at [524, 199] on span "[STREET_ADDRESS][PERSON_NAME], [GEOGRAPHIC_DATA], [GEOGRAPHIC_DATA], [GEOGRAPHI…" at bounding box center [548, 191] width 128 height 25
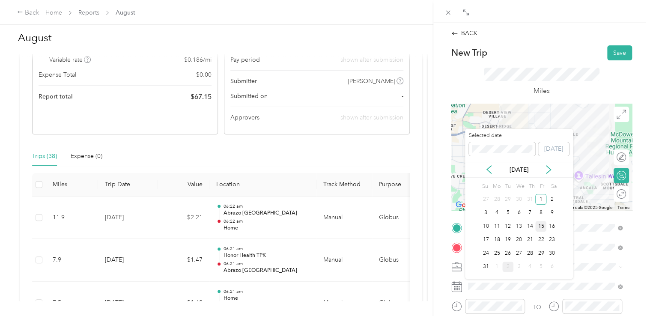
click at [539, 230] on div "15" at bounding box center [540, 226] width 11 height 11
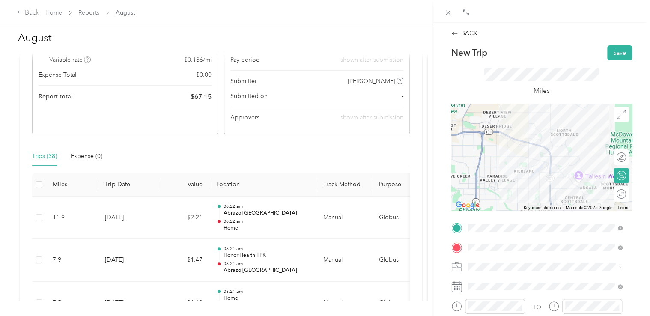
click at [618, 43] on div "BACK New Trip Save This trip cannot be edited because it is either under review…" at bounding box center [541, 228] width 199 height 399
click at [619, 52] on button "Save" at bounding box center [619, 52] width 25 height 15
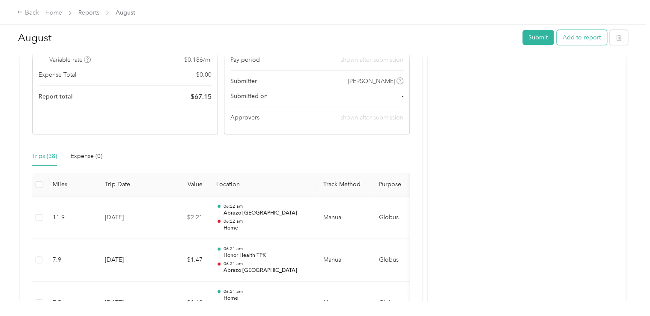
click at [562, 33] on button "Add to report" at bounding box center [582, 37] width 50 height 15
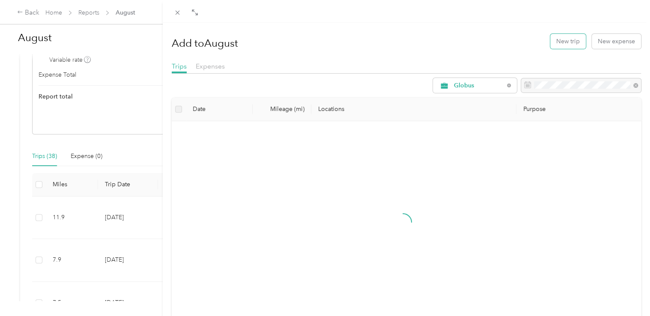
click at [562, 40] on button "New trip" at bounding box center [568, 41] width 36 height 15
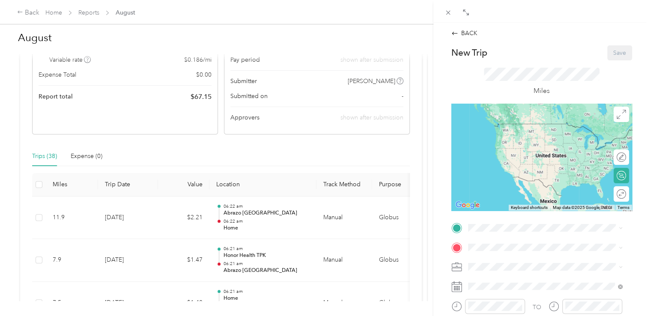
click at [522, 182] on span "[STREET_ADDRESS][PERSON_NAME], [GEOGRAPHIC_DATA], [GEOGRAPHIC_DATA], [GEOGRAPHI…" at bounding box center [548, 170] width 128 height 25
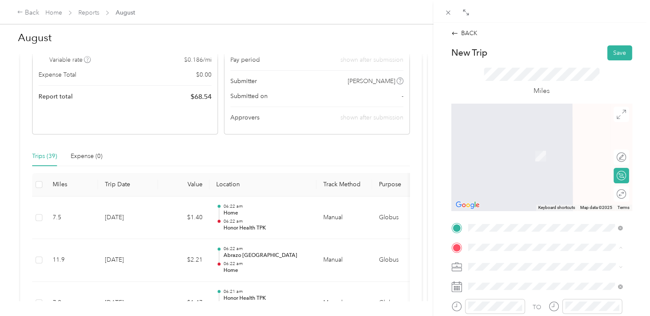
click at [531, 227] on div "[GEOGRAPHIC_DATA] [GEOGRAPHIC_DATA], [STREET_ADDRESS][PERSON_NAME][US_STATE]" at bounding box center [551, 227] width 135 height 27
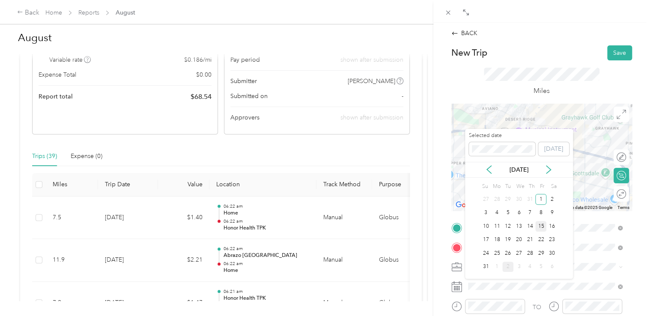
click at [539, 224] on div "15" at bounding box center [540, 226] width 11 height 11
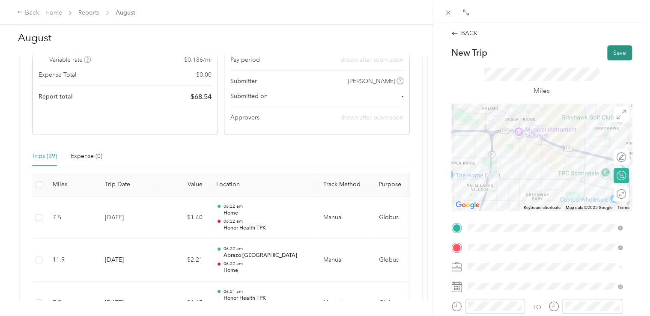
click at [622, 46] on button "Save" at bounding box center [619, 52] width 25 height 15
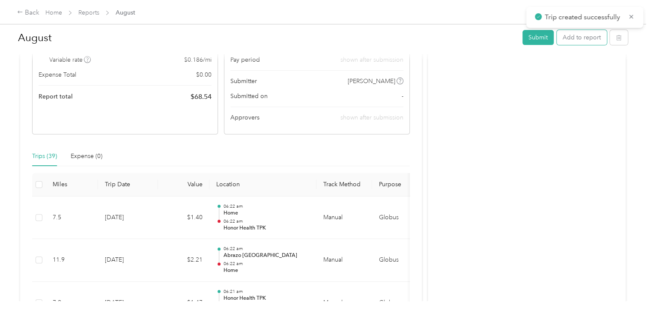
click at [586, 39] on button "Add to report" at bounding box center [582, 37] width 50 height 15
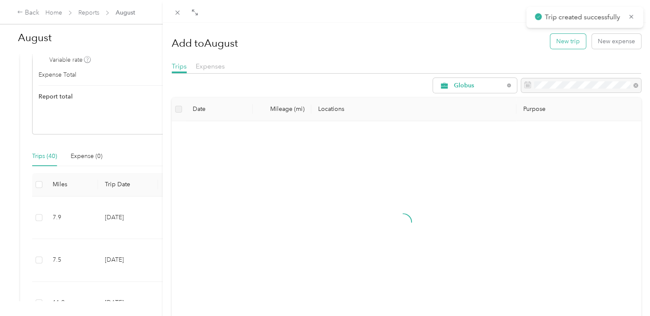
click at [560, 44] on button "New trip" at bounding box center [568, 41] width 36 height 15
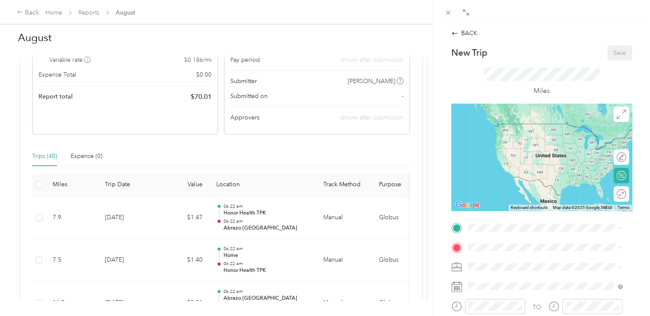
click at [513, 202] on strong "Abrazo [GEOGRAPHIC_DATA]" at bounding box center [527, 199] width 86 height 8
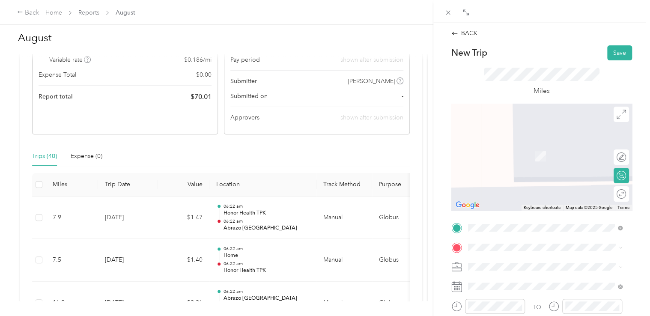
click at [507, 134] on li "[STREET_ADDRESS][US_STATE]" at bounding box center [545, 141] width 161 height 18
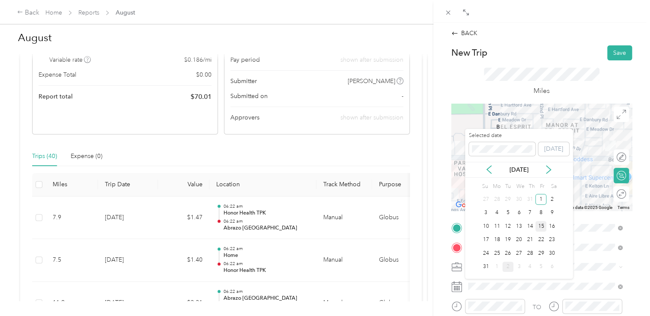
click at [542, 223] on div "15" at bounding box center [540, 226] width 11 height 11
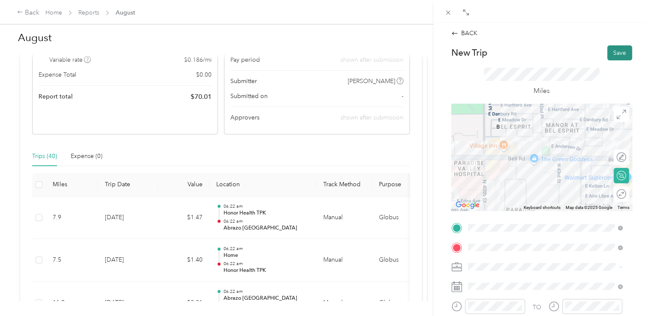
click at [608, 51] on button "Save" at bounding box center [619, 52] width 25 height 15
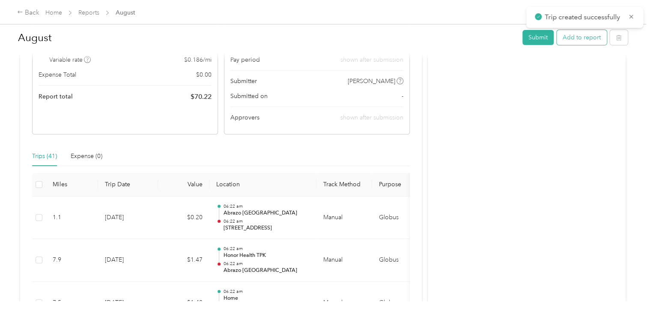
click at [592, 33] on button "Add to report" at bounding box center [582, 37] width 50 height 15
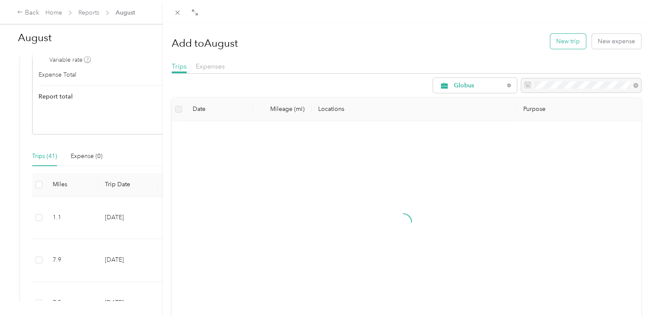
click at [555, 45] on button "New trip" at bounding box center [568, 41] width 36 height 15
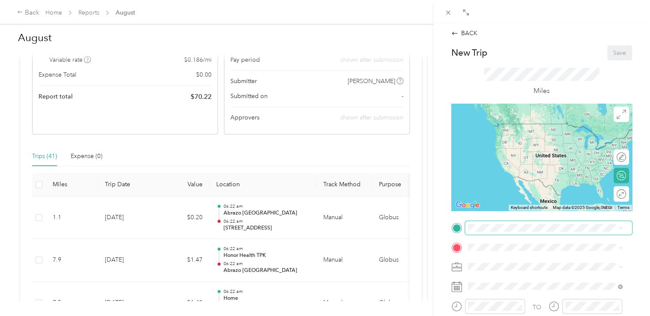
click at [520, 234] on span at bounding box center [548, 228] width 167 height 14
click at [518, 126] on span "[STREET_ADDRESS][US_STATE]" at bounding box center [527, 122] width 86 height 8
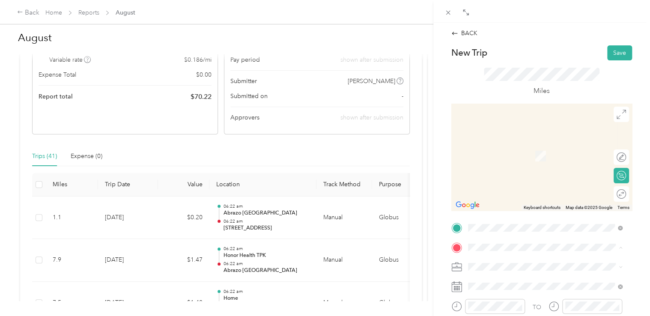
click at [525, 195] on span "[STREET_ADDRESS][PERSON_NAME], [GEOGRAPHIC_DATA], [GEOGRAPHIC_DATA], [GEOGRAPHI…" at bounding box center [548, 191] width 128 height 25
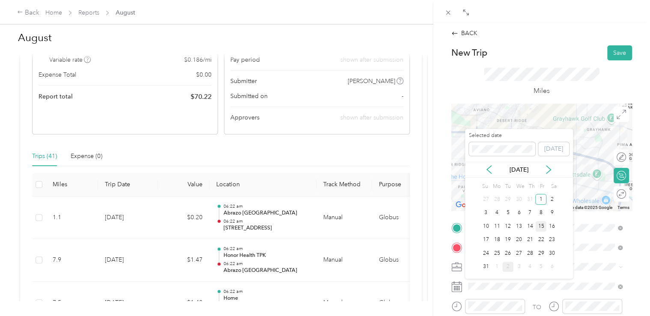
click at [539, 223] on div "15" at bounding box center [540, 226] width 11 height 11
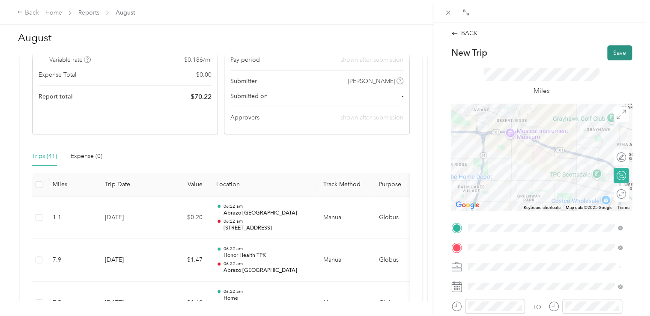
click at [622, 49] on button "Save" at bounding box center [619, 52] width 25 height 15
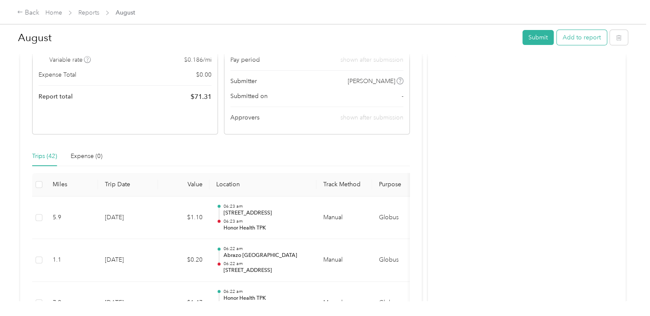
click at [591, 37] on button "Add to report" at bounding box center [582, 37] width 50 height 15
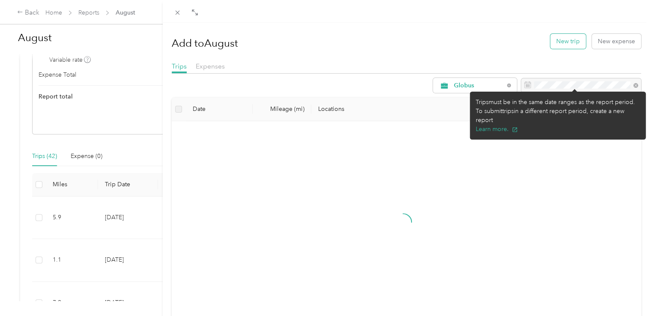
click at [556, 37] on button "New trip" at bounding box center [568, 41] width 36 height 15
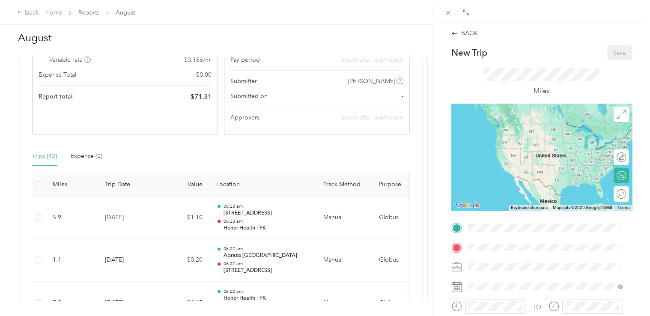
click at [498, 179] on span "[STREET_ADDRESS][PERSON_NAME], [GEOGRAPHIC_DATA], [GEOGRAPHIC_DATA], [GEOGRAPHI…" at bounding box center [548, 172] width 128 height 25
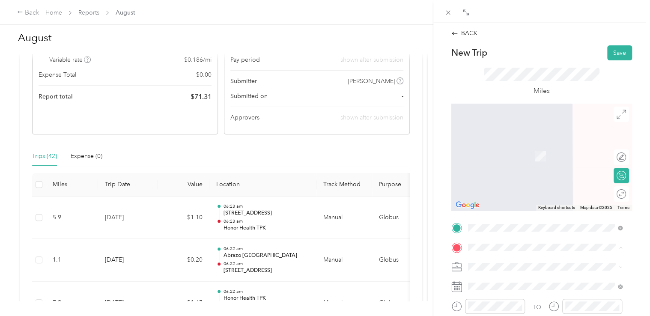
click at [511, 162] on div "Home [STREET_ADDRESS][PERSON_NAME]" at bounding box center [545, 151] width 149 height 21
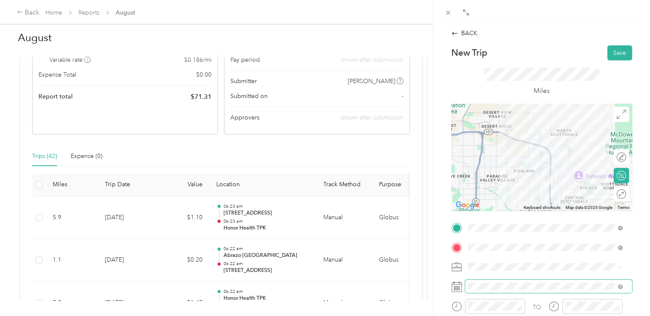
click at [491, 281] on span at bounding box center [548, 287] width 167 height 14
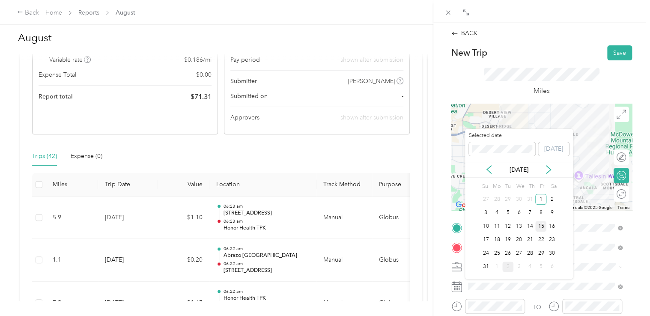
click at [538, 224] on div "15" at bounding box center [540, 226] width 11 height 11
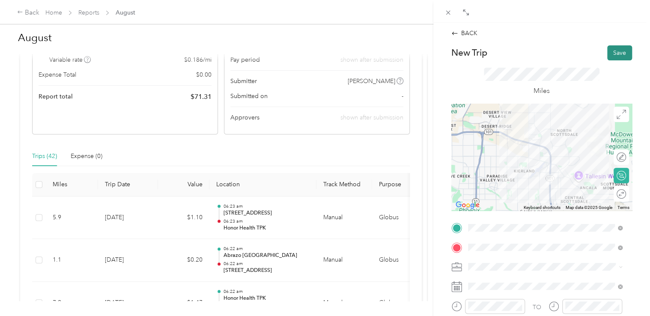
click at [608, 57] on button "Save" at bounding box center [619, 52] width 25 height 15
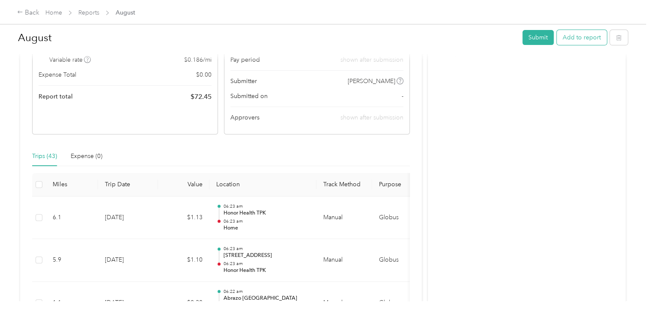
click at [574, 40] on button "Add to report" at bounding box center [582, 37] width 50 height 15
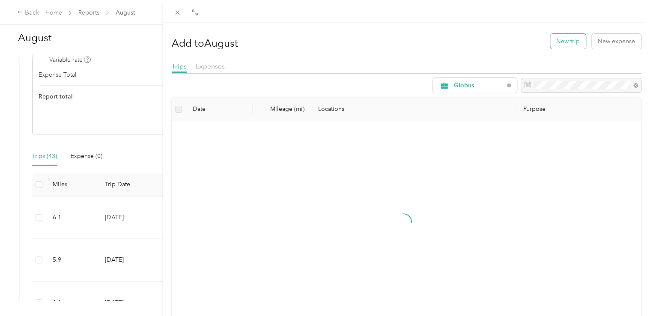
click at [561, 39] on button "New trip" at bounding box center [568, 41] width 36 height 15
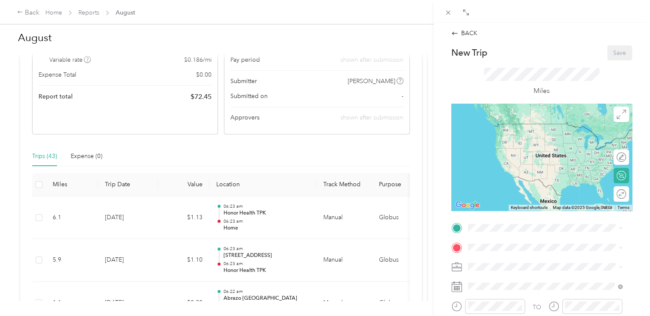
click at [509, 136] on span "[STREET_ADDRESS][PERSON_NAME]" at bounding box center [535, 136] width 102 height 7
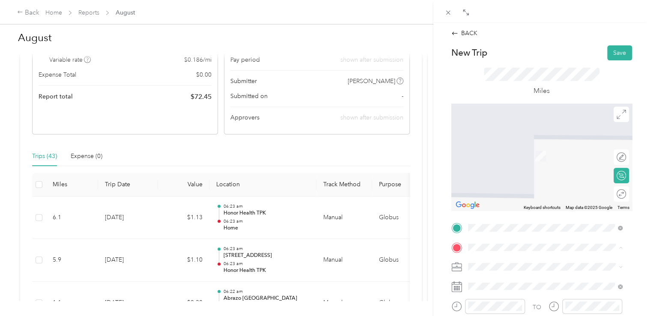
click at [509, 198] on span "[STREET_ADDRESS][PERSON_NAME], [GEOGRAPHIC_DATA], [GEOGRAPHIC_DATA], [GEOGRAPHI…" at bounding box center [548, 191] width 128 height 25
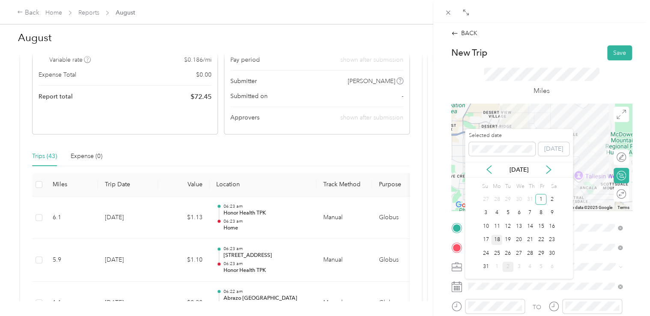
click at [497, 239] on div "18" at bounding box center [496, 240] width 11 height 11
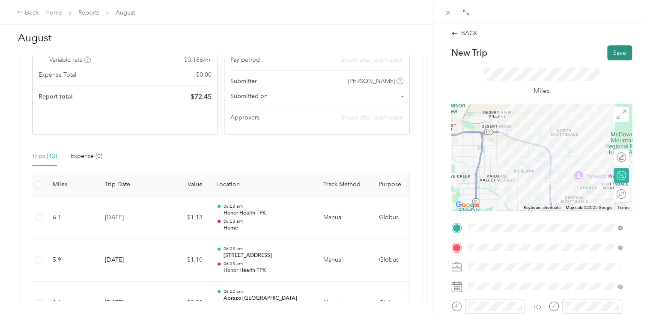
click at [607, 57] on button "Save" at bounding box center [619, 52] width 25 height 15
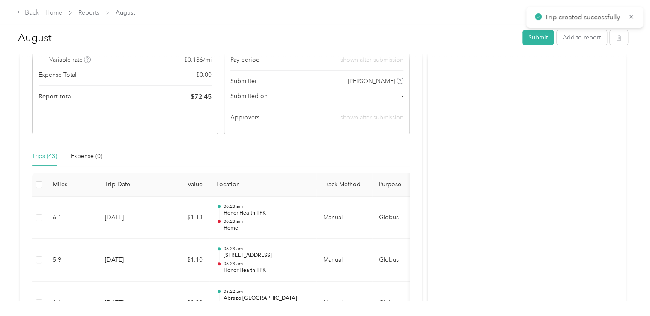
click at [591, 39] on div at bounding box center [325, 158] width 650 height 316
click at [566, 38] on button "Add to report" at bounding box center [582, 37] width 50 height 15
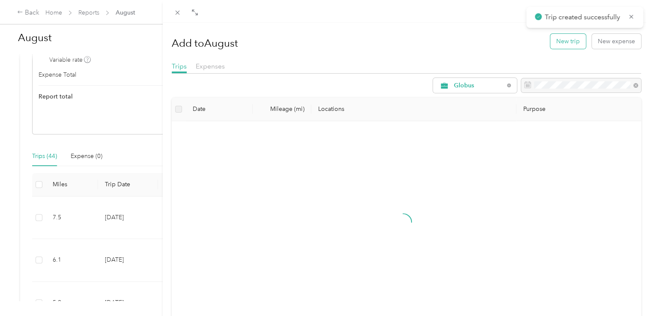
click at [558, 38] on button "New trip" at bounding box center [568, 41] width 36 height 15
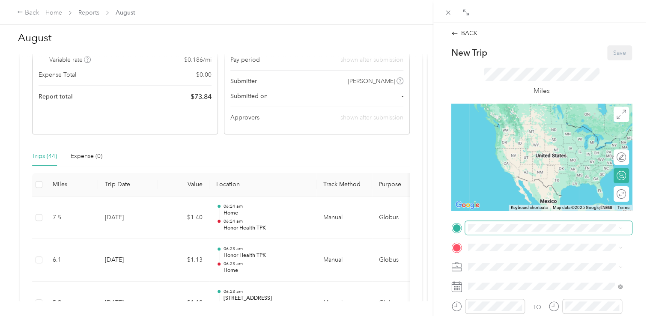
click at [502, 223] on span at bounding box center [548, 228] width 167 height 14
click at [516, 158] on strong "Honor Health TPK" at bounding box center [509, 154] width 51 height 8
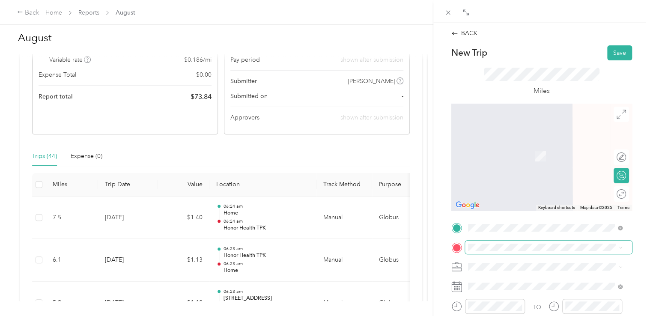
click at [501, 242] on span at bounding box center [548, 248] width 167 height 14
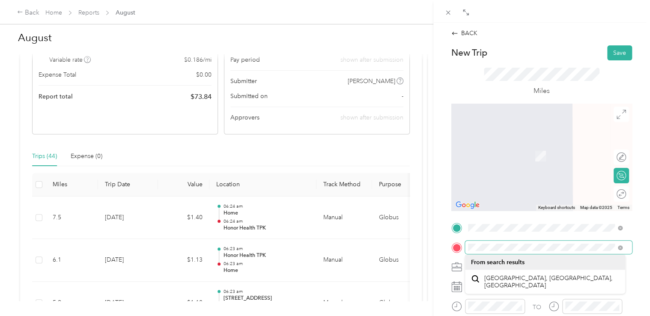
click at [104, 283] on div "BACK New Trip Save This trip cannot be edited because it is either under review…" at bounding box center [325, 158] width 650 height 316
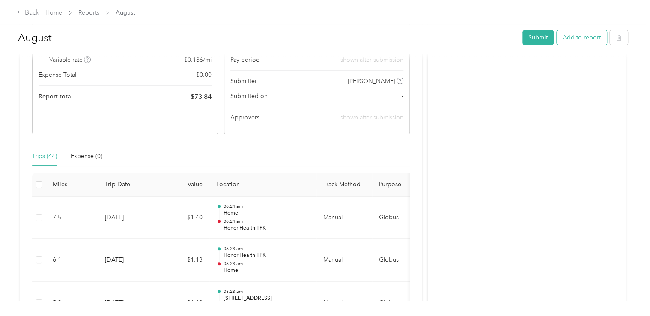
click at [579, 33] on button "Add to report" at bounding box center [582, 37] width 50 height 15
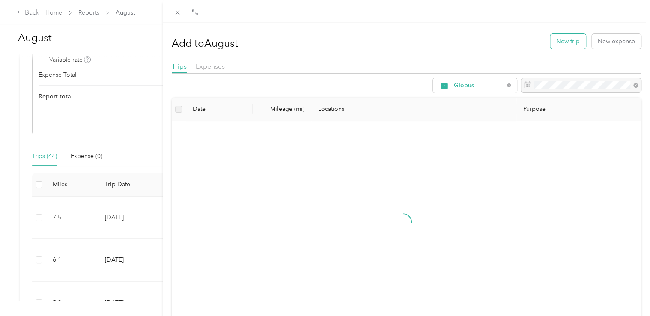
click at [563, 36] on button "New trip" at bounding box center [568, 41] width 36 height 15
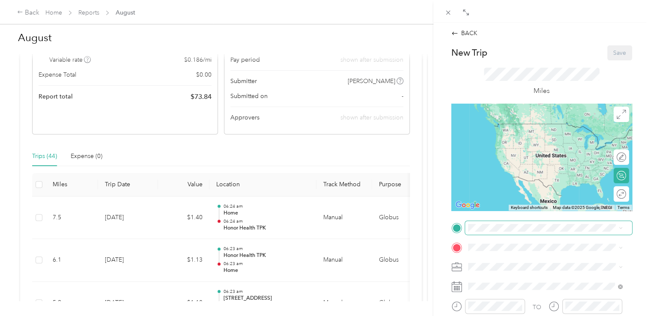
drag, startPoint x: 479, startPoint y: 237, endPoint x: 482, endPoint y: 233, distance: 4.6
click at [506, 183] on div "Honor Health TPK [STREET_ADDRESS][PERSON_NAME], [GEOGRAPHIC_DATA], [GEOGRAPHIC_…" at bounding box center [551, 168] width 135 height 36
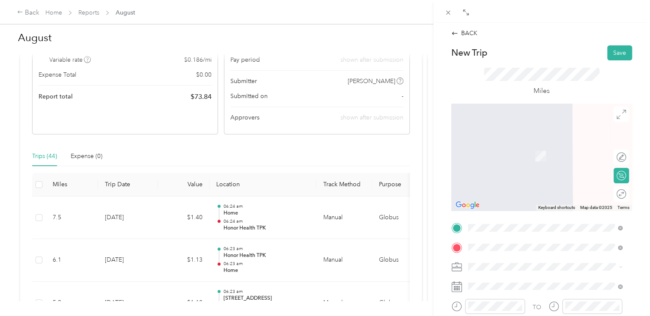
click at [548, 141] on span "[STREET_ADDRESS][US_STATE]" at bounding box center [527, 143] width 86 height 8
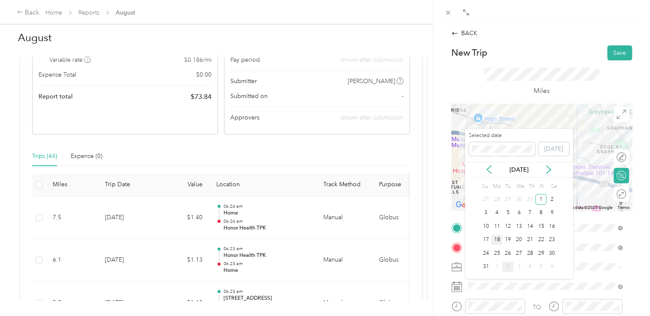
click at [497, 238] on div "18" at bounding box center [496, 240] width 11 height 11
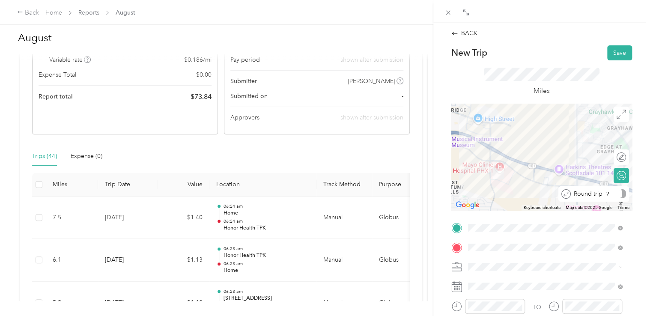
click at [619, 195] on div at bounding box center [622, 193] width 7 height 9
click at [619, 48] on button "Save" at bounding box center [619, 52] width 25 height 15
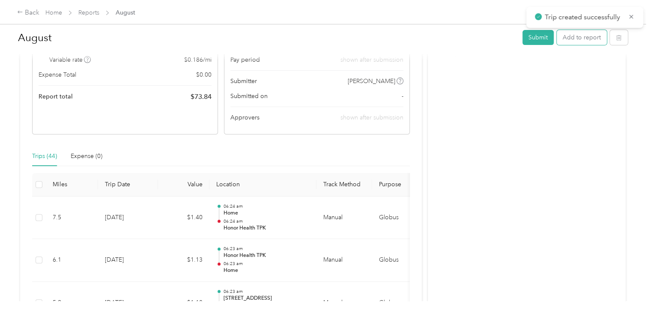
click at [595, 36] on button "Add to report" at bounding box center [582, 37] width 50 height 15
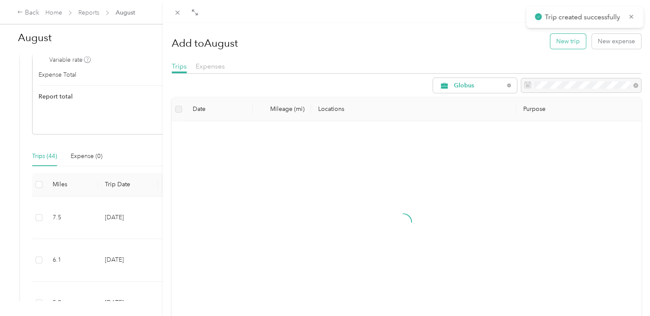
click at [557, 42] on button "New trip" at bounding box center [568, 41] width 36 height 15
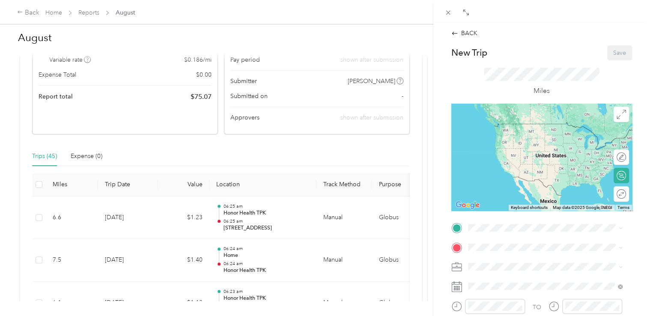
click at [533, 181] on span "[STREET_ADDRESS][PERSON_NAME], [GEOGRAPHIC_DATA], [GEOGRAPHIC_DATA], [GEOGRAPHI…" at bounding box center [548, 172] width 128 height 25
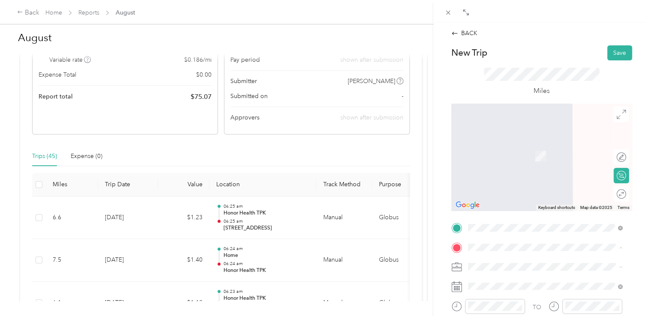
click at [524, 233] on span "[GEOGRAPHIC_DATA], [STREET_ADDRESS][PERSON_NAME][US_STATE]" at bounding box center [543, 232] width 119 height 16
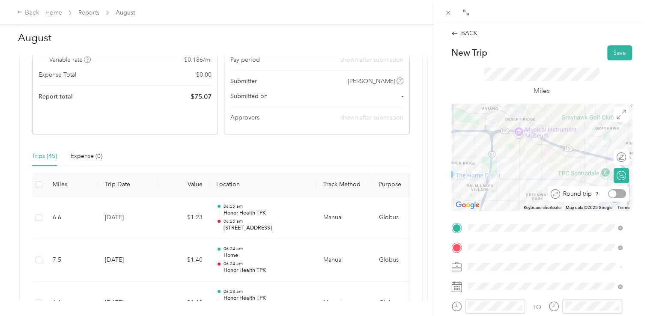
click at [611, 191] on div at bounding box center [617, 193] width 18 height 9
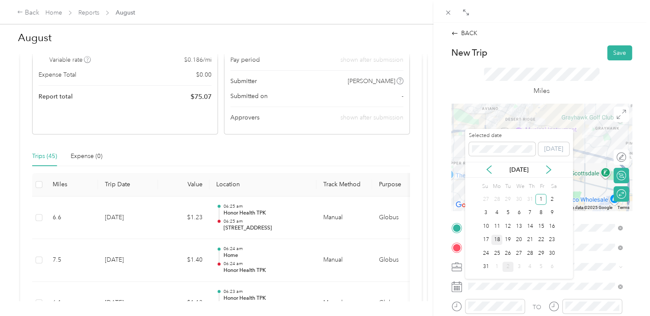
click at [500, 240] on div "18" at bounding box center [496, 240] width 11 height 11
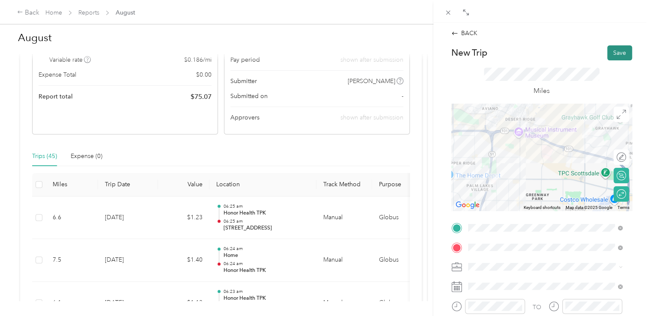
click at [619, 54] on button "Save" at bounding box center [619, 52] width 25 height 15
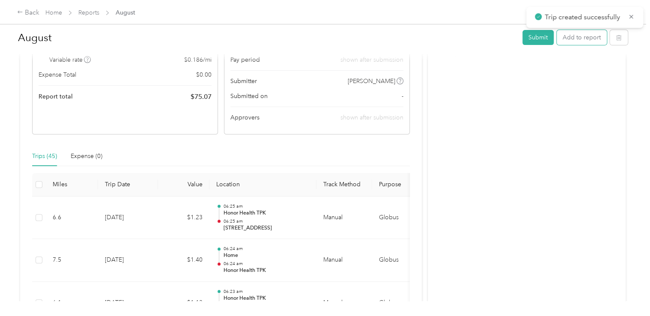
click at [589, 42] on button "Add to report" at bounding box center [582, 37] width 50 height 15
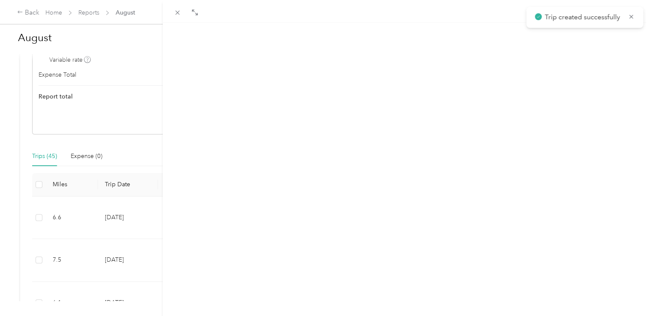
click at [562, 42] on button "New trip" at bounding box center [568, 41] width 36 height 15
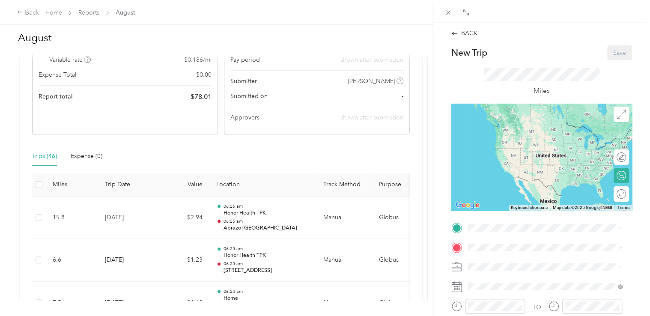
click at [528, 176] on div "Honor Health TPK [STREET_ADDRESS][PERSON_NAME], [GEOGRAPHIC_DATA], [GEOGRAPHIC_…" at bounding box center [551, 168] width 135 height 36
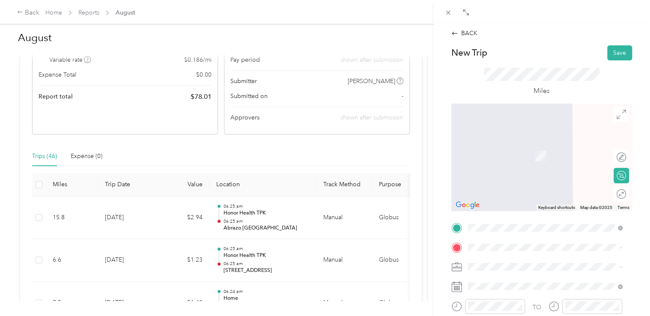
click at [521, 159] on span "[STREET_ADDRESS][PERSON_NAME]" at bounding box center [535, 155] width 102 height 7
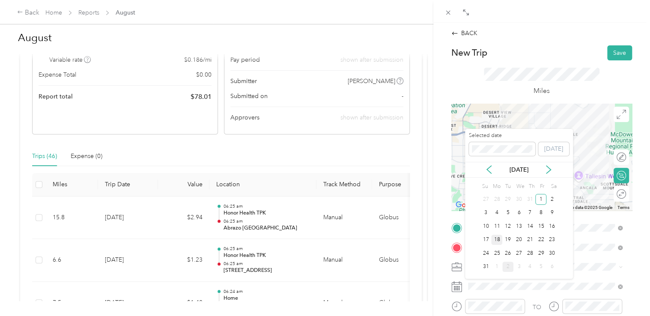
click at [500, 243] on div "18" at bounding box center [496, 240] width 11 height 11
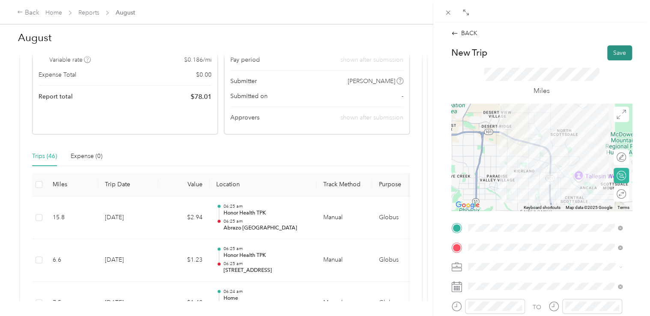
click at [618, 54] on button "Save" at bounding box center [619, 52] width 25 height 15
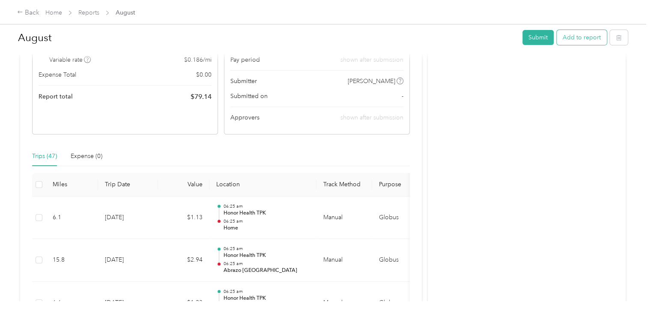
click at [573, 34] on button "Add to report" at bounding box center [582, 37] width 50 height 15
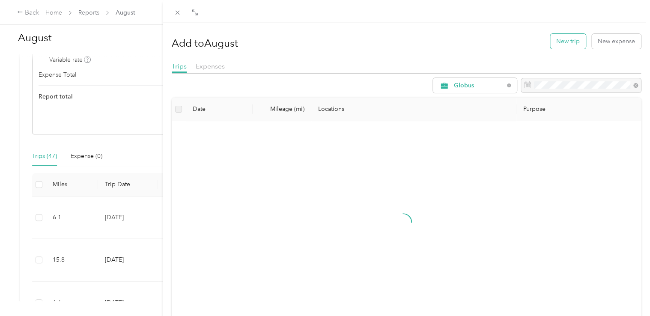
click at [551, 35] on button "New trip" at bounding box center [568, 41] width 36 height 15
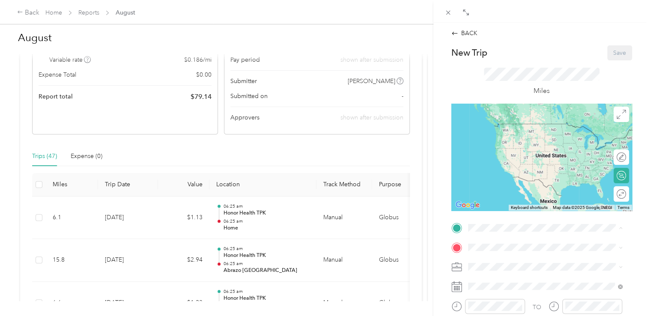
click at [504, 140] on span "[STREET_ADDRESS][PERSON_NAME]" at bounding box center [535, 136] width 102 height 7
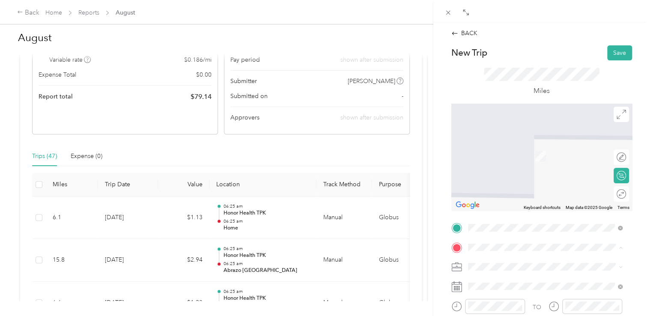
click at [511, 192] on span "[STREET_ADDRESS][PERSON_NAME], [GEOGRAPHIC_DATA], [GEOGRAPHIC_DATA], [GEOGRAPHI…" at bounding box center [548, 191] width 128 height 25
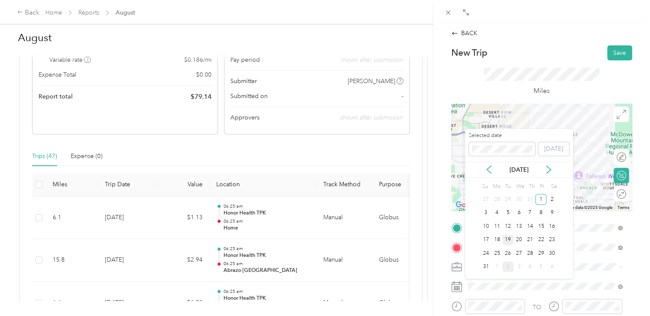
click at [507, 239] on div "19" at bounding box center [507, 240] width 11 height 11
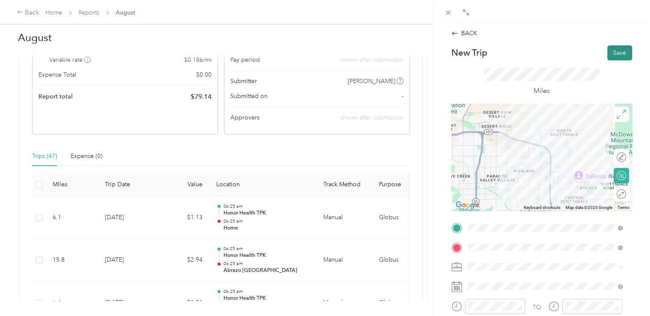
click at [607, 55] on button "Save" at bounding box center [619, 52] width 25 height 15
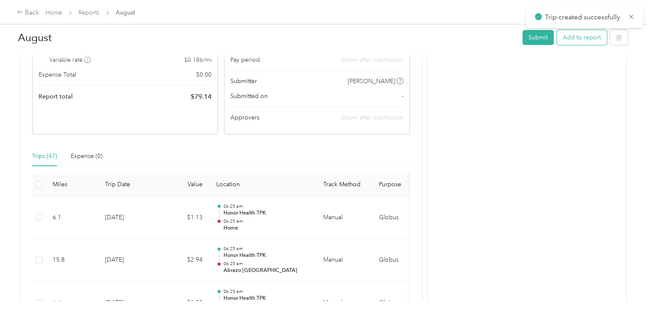
click at [564, 39] on button "Add to report" at bounding box center [582, 37] width 50 height 15
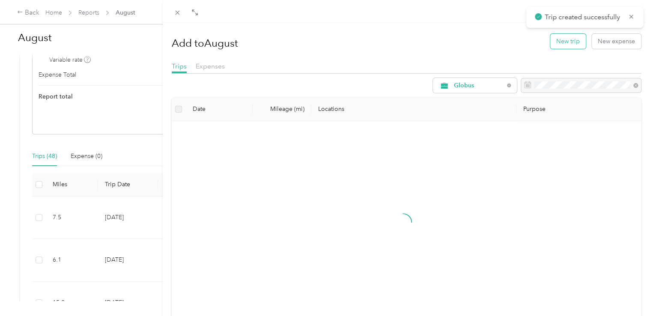
click at [561, 41] on button "New trip" at bounding box center [568, 41] width 36 height 15
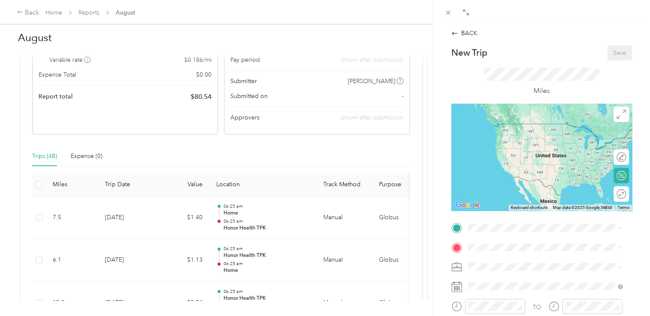
click at [521, 182] on span "[STREET_ADDRESS][PERSON_NAME], [GEOGRAPHIC_DATA], [GEOGRAPHIC_DATA], [GEOGRAPHI…" at bounding box center [548, 172] width 128 height 25
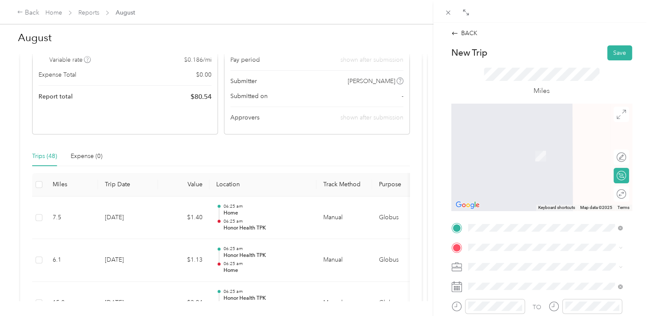
click at [515, 230] on div "[GEOGRAPHIC_DATA] [GEOGRAPHIC_DATA], [STREET_ADDRESS][PERSON_NAME][US_STATE]" at bounding box center [551, 227] width 135 height 27
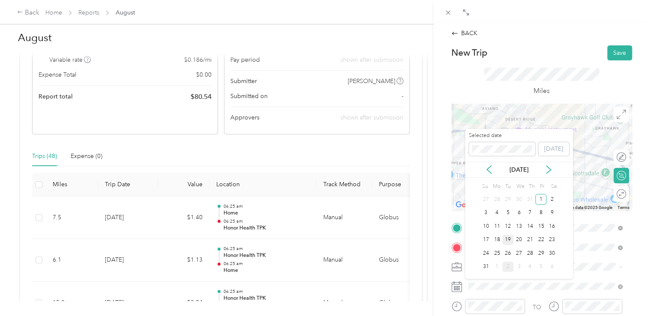
click at [508, 237] on div "19" at bounding box center [507, 240] width 11 height 11
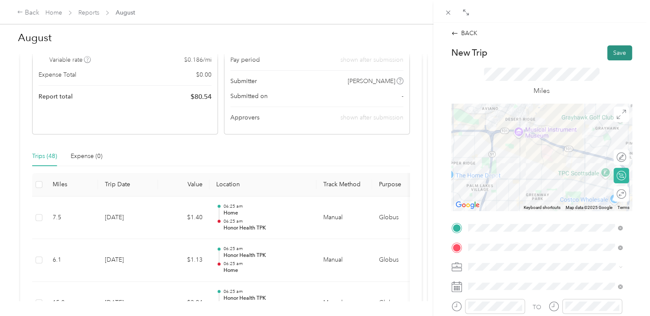
click at [618, 48] on button "Save" at bounding box center [619, 52] width 25 height 15
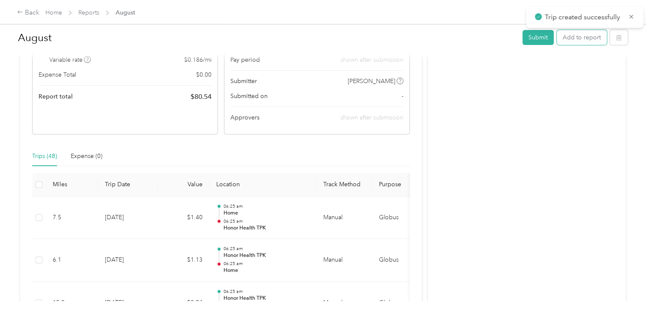
click at [574, 37] on button "Add to report" at bounding box center [582, 37] width 50 height 15
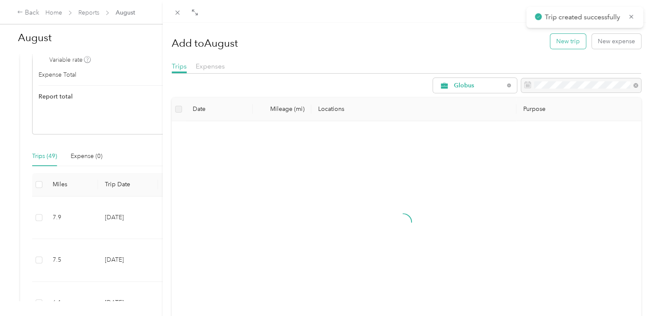
click at [555, 35] on button "New trip" at bounding box center [568, 41] width 36 height 15
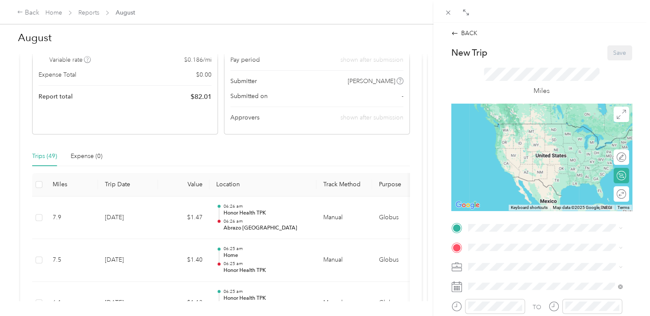
click at [493, 213] on span "[GEOGRAPHIC_DATA], [STREET_ADDRESS][PERSON_NAME][US_STATE]" at bounding box center [543, 212] width 119 height 16
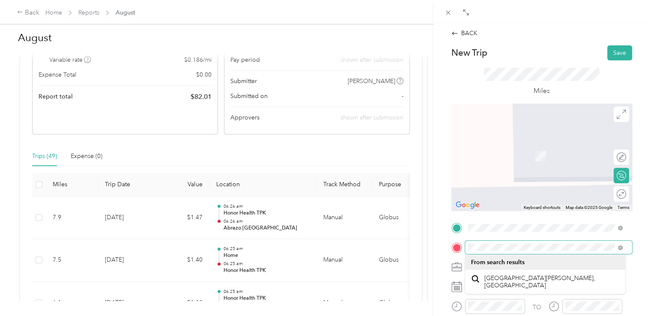
click at [428, 242] on div "BACK New Trip Save This trip cannot be edited because it is either under review…" at bounding box center [325, 158] width 650 height 316
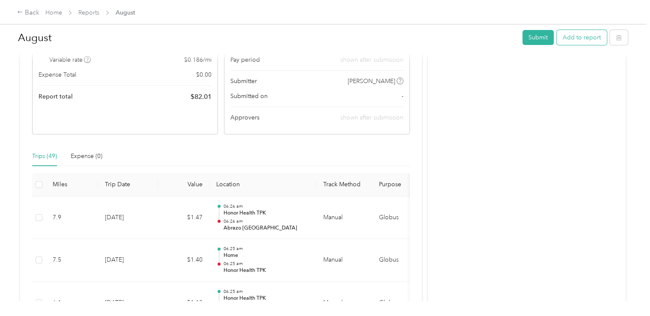
click at [591, 34] on button "Add to report" at bounding box center [582, 37] width 50 height 15
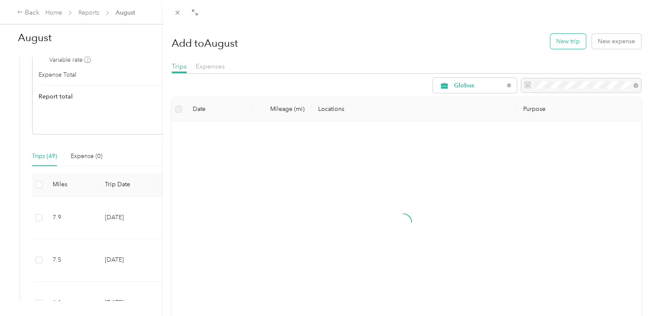
click at [552, 44] on button "New trip" at bounding box center [568, 41] width 36 height 15
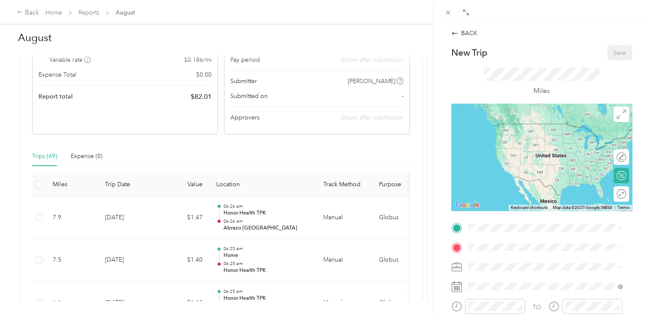
click at [497, 199] on ol "From your Favorite places Home [STREET_ADDRESS][GEOGRAPHIC_DATA][PERSON_NAME], …" at bounding box center [545, 160] width 161 height 120
click at [501, 216] on span "[GEOGRAPHIC_DATA], [STREET_ADDRESS][PERSON_NAME][US_STATE]" at bounding box center [543, 213] width 119 height 16
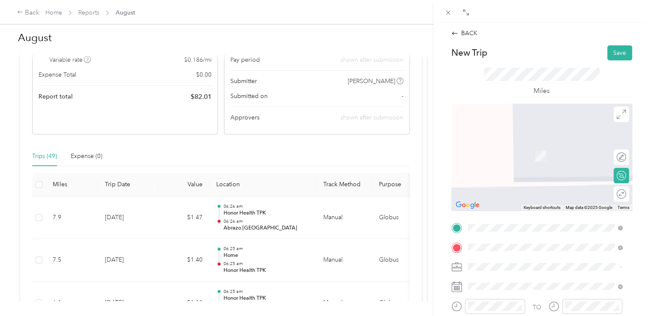
click at [531, 147] on span "[STREET_ADDRESS][US_STATE]" at bounding box center [527, 143] width 86 height 8
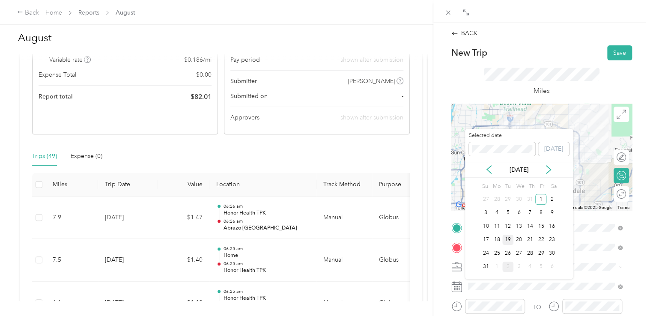
click at [510, 241] on div "19" at bounding box center [507, 240] width 11 height 11
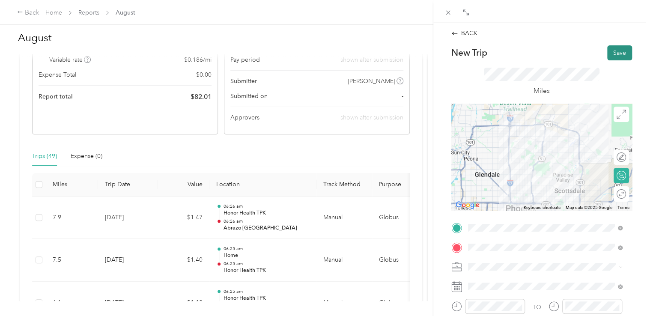
click at [607, 52] on button "Save" at bounding box center [619, 52] width 25 height 15
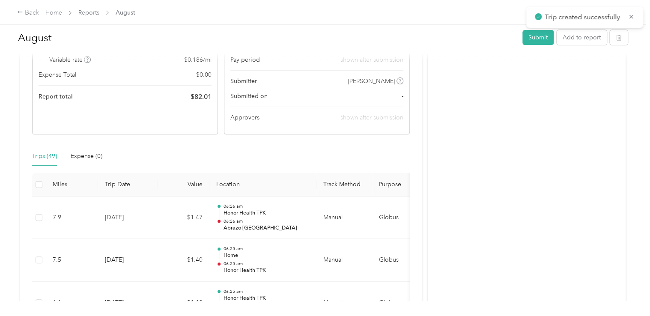
click at [595, 39] on div at bounding box center [325, 158] width 650 height 316
click at [569, 37] on button "Add to report" at bounding box center [582, 37] width 50 height 15
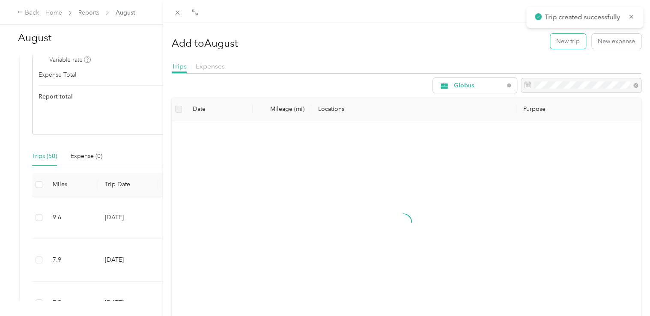
click at [556, 37] on button "New trip" at bounding box center [568, 41] width 36 height 15
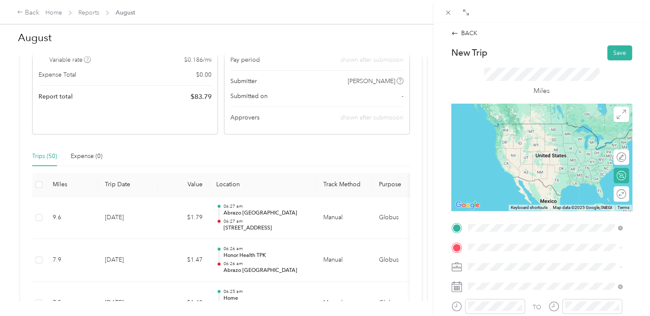
click at [568, 128] on span "[STREET_ADDRESS][US_STATE]" at bounding box center [527, 124] width 86 height 8
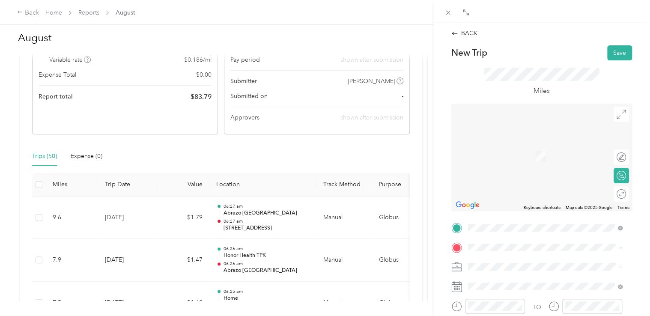
click at [525, 158] on div "Home [STREET_ADDRESS][PERSON_NAME]" at bounding box center [535, 149] width 102 height 18
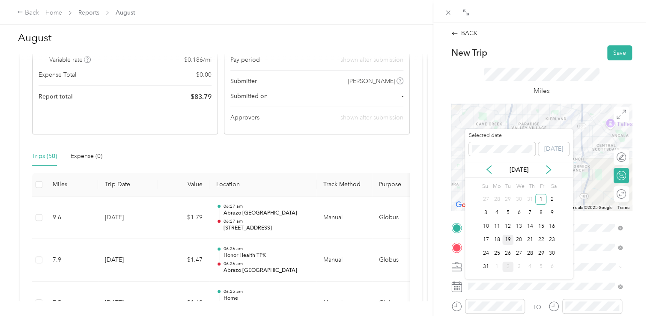
click at [507, 239] on div "19" at bounding box center [507, 240] width 11 height 11
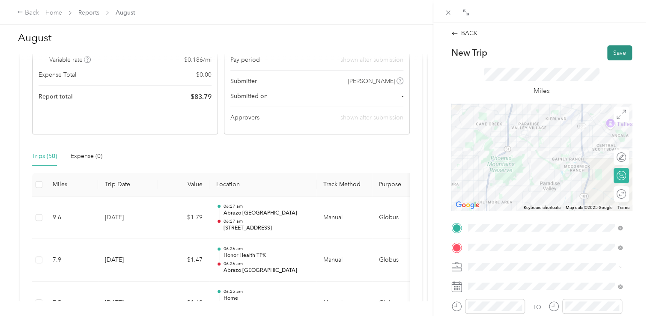
click at [611, 52] on button "Save" at bounding box center [619, 52] width 25 height 15
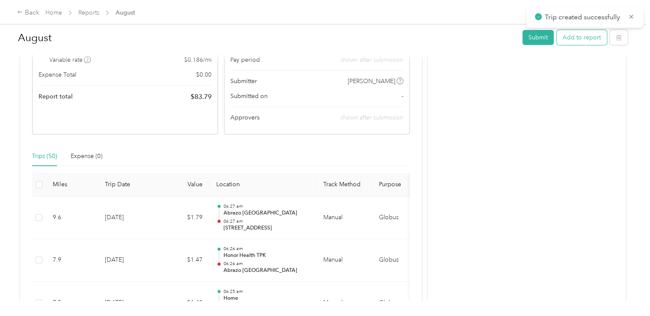
click at [577, 39] on button "Add to report" at bounding box center [582, 37] width 50 height 15
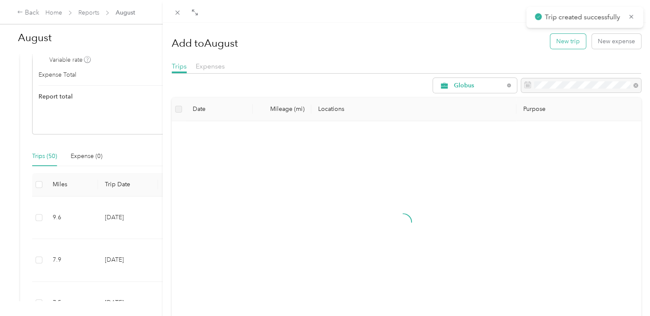
click at [550, 39] on button "New trip" at bounding box center [568, 41] width 36 height 15
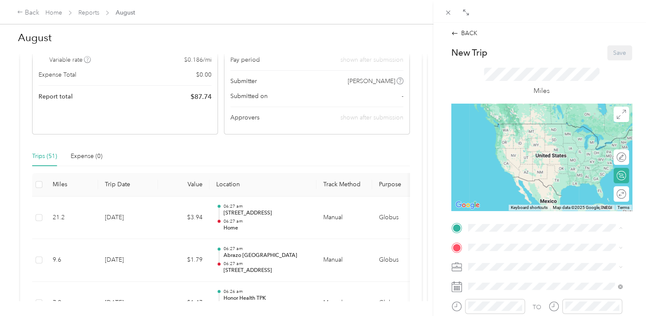
click at [530, 137] on span "[STREET_ADDRESS][PERSON_NAME]" at bounding box center [535, 136] width 102 height 7
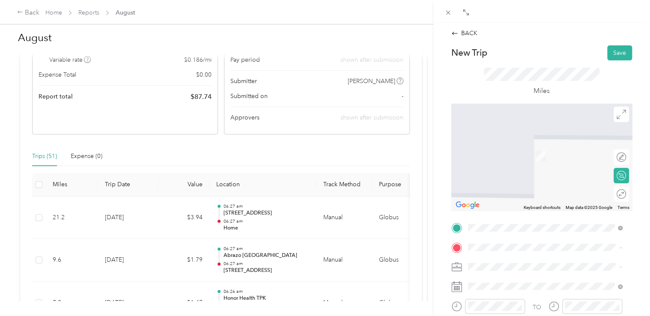
click at [512, 193] on span "[STREET_ADDRESS][PERSON_NAME], [GEOGRAPHIC_DATA], [GEOGRAPHIC_DATA], [GEOGRAPHI…" at bounding box center [548, 191] width 128 height 25
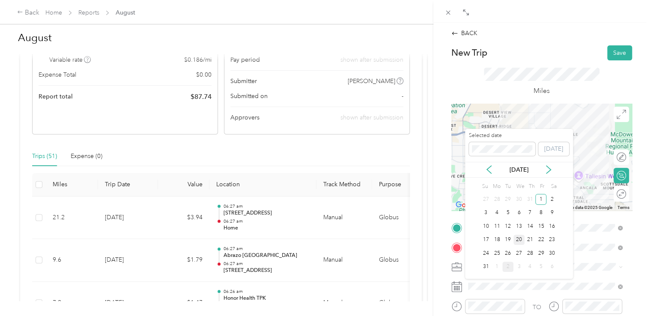
drag, startPoint x: 530, startPoint y: 237, endPoint x: 519, endPoint y: 238, distance: 10.3
click at [519, 238] on div "17 18 19 20 21 22 23" at bounding box center [518, 240] width 77 height 14
click at [519, 241] on div "20" at bounding box center [518, 240] width 11 height 11
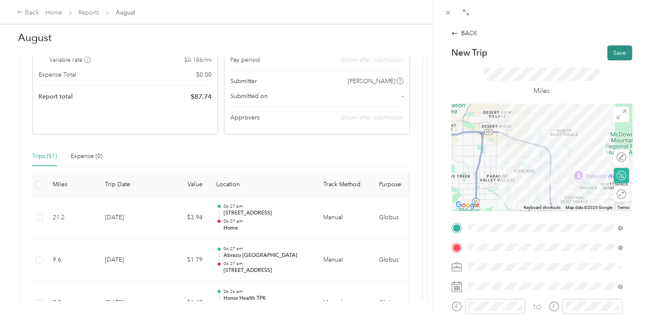
click at [616, 51] on button "Save" at bounding box center [619, 52] width 25 height 15
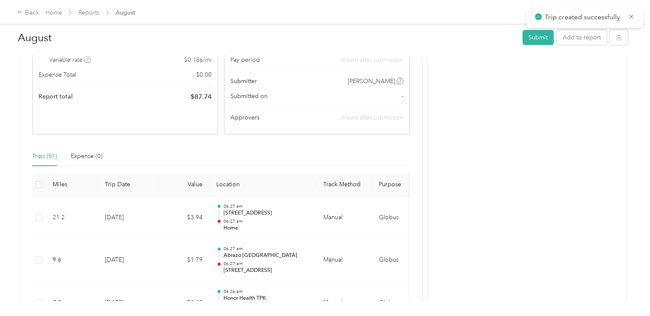
click at [588, 43] on div at bounding box center [325, 158] width 650 height 316
click at [566, 36] on button "Add to report" at bounding box center [582, 37] width 50 height 15
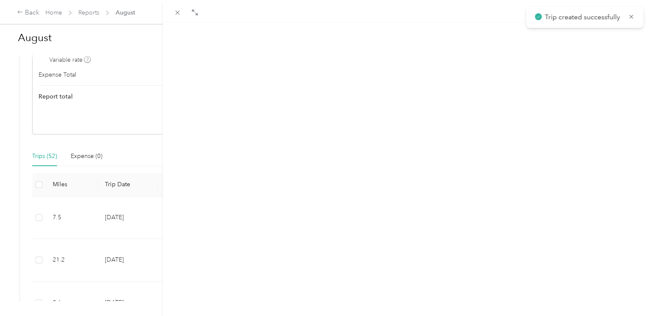
click at [554, 38] on button "New trip" at bounding box center [568, 41] width 36 height 15
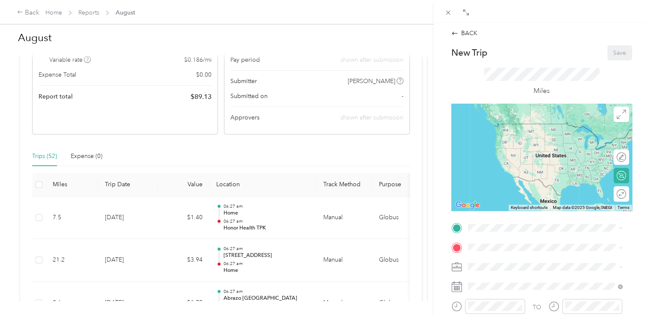
click at [512, 184] on div "Honor Health TPK [STREET_ADDRESS][PERSON_NAME], [GEOGRAPHIC_DATA], [GEOGRAPHIC_…" at bounding box center [551, 166] width 135 height 36
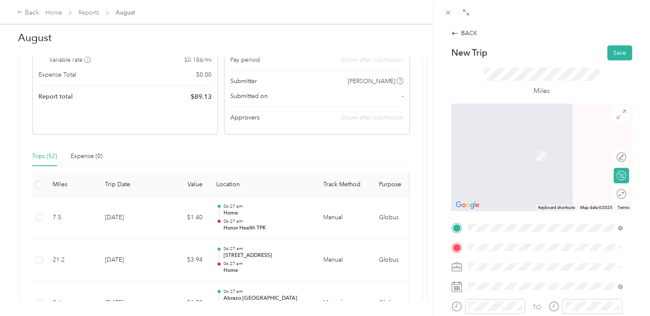
click at [505, 222] on strong "Abrazo [GEOGRAPHIC_DATA]" at bounding box center [527, 218] width 86 height 8
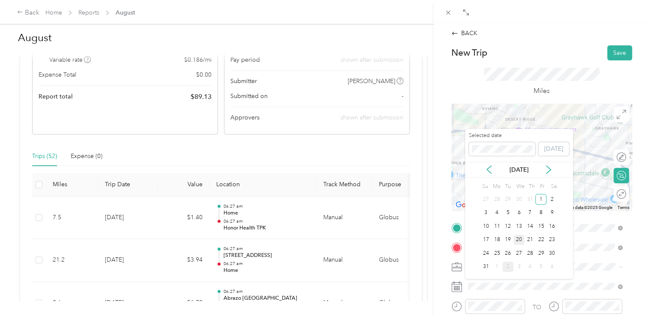
click at [521, 238] on div "20" at bounding box center [518, 240] width 11 height 11
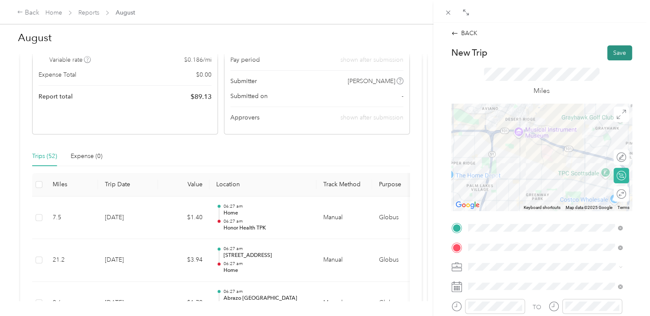
click at [610, 49] on button "Save" at bounding box center [619, 52] width 25 height 15
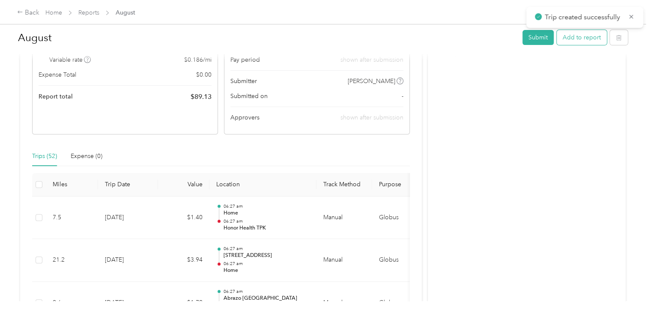
click at [562, 39] on button "Add to report" at bounding box center [582, 37] width 50 height 15
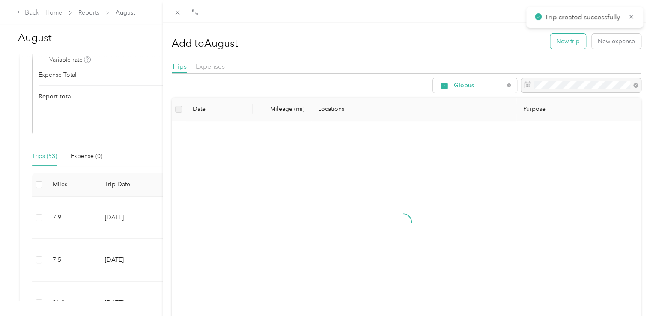
click at [551, 37] on button "New trip" at bounding box center [568, 41] width 36 height 15
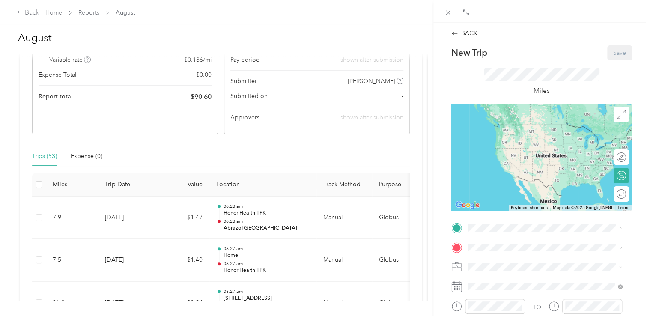
click at [518, 215] on span "[GEOGRAPHIC_DATA], [STREET_ADDRESS][PERSON_NAME][US_STATE]" at bounding box center [543, 213] width 119 height 16
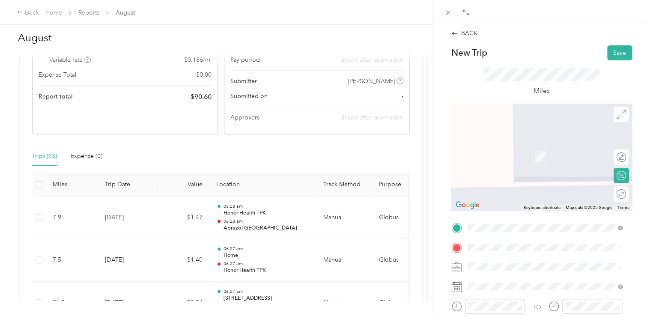
click at [517, 158] on span "[STREET_ADDRESS][PERSON_NAME]" at bounding box center [535, 153] width 102 height 7
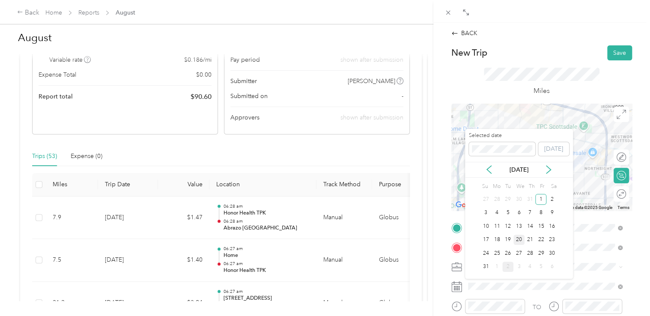
click at [517, 241] on div "20" at bounding box center [518, 240] width 11 height 11
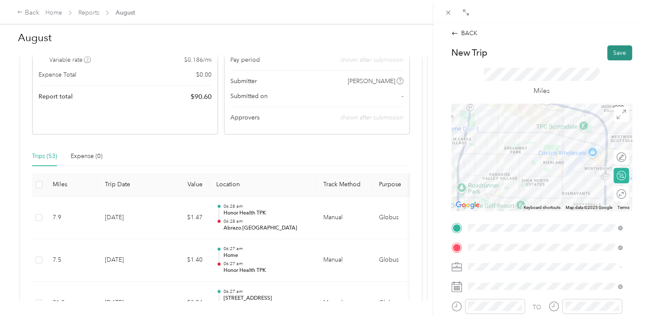
click at [613, 51] on button "Save" at bounding box center [619, 52] width 25 height 15
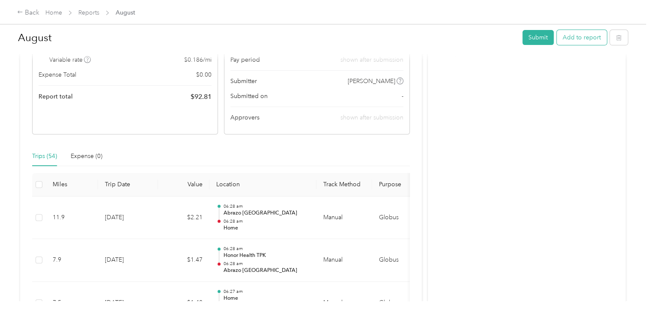
click at [574, 39] on button "Add to report" at bounding box center [582, 37] width 50 height 15
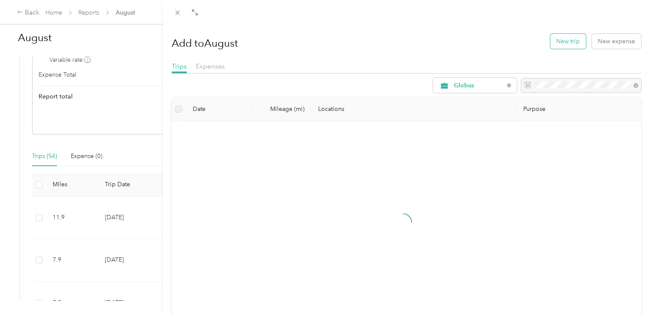
click at [563, 36] on button "New trip" at bounding box center [568, 41] width 36 height 15
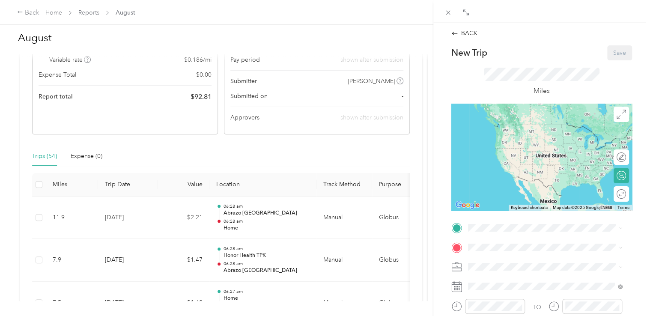
click at [509, 219] on div "New Trip Save This trip cannot be edited because it is either under review, app…" at bounding box center [541, 236] width 181 height 383
click at [527, 138] on span "[STREET_ADDRESS][PERSON_NAME]" at bounding box center [535, 134] width 102 height 7
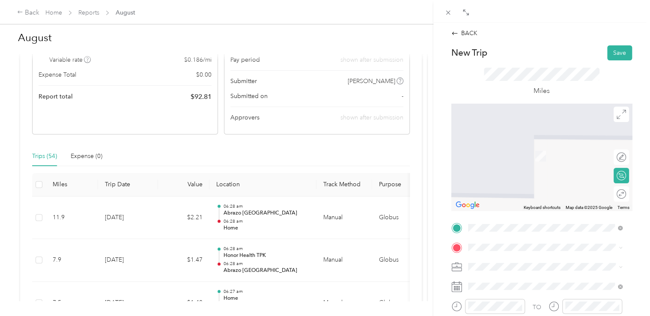
click at [515, 193] on span "[STREET_ADDRESS][PERSON_NAME], [GEOGRAPHIC_DATA], [GEOGRAPHIC_DATA], [GEOGRAPHI…" at bounding box center [548, 189] width 128 height 25
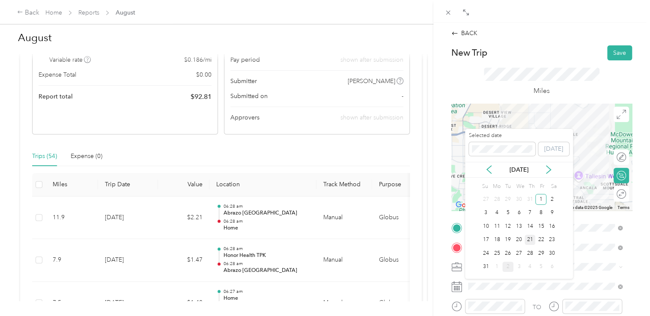
click at [531, 242] on div "21" at bounding box center [529, 240] width 11 height 11
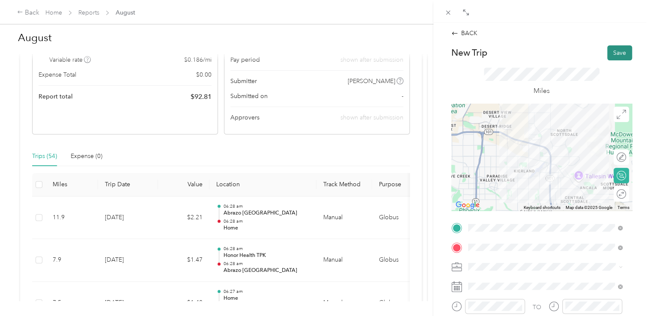
click at [616, 48] on button "Save" at bounding box center [619, 52] width 25 height 15
click at [617, 45] on button "Save" at bounding box center [619, 52] width 25 height 15
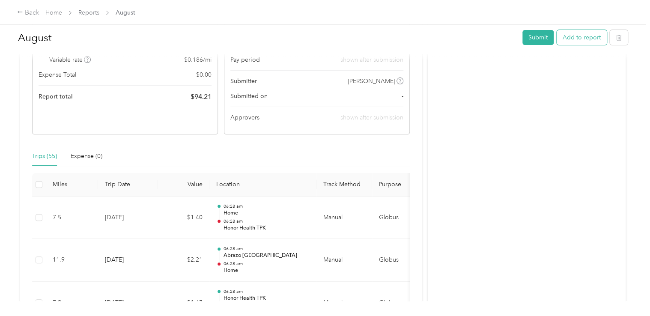
click at [583, 37] on button "Add to report" at bounding box center [582, 37] width 50 height 15
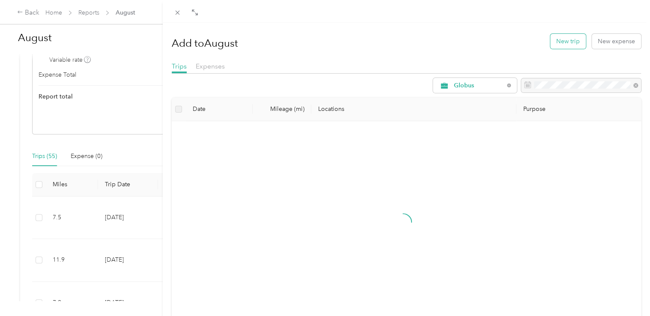
click at [571, 39] on button "New trip" at bounding box center [568, 41] width 36 height 15
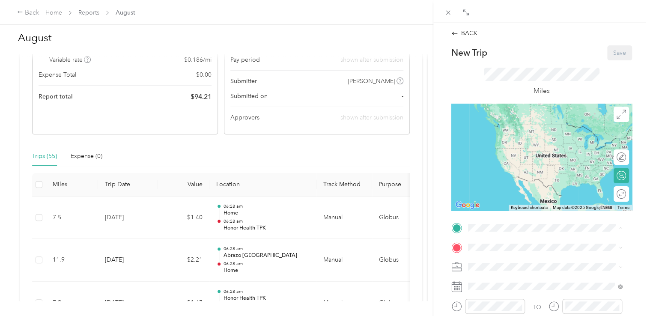
click at [503, 186] on div "Honor Health TPK [STREET_ADDRESS][PERSON_NAME], [GEOGRAPHIC_DATA], [GEOGRAPHIC_…" at bounding box center [551, 168] width 135 height 36
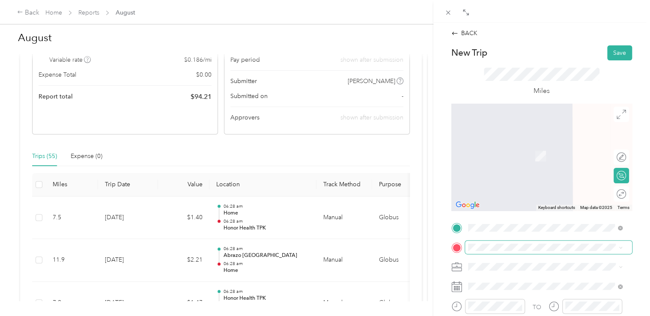
click at [499, 252] on span at bounding box center [548, 248] width 167 height 14
click at [507, 221] on li "[GEOGRAPHIC_DATA] [GEOGRAPHIC_DATA], [STREET_ADDRESS][PERSON_NAME][US_STATE]" at bounding box center [545, 228] width 161 height 36
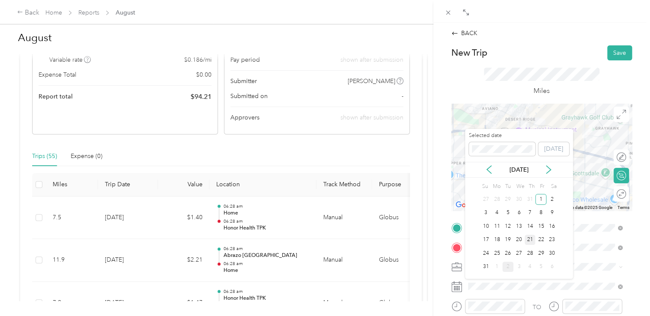
click at [525, 240] on div "21" at bounding box center [529, 240] width 11 height 11
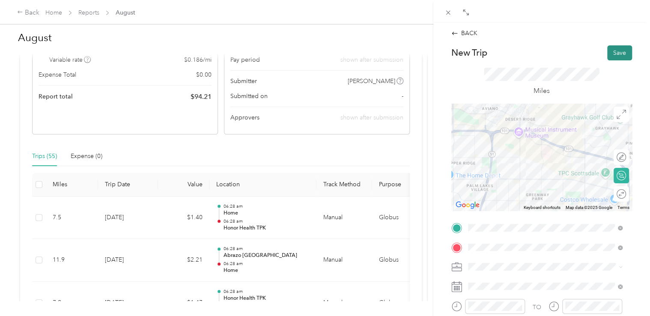
click at [615, 49] on button "Save" at bounding box center [619, 52] width 25 height 15
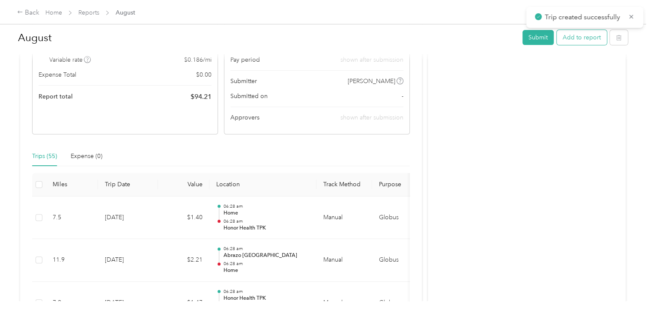
click at [576, 37] on button "Add to report" at bounding box center [582, 37] width 50 height 15
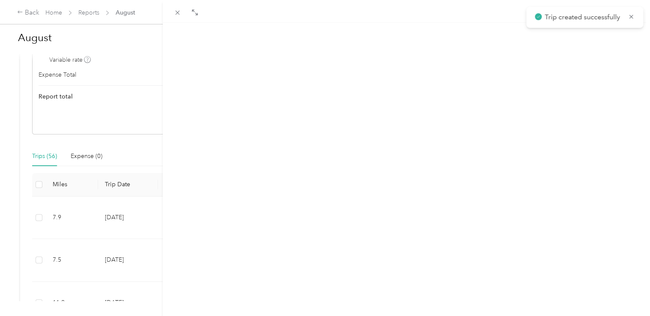
click at [551, 41] on button "New trip" at bounding box center [568, 41] width 36 height 15
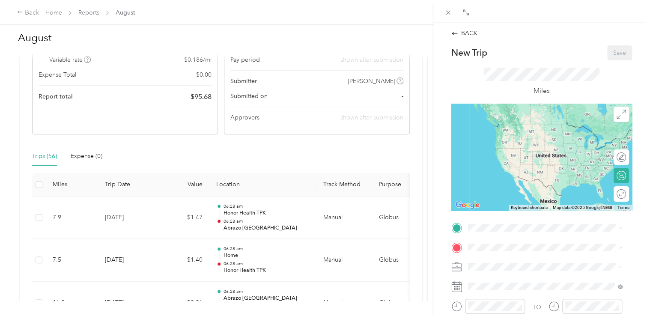
click at [528, 215] on span "[GEOGRAPHIC_DATA], [STREET_ADDRESS][PERSON_NAME][US_STATE]" at bounding box center [543, 213] width 119 height 16
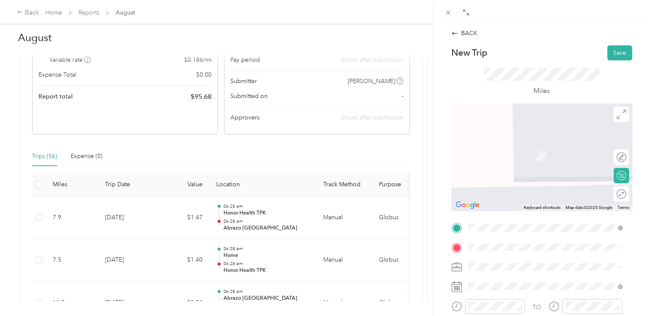
click at [544, 158] on div "Home [STREET_ADDRESS][PERSON_NAME]" at bounding box center [535, 151] width 102 height 18
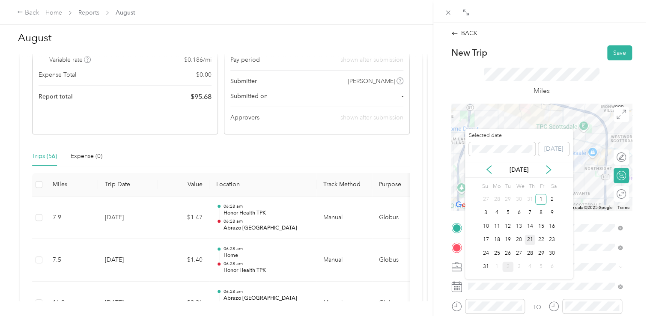
click at [530, 238] on div "21" at bounding box center [529, 240] width 11 height 11
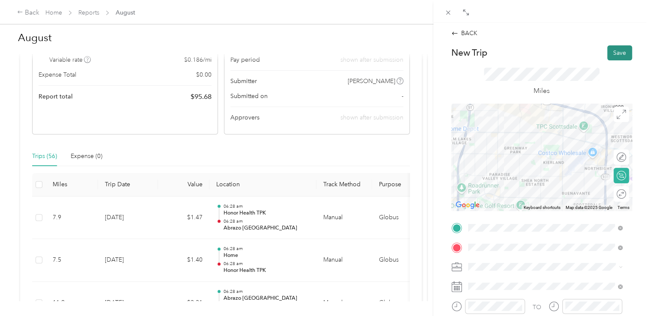
click at [618, 51] on button "Save" at bounding box center [619, 52] width 25 height 15
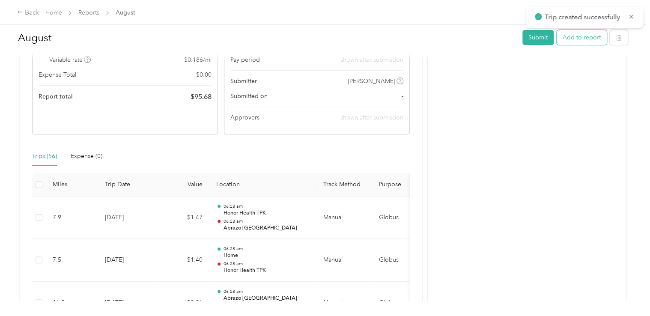
click at [593, 35] on button "Add to report" at bounding box center [582, 37] width 50 height 15
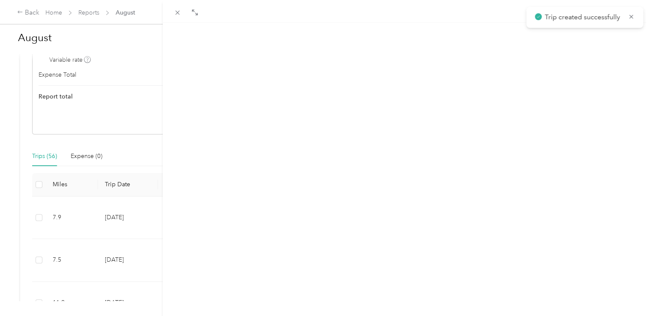
click at [558, 43] on button "New trip" at bounding box center [568, 41] width 36 height 15
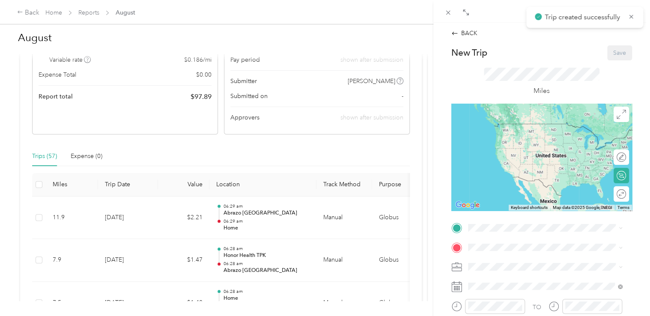
click at [510, 232] on span at bounding box center [548, 228] width 167 height 14
click at [516, 140] on div "Home [STREET_ADDRESS][PERSON_NAME]" at bounding box center [535, 131] width 102 height 18
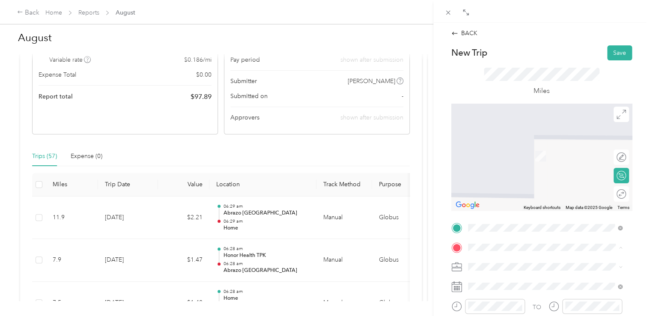
click at [517, 195] on div "Honor Health TPK [STREET_ADDRESS][PERSON_NAME], [GEOGRAPHIC_DATA], [GEOGRAPHIC_…" at bounding box center [551, 187] width 135 height 36
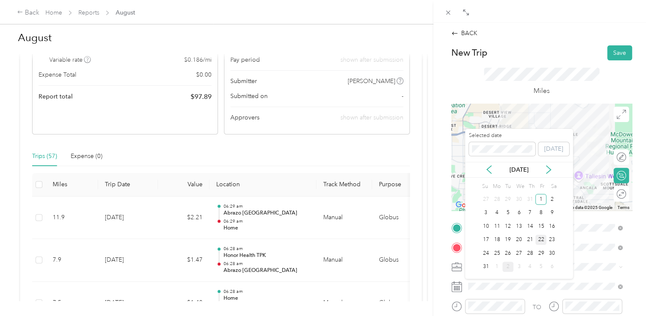
click at [543, 238] on div "22" at bounding box center [540, 240] width 11 height 11
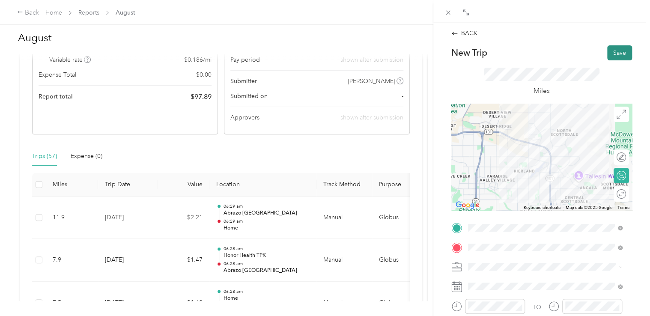
click at [617, 50] on button "Save" at bounding box center [619, 52] width 25 height 15
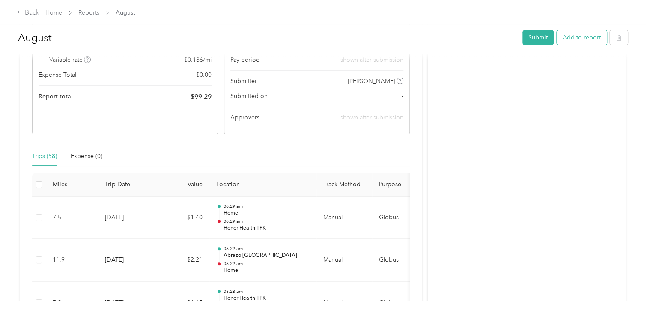
click at [570, 40] on button "Add to report" at bounding box center [582, 37] width 50 height 15
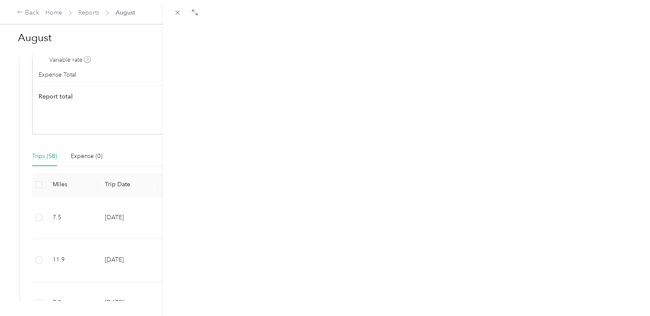
click at [570, 40] on button "New trip" at bounding box center [568, 41] width 36 height 15
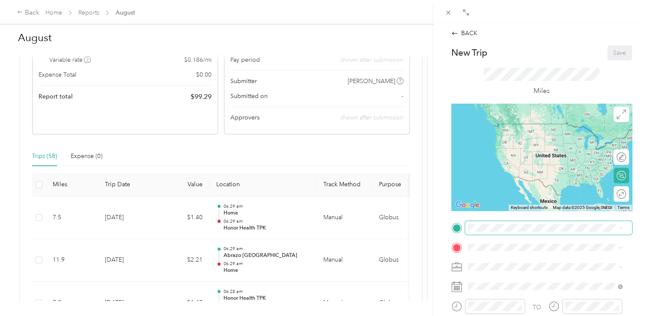
click at [522, 223] on span at bounding box center [548, 228] width 167 height 14
click at [522, 157] on div "Honor Health TPK [STREET_ADDRESS][PERSON_NAME], [GEOGRAPHIC_DATA], [GEOGRAPHIC_…" at bounding box center [545, 165] width 149 height 39
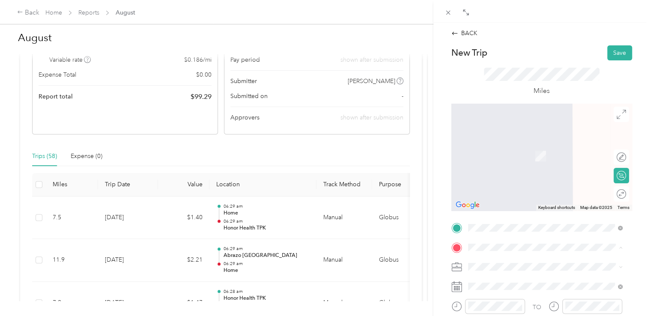
click at [503, 222] on div "[GEOGRAPHIC_DATA] [GEOGRAPHIC_DATA], [STREET_ADDRESS][PERSON_NAME][US_STATE]" at bounding box center [545, 228] width 149 height 30
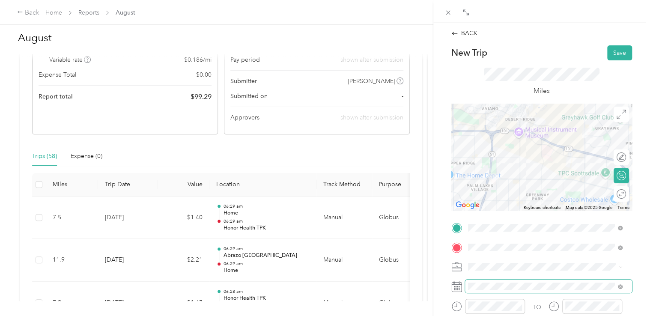
click at [510, 282] on span at bounding box center [548, 287] width 167 height 14
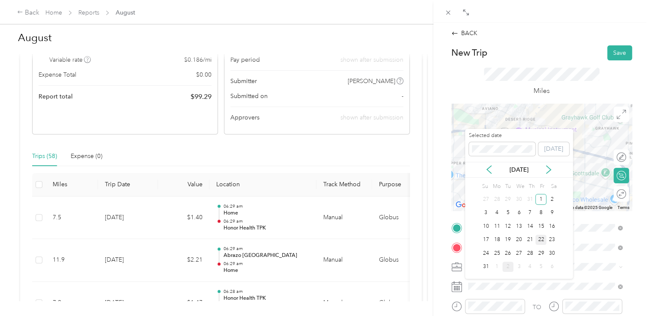
click at [546, 240] on div "22" at bounding box center [540, 240] width 11 height 11
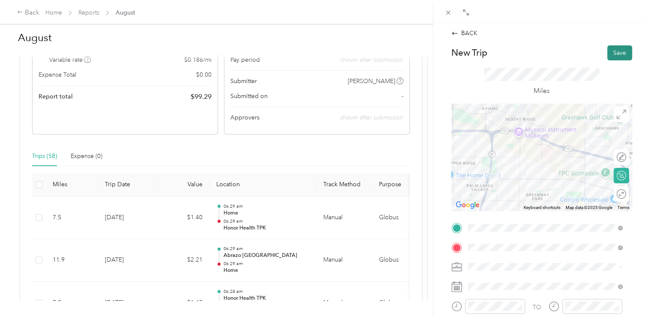
click at [613, 49] on button "Save" at bounding box center [619, 52] width 25 height 15
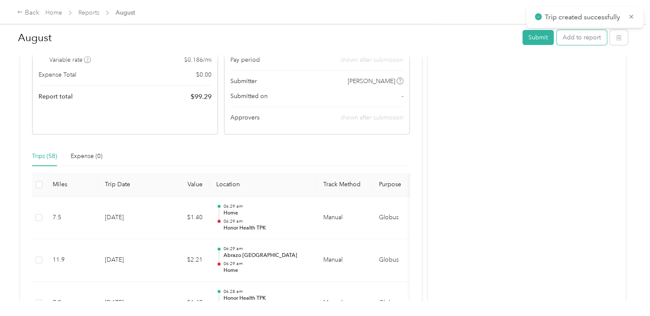
click at [573, 40] on button "Add to report" at bounding box center [582, 37] width 50 height 15
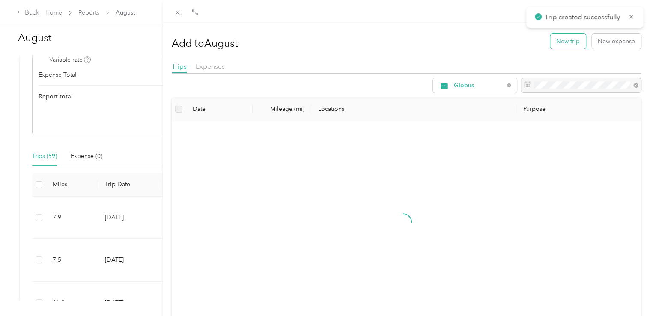
click at [556, 42] on button "New trip" at bounding box center [568, 41] width 36 height 15
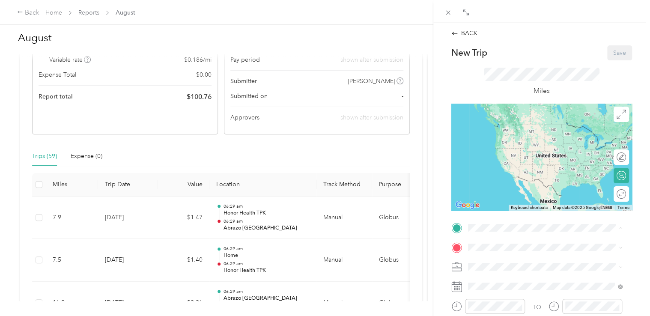
click at [507, 212] on div "[GEOGRAPHIC_DATA] [GEOGRAPHIC_DATA], [STREET_ADDRESS][PERSON_NAME][US_STATE]" at bounding box center [551, 208] width 135 height 27
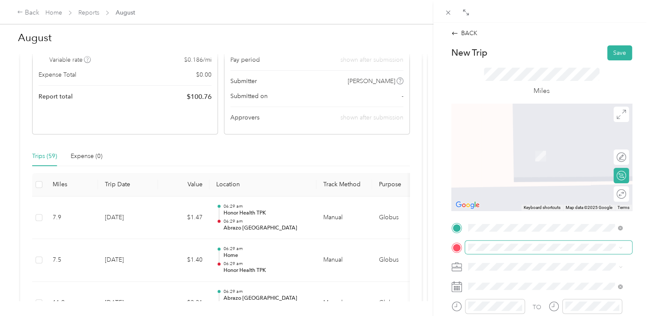
click at [498, 252] on span at bounding box center [548, 248] width 167 height 14
click at [507, 147] on span "[STREET_ADDRESS][US_STATE]" at bounding box center [527, 143] width 86 height 8
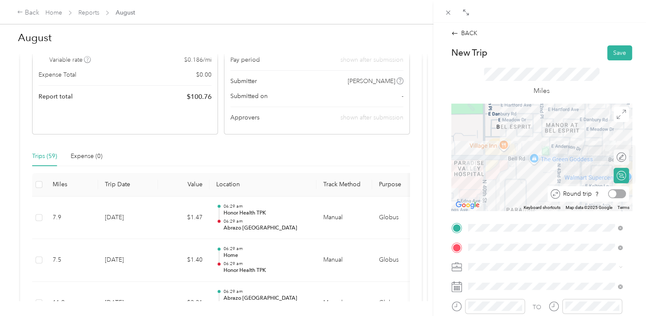
click at [613, 193] on div at bounding box center [617, 193] width 18 height 9
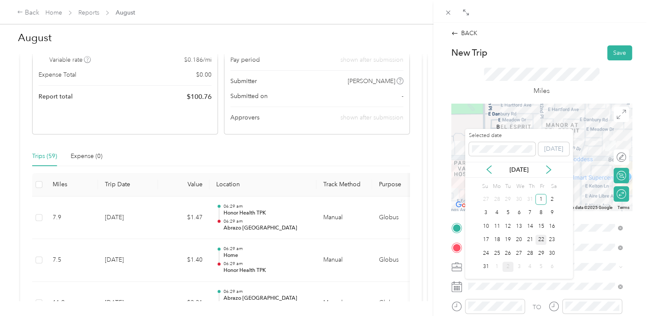
click at [544, 241] on div "22" at bounding box center [540, 240] width 11 height 11
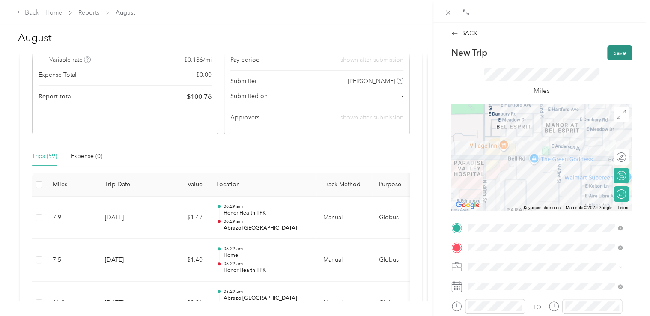
click at [607, 53] on button "Save" at bounding box center [619, 52] width 25 height 15
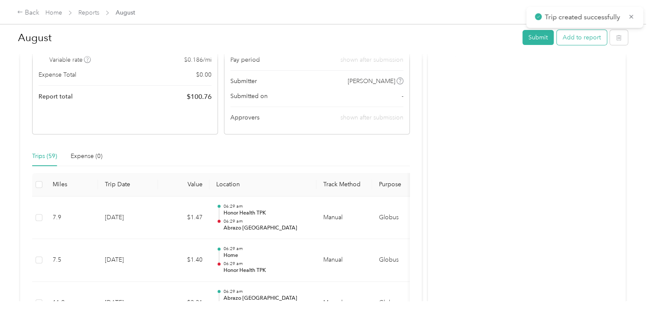
click at [585, 37] on button "Add to report" at bounding box center [582, 37] width 50 height 15
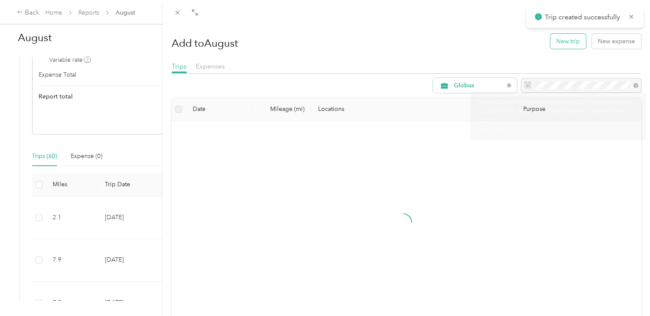
click at [565, 40] on button "New trip" at bounding box center [568, 41] width 36 height 15
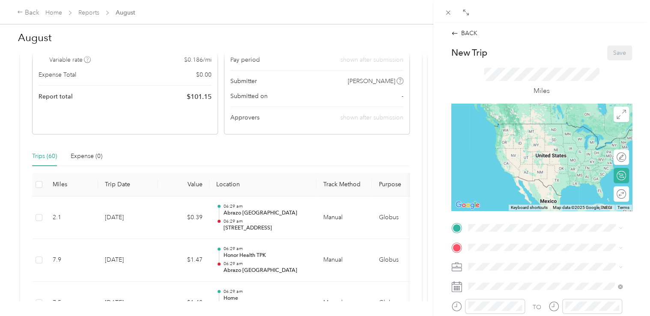
click at [513, 202] on strong "Abrazo [GEOGRAPHIC_DATA]" at bounding box center [527, 198] width 86 height 8
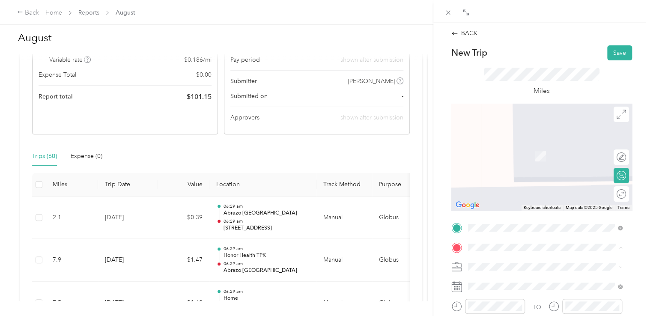
click at [531, 177] on strong "Honor Health TPK" at bounding box center [509, 173] width 51 height 8
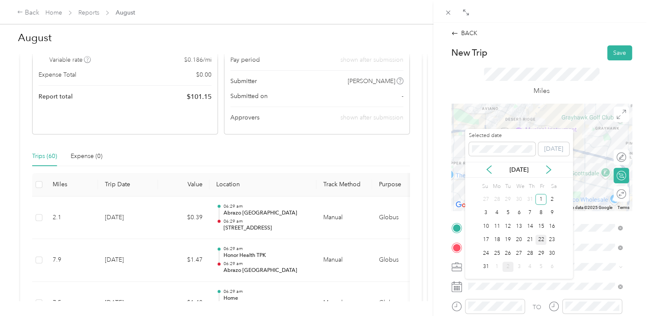
click at [539, 239] on div "22" at bounding box center [540, 240] width 11 height 11
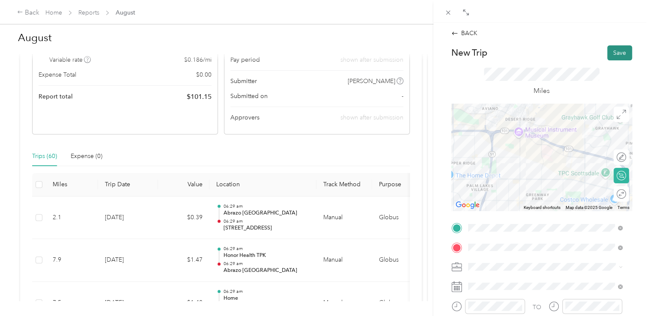
click at [607, 48] on button "Save" at bounding box center [619, 52] width 25 height 15
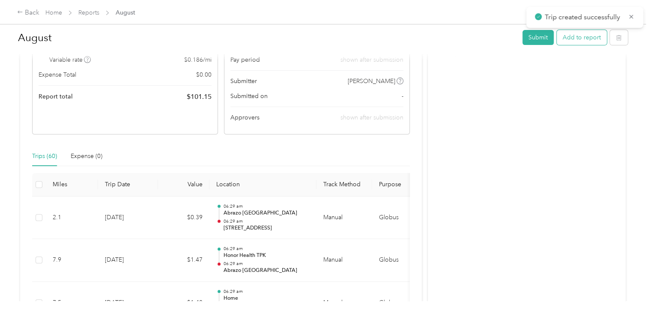
click at [575, 39] on button "Add to report" at bounding box center [582, 37] width 50 height 15
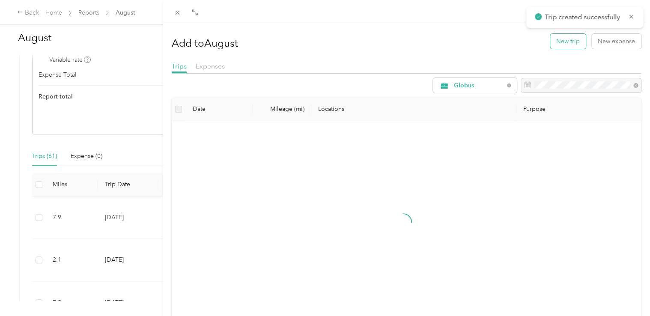
click at [570, 42] on button "New trip" at bounding box center [568, 41] width 36 height 15
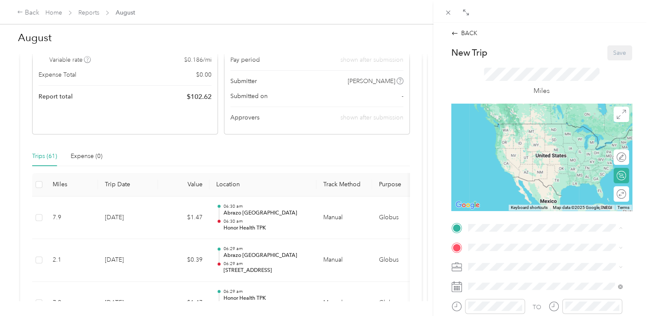
click at [512, 158] on div "Honor Health TPK [STREET_ADDRESS][PERSON_NAME], [GEOGRAPHIC_DATA], [GEOGRAPHIC_…" at bounding box center [545, 167] width 149 height 39
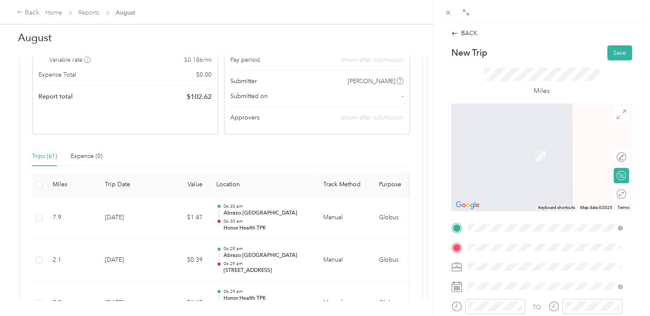
click at [509, 150] on div "Home [STREET_ADDRESS][PERSON_NAME]" at bounding box center [535, 151] width 102 height 18
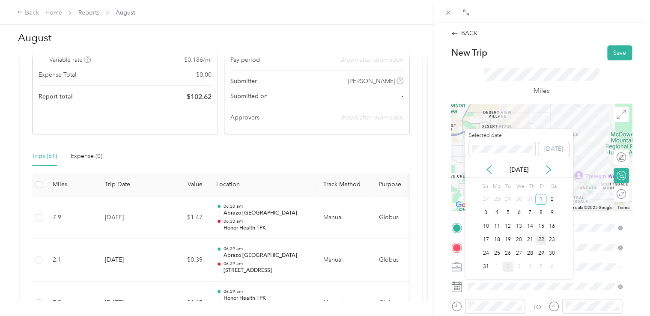
click at [543, 237] on div "22" at bounding box center [540, 240] width 11 height 11
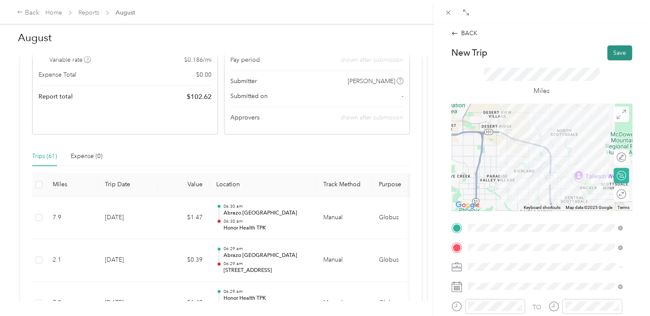
click at [619, 48] on button "Save" at bounding box center [619, 52] width 25 height 15
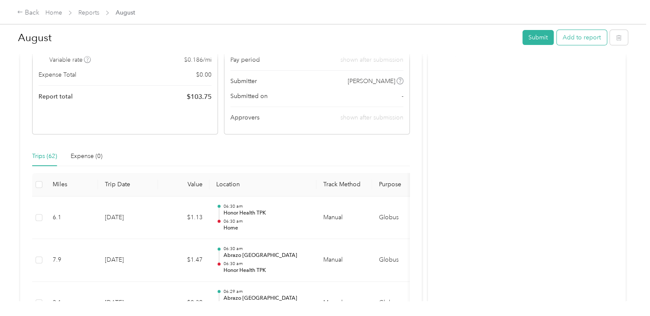
click at [592, 45] on button "Add to report" at bounding box center [582, 37] width 50 height 15
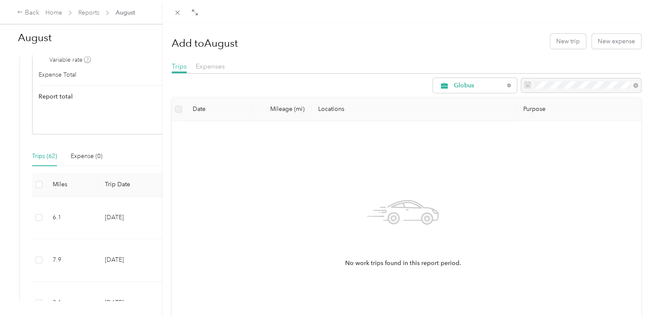
click at [555, 33] on div "Add to August New trip New expense" at bounding box center [407, 41] width 470 height 25
click at [555, 37] on button "New trip" at bounding box center [568, 41] width 36 height 15
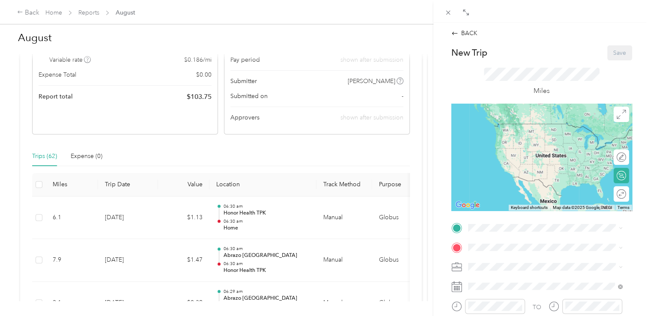
click at [523, 130] on div "Home [STREET_ADDRESS][PERSON_NAME]" at bounding box center [535, 132] width 102 height 18
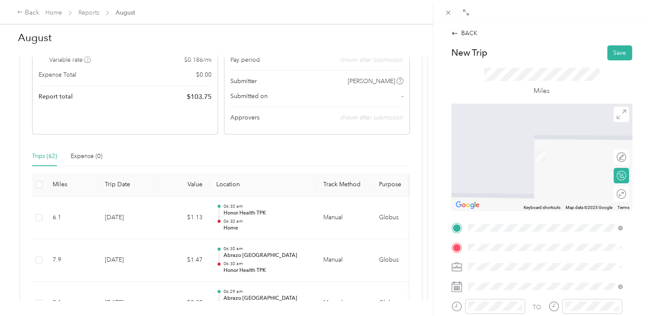
click at [519, 195] on span "[STREET_ADDRESS][PERSON_NAME], [GEOGRAPHIC_DATA], [GEOGRAPHIC_DATA], [GEOGRAPHI…" at bounding box center [548, 191] width 128 height 25
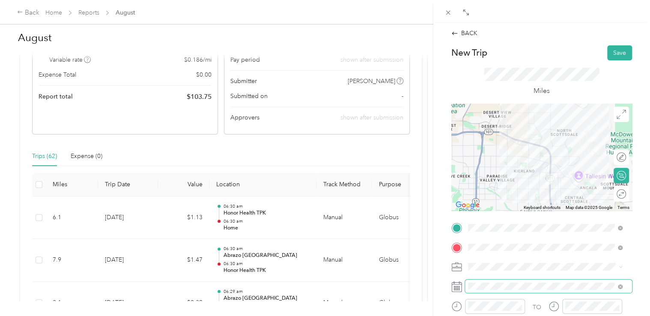
click at [514, 282] on span at bounding box center [548, 287] width 167 height 14
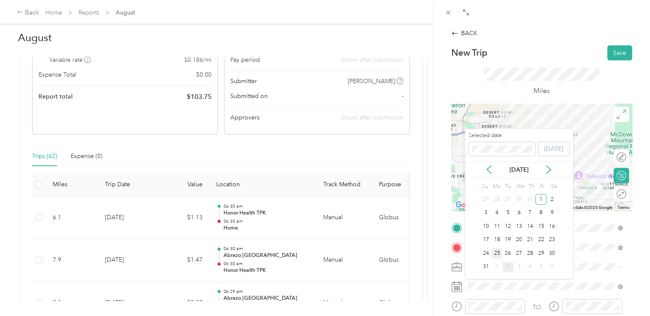
click at [495, 254] on div "25" at bounding box center [496, 253] width 11 height 11
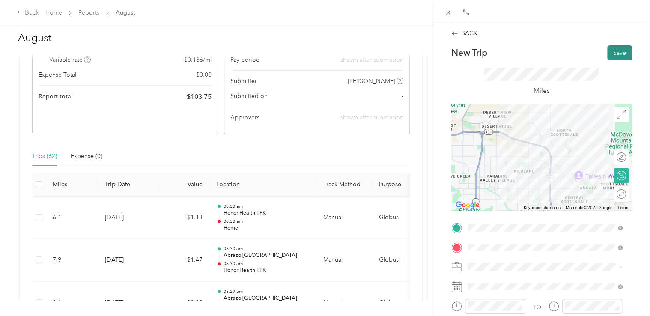
click at [607, 58] on button "Save" at bounding box center [619, 52] width 25 height 15
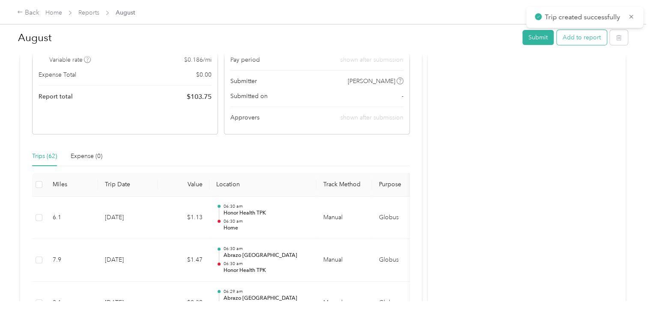
click at [585, 45] on button "Add to report" at bounding box center [582, 37] width 50 height 15
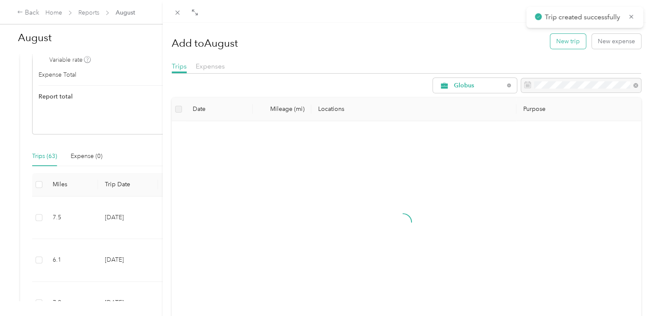
click at [570, 40] on button "New trip" at bounding box center [568, 41] width 36 height 15
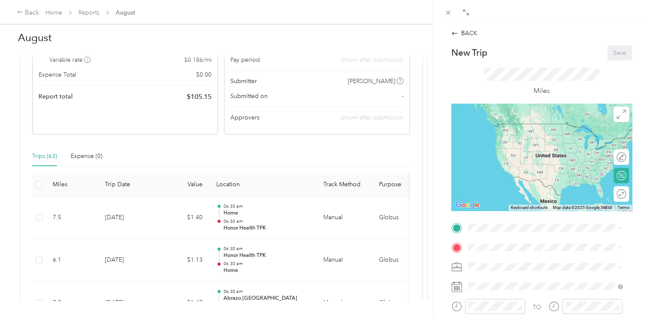
click at [497, 185] on div "Honor Health TPK [STREET_ADDRESS][PERSON_NAME], [GEOGRAPHIC_DATA], [GEOGRAPHIC_…" at bounding box center [551, 168] width 135 height 36
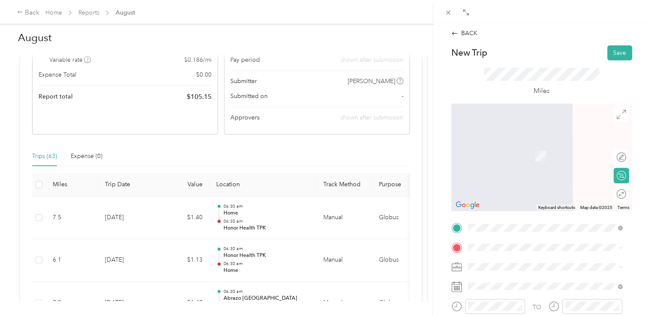
click at [515, 227] on div "[GEOGRAPHIC_DATA] [GEOGRAPHIC_DATA], [STREET_ADDRESS][PERSON_NAME][US_STATE]" at bounding box center [551, 224] width 135 height 27
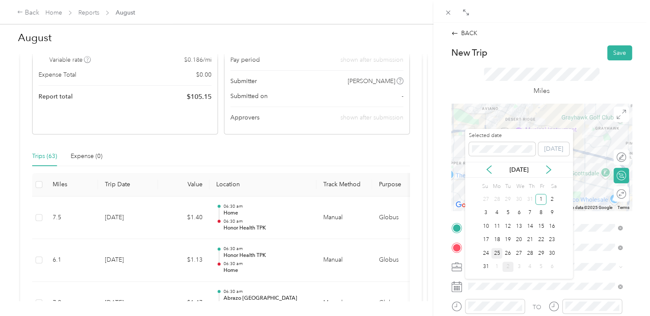
click at [498, 252] on div "25" at bounding box center [496, 253] width 11 height 11
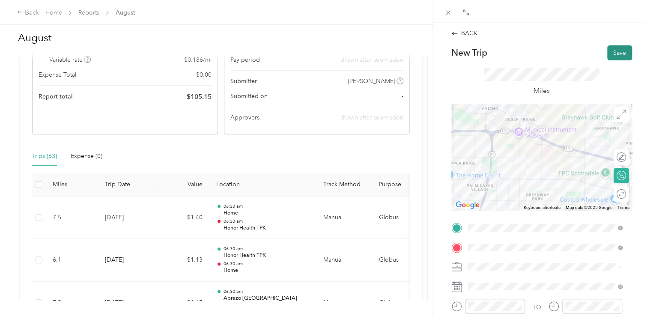
click at [609, 47] on button "Save" at bounding box center [619, 52] width 25 height 15
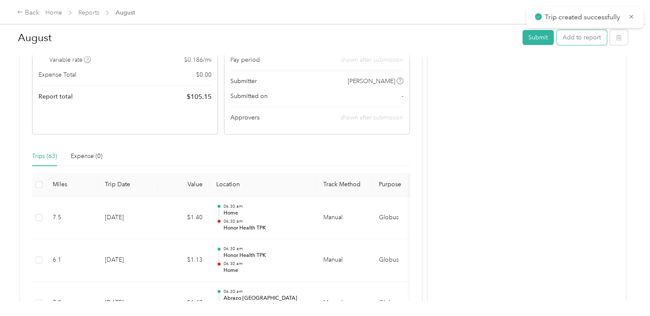
click at [586, 40] on button "Add to report" at bounding box center [582, 37] width 50 height 15
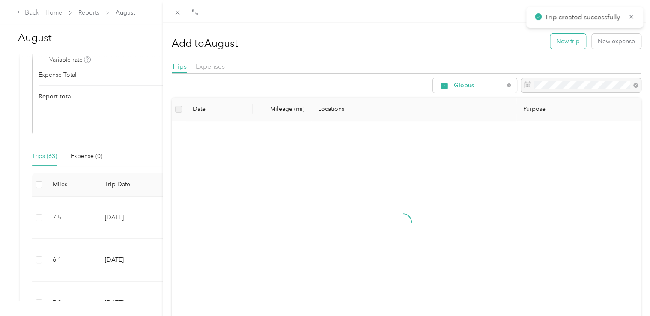
click at [563, 40] on button "New trip" at bounding box center [568, 41] width 36 height 15
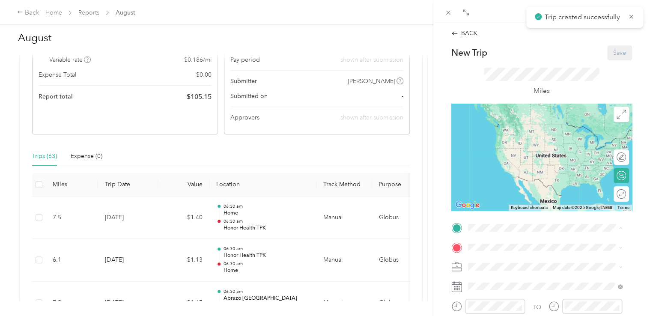
click at [519, 217] on span "[GEOGRAPHIC_DATA], [STREET_ADDRESS][PERSON_NAME][US_STATE]" at bounding box center [543, 213] width 119 height 16
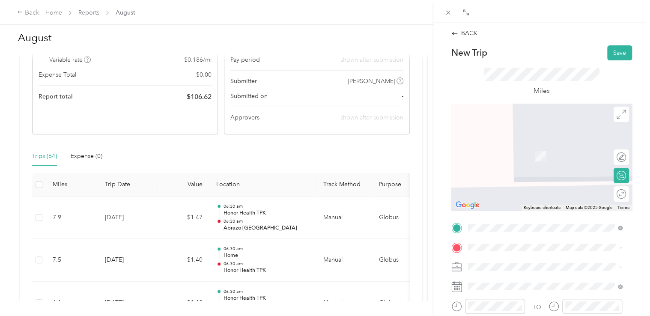
click at [521, 158] on span "[STREET_ADDRESS][PERSON_NAME]" at bounding box center [535, 154] width 102 height 7
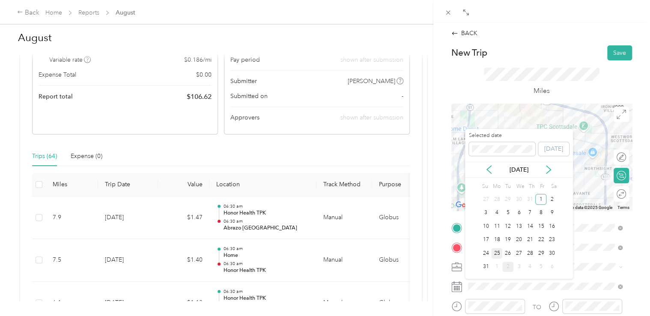
click at [498, 250] on div "25" at bounding box center [496, 253] width 11 height 11
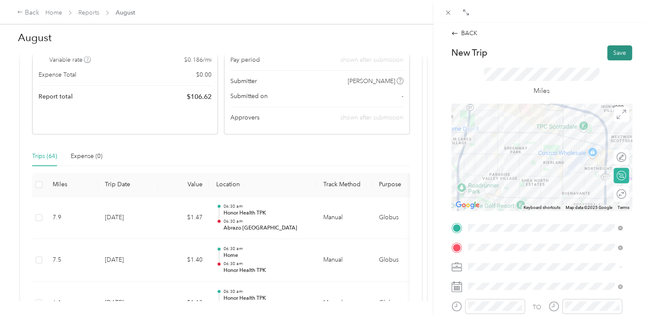
click at [617, 45] on button "Save" at bounding box center [619, 52] width 25 height 15
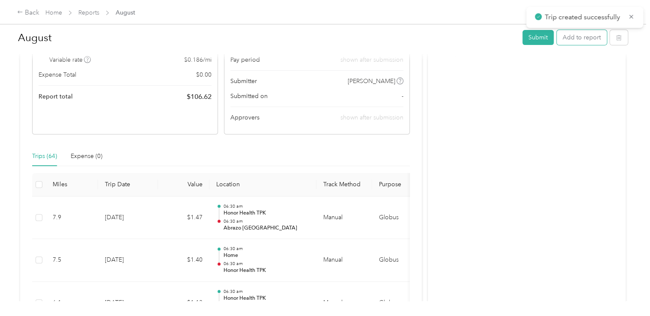
click at [591, 41] on button "Add to report" at bounding box center [582, 37] width 50 height 15
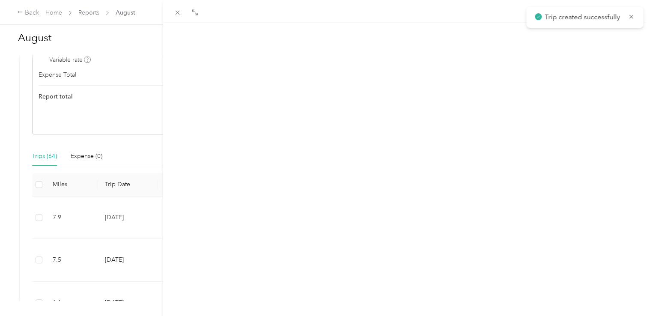
click at [556, 40] on button "New trip" at bounding box center [568, 41] width 36 height 15
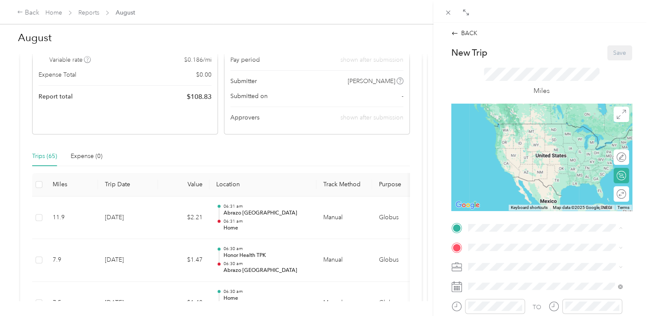
click at [514, 140] on span "[STREET_ADDRESS][PERSON_NAME]" at bounding box center [535, 136] width 102 height 7
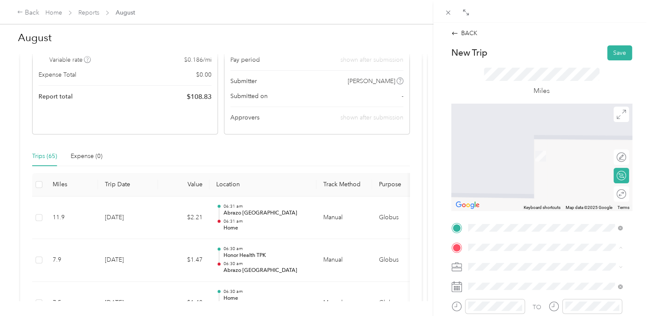
click at [509, 222] on div "[GEOGRAPHIC_DATA] [GEOGRAPHIC_DATA], [STREET_ADDRESS][PERSON_NAME][US_STATE]" at bounding box center [545, 228] width 149 height 30
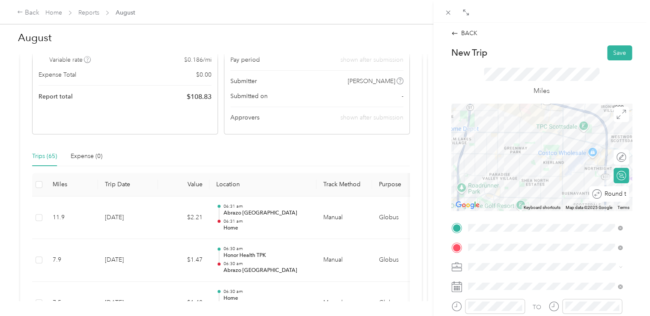
click at [649, 191] on div at bounding box center [649, 193] width 0 height 9
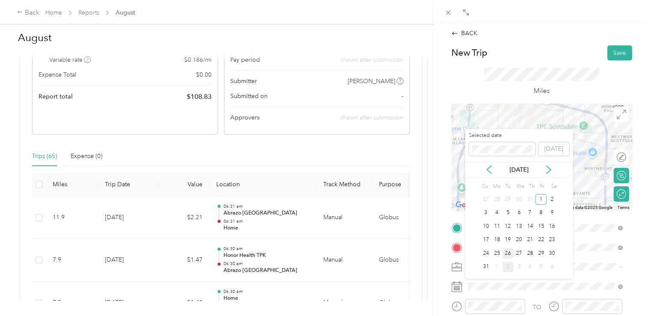
click at [503, 253] on div "26" at bounding box center [507, 253] width 11 height 11
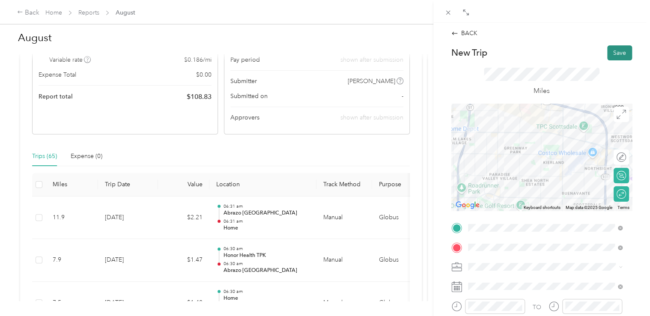
click at [618, 56] on button "Save" at bounding box center [619, 52] width 25 height 15
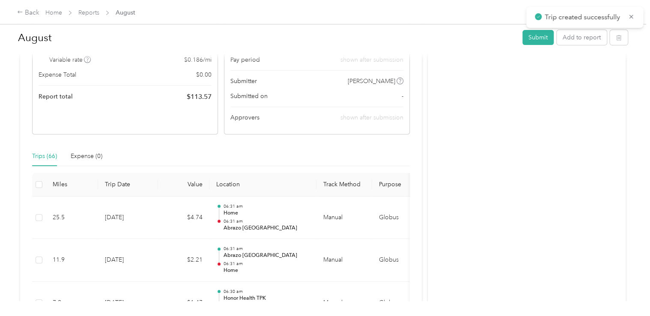
click at [577, 28] on div "August Submit Add to report" at bounding box center [323, 39] width 610 height 25
click at [574, 33] on button "Add to report" at bounding box center [582, 37] width 50 height 15
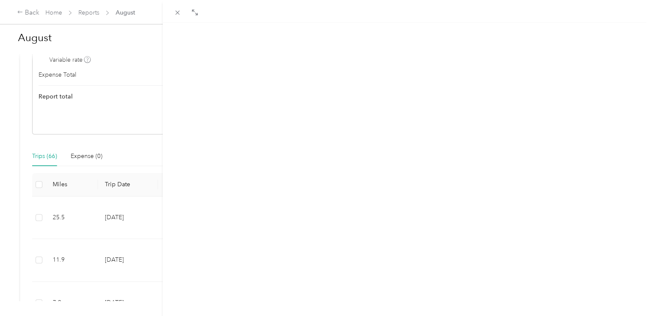
click at [563, 37] on button "New trip" at bounding box center [568, 41] width 36 height 15
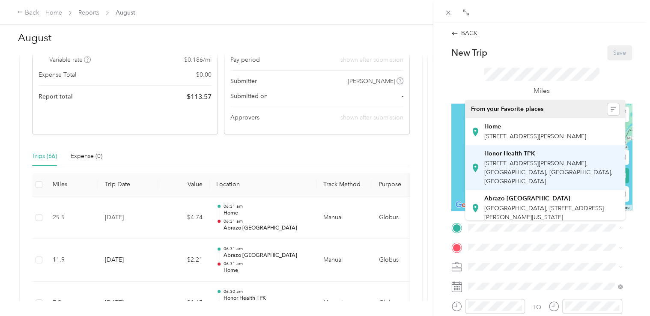
click at [512, 173] on span "[STREET_ADDRESS][PERSON_NAME], [GEOGRAPHIC_DATA], [GEOGRAPHIC_DATA], [GEOGRAPHI…" at bounding box center [548, 172] width 128 height 25
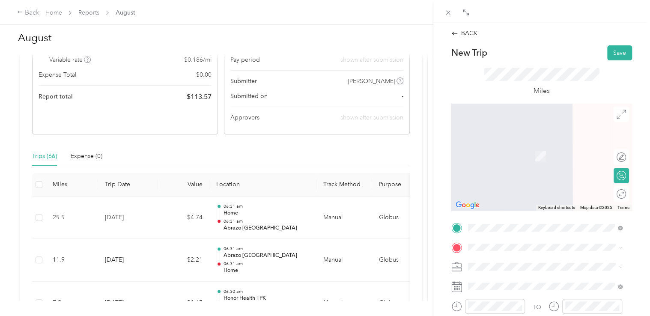
click at [517, 140] on span "[STREET_ADDRESS][PERSON_NAME]" at bounding box center [535, 136] width 102 height 7
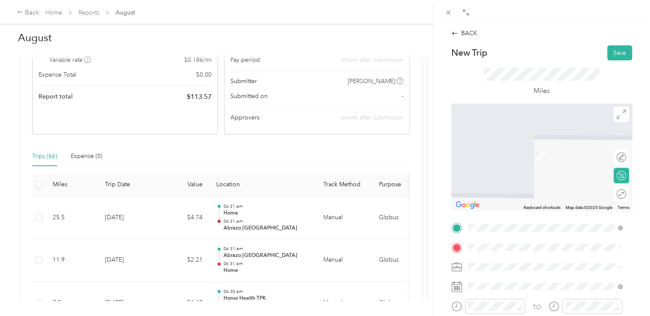
drag, startPoint x: 509, startPoint y: 204, endPoint x: 524, endPoint y: 179, distance: 29.4
click at [509, 203] on div "Honor Health TPK [STREET_ADDRESS][PERSON_NAME], [GEOGRAPHIC_DATA], [GEOGRAPHIC_…" at bounding box center [551, 187] width 135 height 36
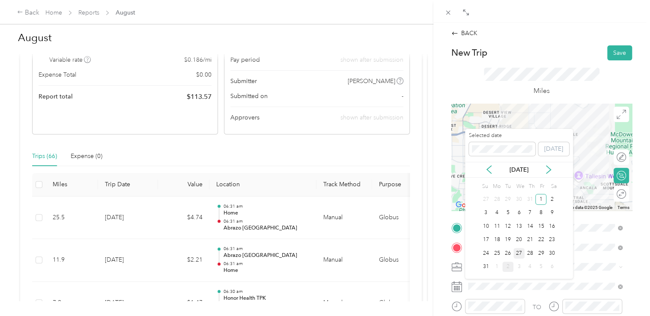
click at [515, 248] on div "27" at bounding box center [518, 253] width 11 height 11
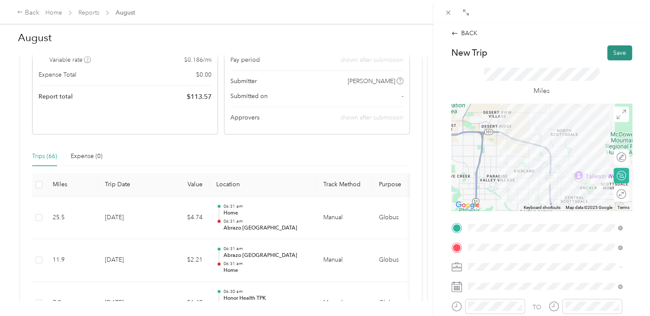
click at [620, 55] on button "Save" at bounding box center [619, 52] width 25 height 15
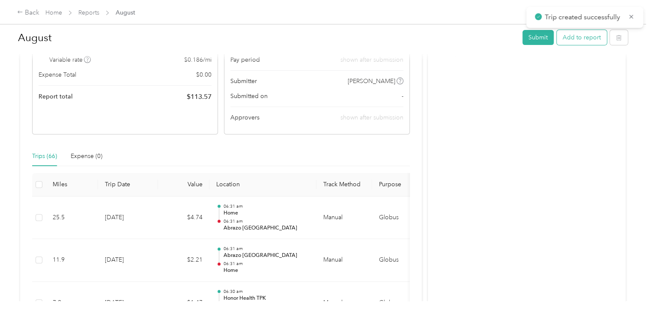
click at [586, 40] on button "Add to report" at bounding box center [582, 37] width 50 height 15
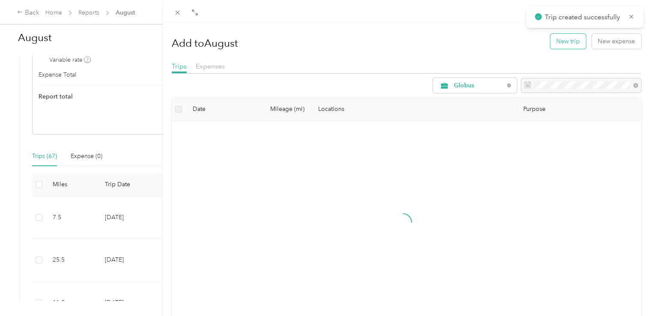
click at [567, 40] on button "New trip" at bounding box center [568, 41] width 36 height 15
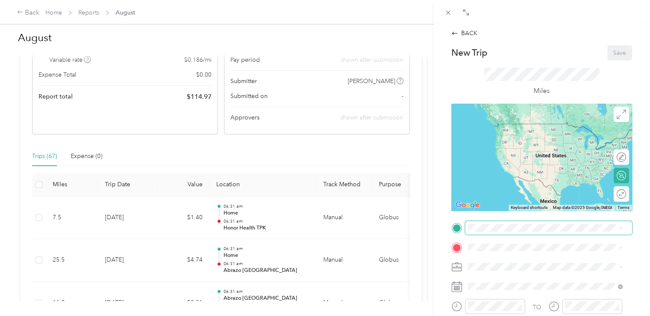
click at [484, 233] on span at bounding box center [548, 228] width 167 height 14
click at [505, 169] on span "[STREET_ADDRESS][PERSON_NAME], [GEOGRAPHIC_DATA], [GEOGRAPHIC_DATA], [GEOGRAPHI…" at bounding box center [548, 172] width 128 height 25
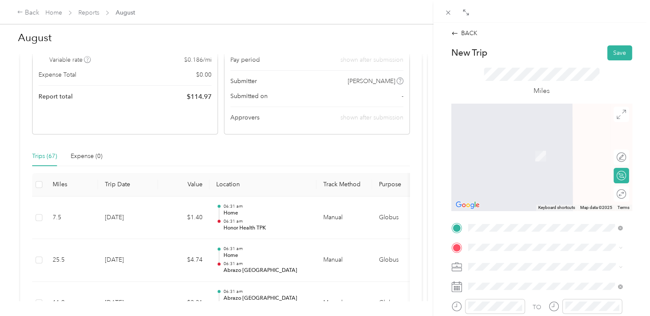
click at [490, 262] on span at bounding box center [548, 267] width 167 height 14
click at [491, 254] on span at bounding box center [548, 248] width 167 height 14
click at [559, 160] on div "Honor Health [PERSON_NAME][GEOGRAPHIC_DATA] [STREET_ADDRESS][PERSON_NAME][US_ST…" at bounding box center [551, 154] width 135 height 26
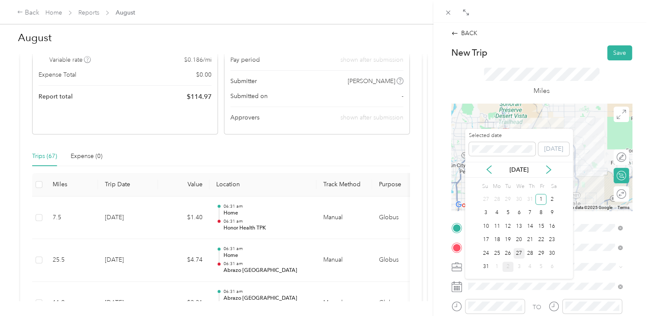
click at [518, 250] on div "27" at bounding box center [518, 253] width 11 height 11
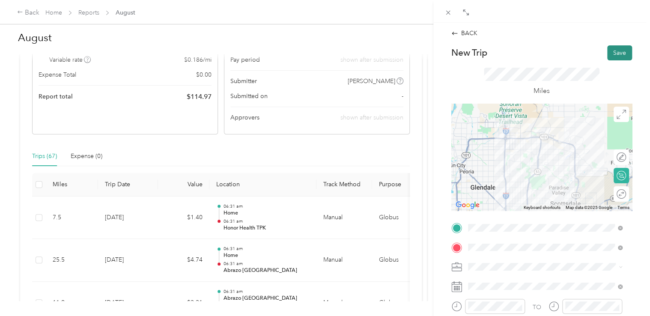
click at [613, 56] on button "Save" at bounding box center [619, 52] width 25 height 15
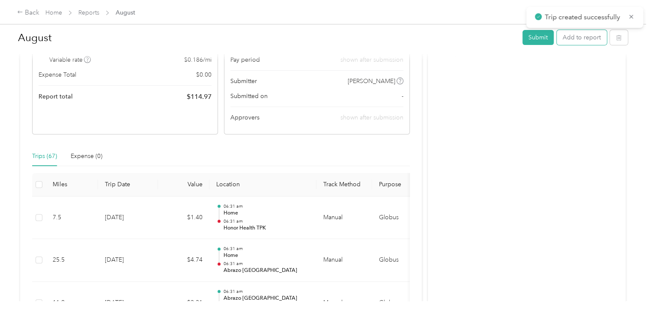
click at [579, 40] on button "Add to report" at bounding box center [582, 37] width 50 height 15
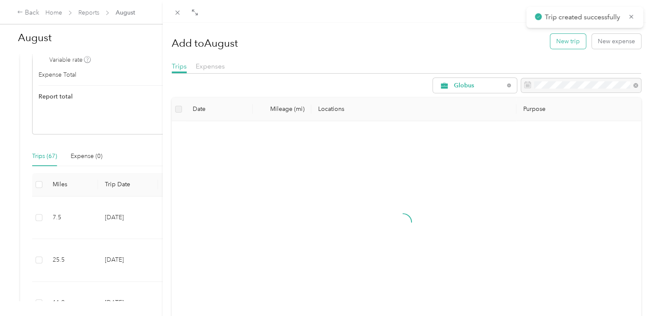
click at [554, 39] on button "New trip" at bounding box center [568, 41] width 36 height 15
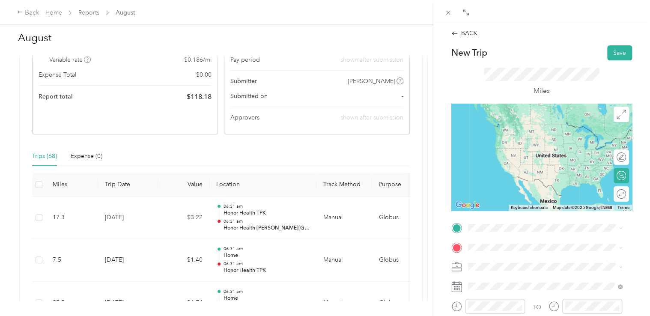
click at [524, 143] on span "[STREET_ADDRESS][PERSON_NAME][US_STATE]" at bounding box center [550, 140] width 133 height 7
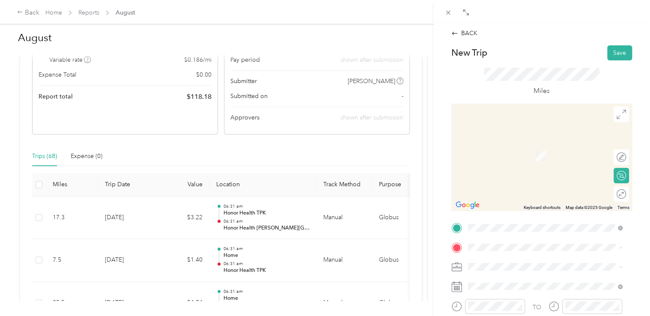
click at [524, 233] on span "[GEOGRAPHIC_DATA], [STREET_ADDRESS][PERSON_NAME][US_STATE]" at bounding box center [543, 232] width 119 height 16
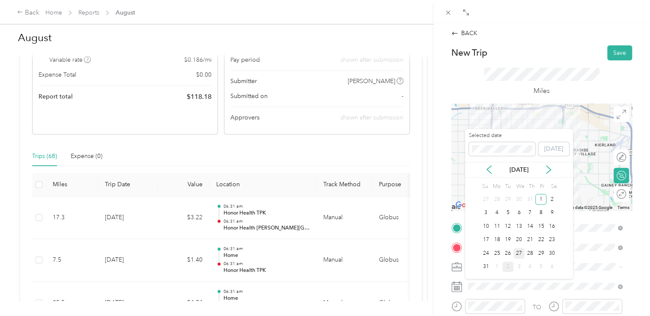
click at [515, 250] on div "27" at bounding box center [518, 253] width 11 height 11
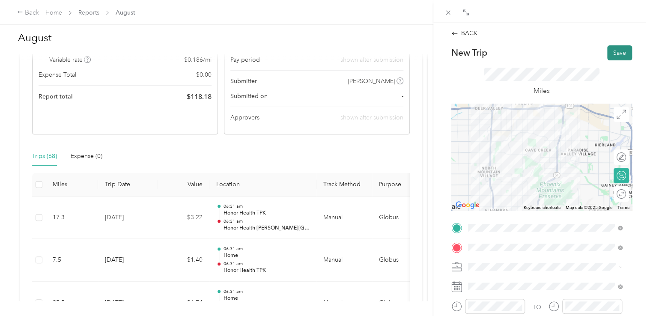
click at [607, 50] on button "Save" at bounding box center [619, 52] width 25 height 15
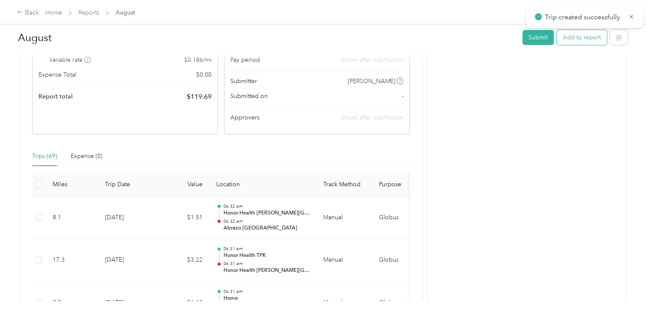
click at [567, 39] on button "Add to report" at bounding box center [582, 37] width 50 height 15
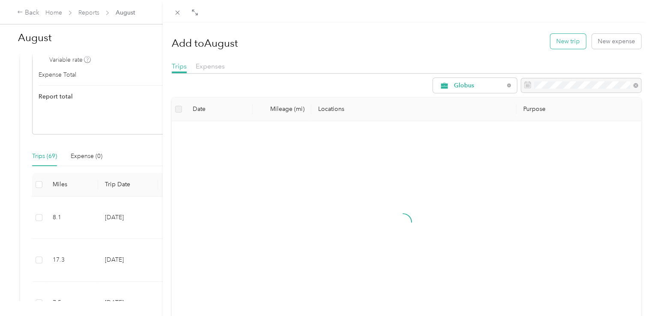
click at [551, 37] on button "New trip" at bounding box center [568, 41] width 36 height 15
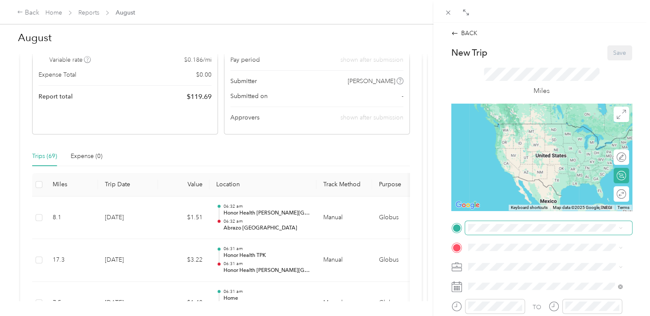
click at [499, 232] on span at bounding box center [548, 228] width 167 height 14
click at [509, 212] on div "[GEOGRAPHIC_DATA] [GEOGRAPHIC_DATA], [STREET_ADDRESS][PERSON_NAME][US_STATE]" at bounding box center [551, 208] width 135 height 27
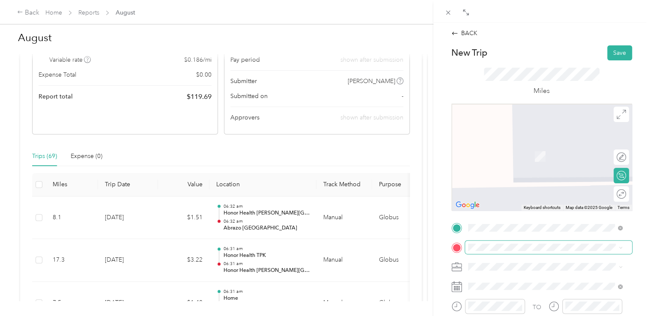
click at [502, 243] on span at bounding box center [548, 248] width 167 height 14
click at [515, 199] on span "[STREET_ADDRESS][PERSON_NAME], [GEOGRAPHIC_DATA], [GEOGRAPHIC_DATA], [GEOGRAPHI…" at bounding box center [548, 191] width 128 height 25
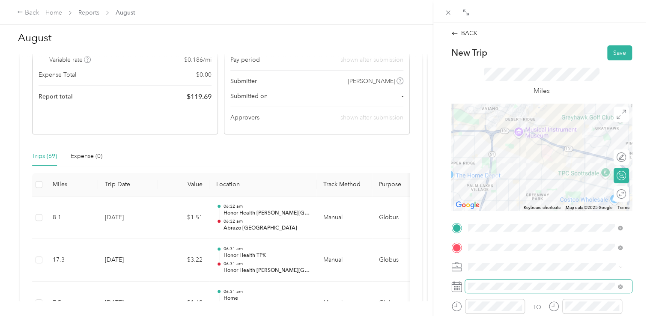
click at [506, 281] on span at bounding box center [548, 287] width 167 height 14
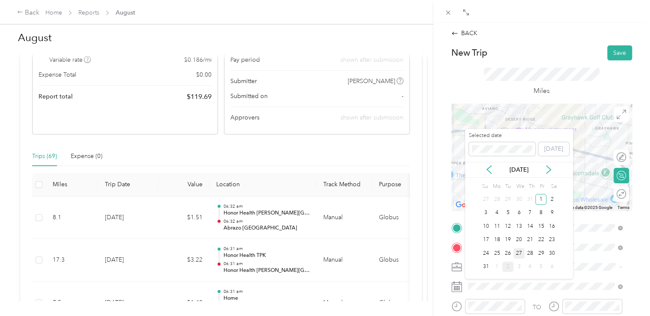
click at [514, 253] on div "27" at bounding box center [518, 253] width 11 height 11
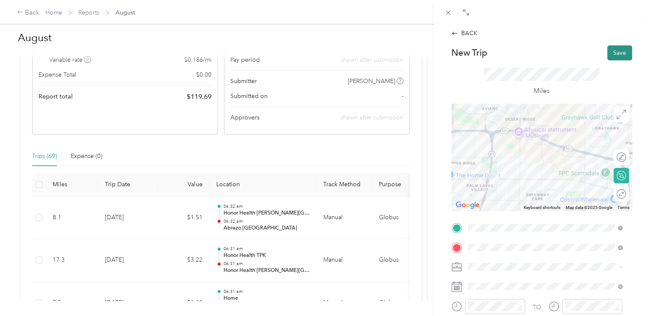
click at [608, 49] on button "Save" at bounding box center [619, 52] width 25 height 15
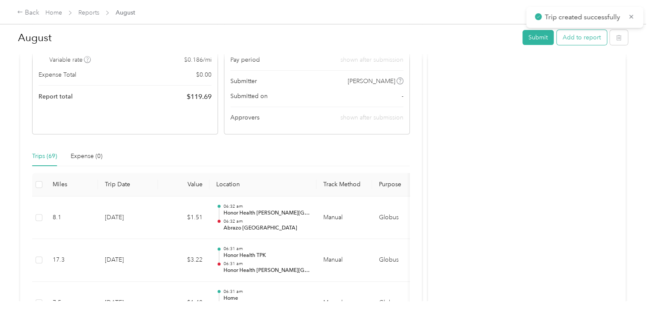
click at [563, 37] on button "Add to report" at bounding box center [582, 37] width 50 height 15
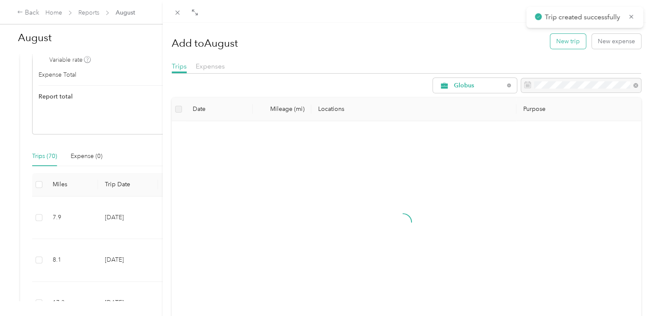
click at [550, 37] on button "New trip" at bounding box center [568, 41] width 36 height 15
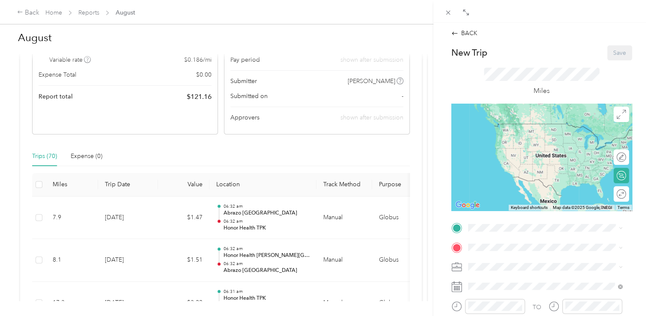
click at [513, 176] on div "Honor Health TPK [STREET_ADDRESS][PERSON_NAME], [GEOGRAPHIC_DATA], [GEOGRAPHIC_…" at bounding box center [551, 168] width 135 height 36
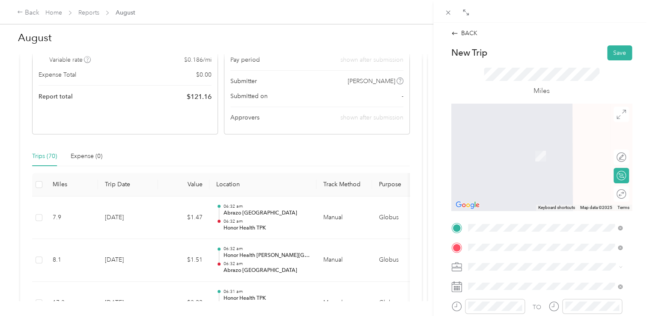
click at [510, 134] on ol "From search results [STREET_ADDRESS][US_STATE] [STREET_ADDRESS][GEOGRAPHIC_DATA…" at bounding box center [545, 171] width 161 height 103
click at [498, 241] on span at bounding box center [548, 248] width 167 height 14
click at [519, 146] on span "[STREET_ADDRESS][US_STATE]" at bounding box center [527, 143] width 86 height 8
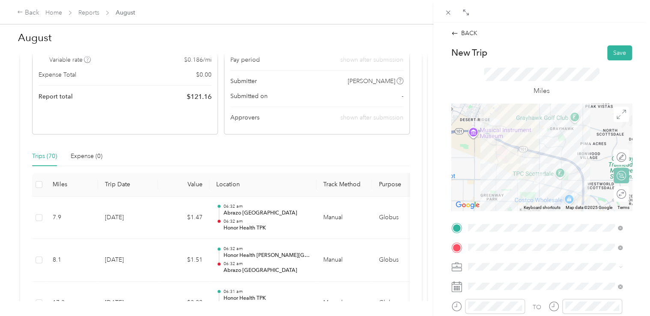
click at [626, 190] on div "Round trip" at bounding box center [626, 193] width 0 height 9
click at [613, 191] on div at bounding box center [617, 193] width 18 height 9
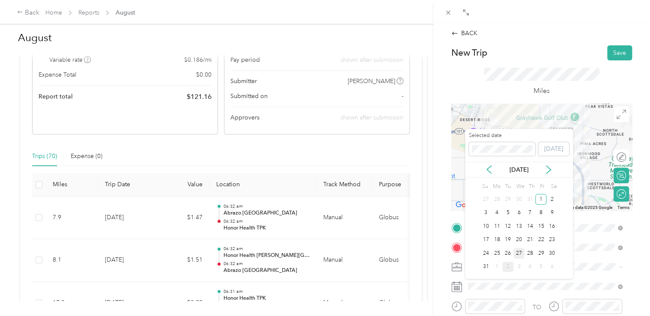
click at [521, 248] on div "27" at bounding box center [518, 253] width 11 height 11
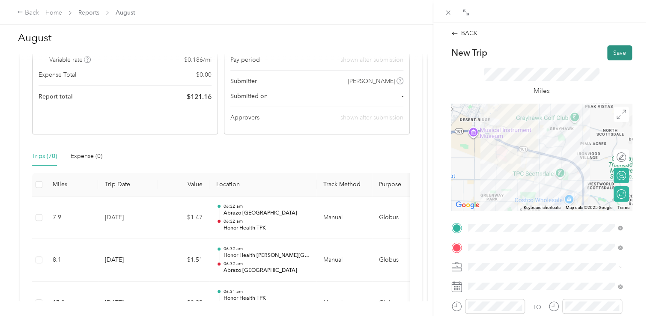
click at [607, 48] on button "Save" at bounding box center [619, 52] width 25 height 15
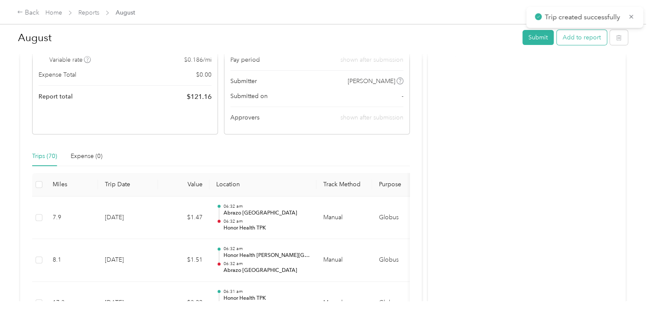
click at [560, 35] on button "Add to report" at bounding box center [582, 37] width 50 height 15
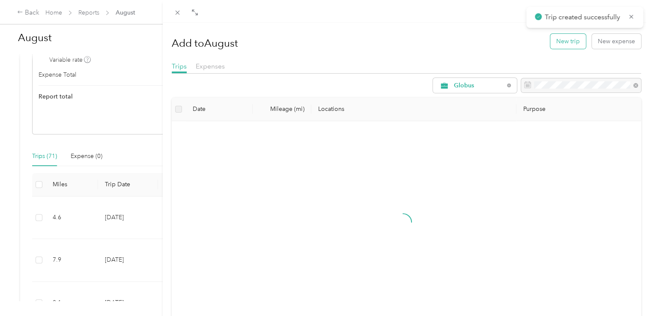
click at [550, 36] on button "New trip" at bounding box center [568, 41] width 36 height 15
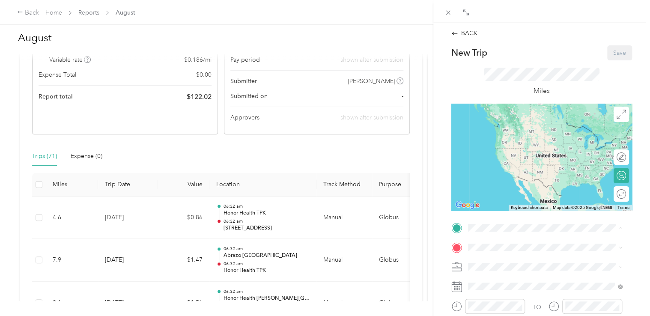
click at [514, 158] on strong "Honor Health TPK" at bounding box center [509, 154] width 51 height 8
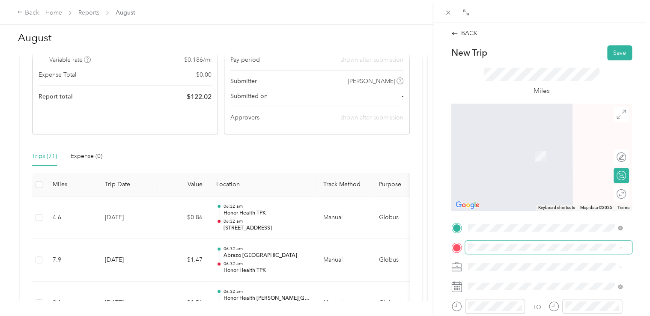
click at [509, 251] on span at bounding box center [548, 248] width 167 height 14
click at [515, 158] on span "[STREET_ADDRESS][PERSON_NAME]" at bounding box center [535, 155] width 102 height 7
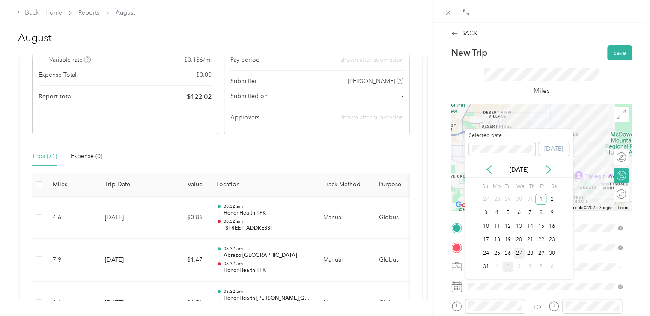
click at [517, 251] on div "27" at bounding box center [518, 253] width 11 height 11
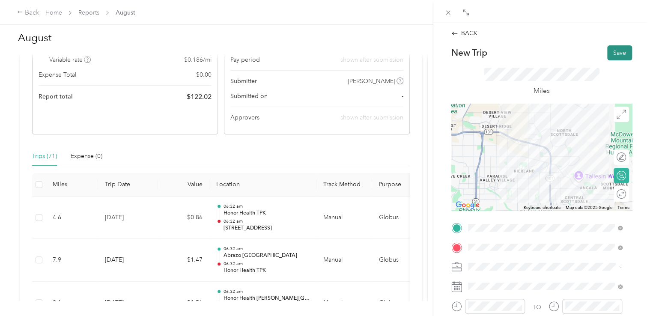
click at [607, 50] on button "Save" at bounding box center [619, 52] width 25 height 15
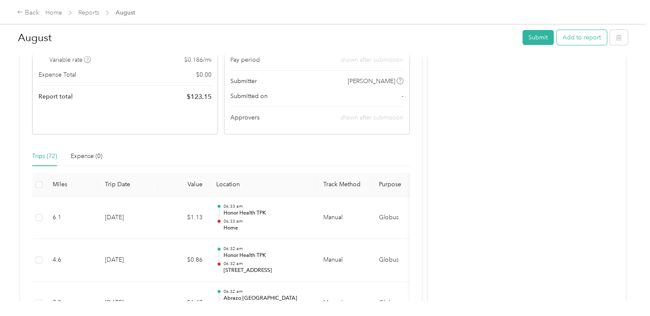
click at [585, 37] on button "Add to report" at bounding box center [582, 37] width 50 height 15
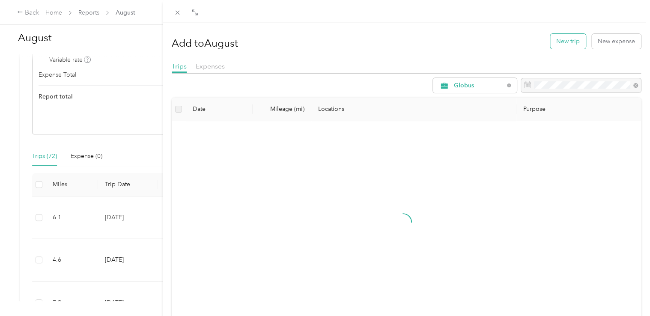
click at [570, 37] on button "New trip" at bounding box center [568, 41] width 36 height 15
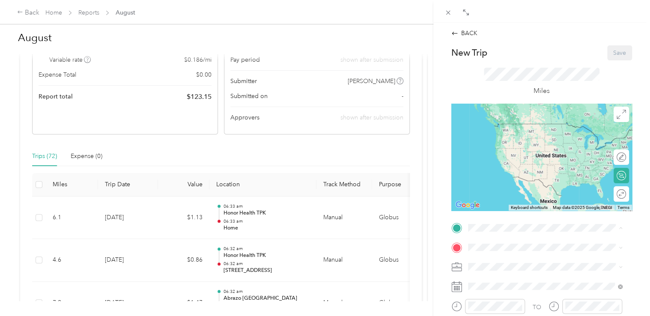
click at [524, 140] on span "[STREET_ADDRESS][PERSON_NAME]" at bounding box center [535, 136] width 102 height 7
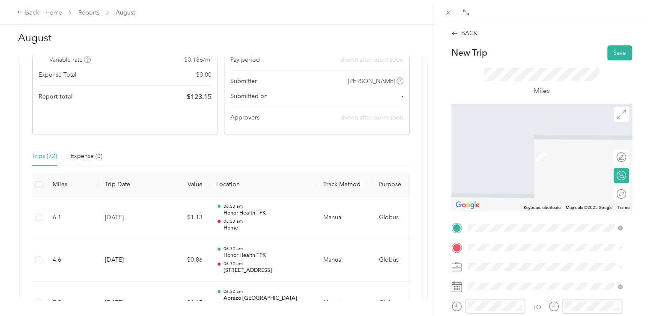
click at [510, 234] on span "[GEOGRAPHIC_DATA], [STREET_ADDRESS][PERSON_NAME][US_STATE]" at bounding box center [543, 232] width 119 height 16
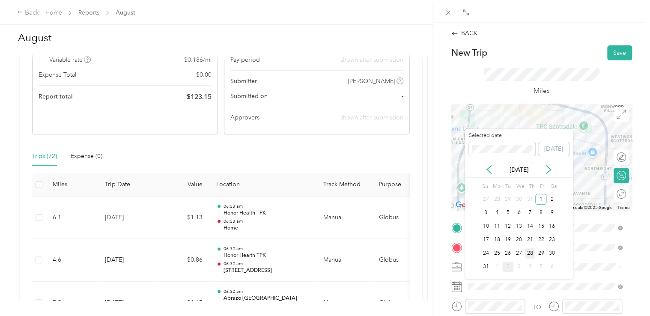
click at [526, 253] on div "28" at bounding box center [529, 253] width 11 height 11
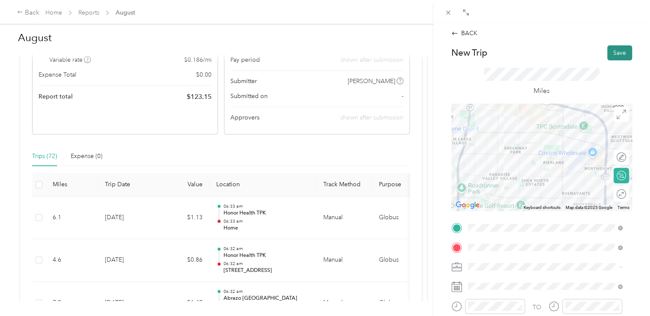
click at [617, 51] on button "Save" at bounding box center [619, 52] width 25 height 15
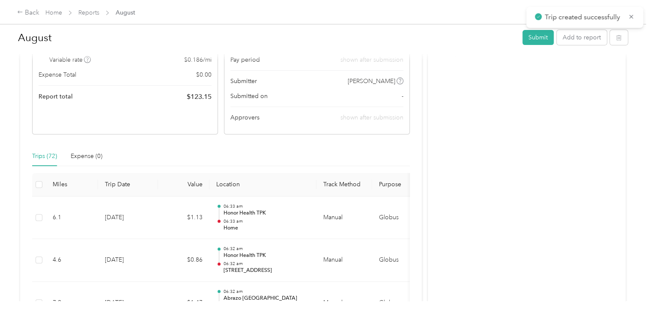
click at [588, 36] on div at bounding box center [325, 158] width 650 height 316
click at [575, 39] on button "Add to report" at bounding box center [582, 37] width 50 height 15
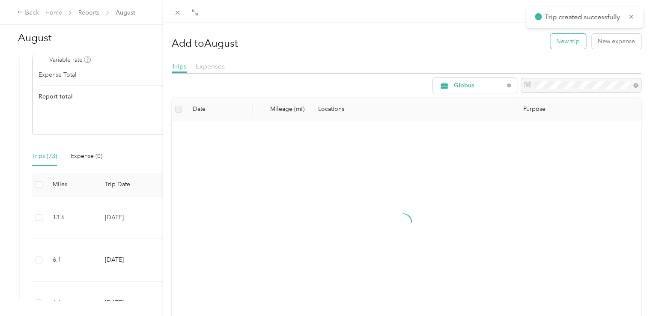
click at [557, 40] on button "New trip" at bounding box center [568, 41] width 36 height 15
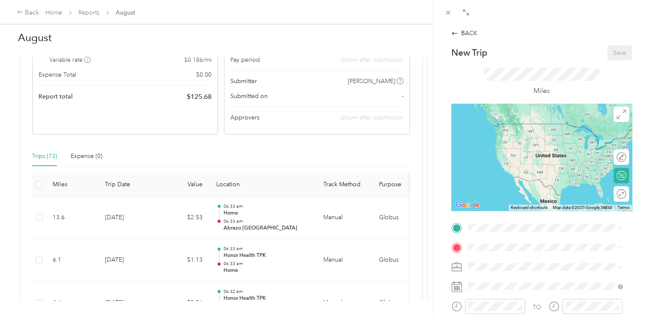
click at [514, 202] on strong "Abrazo [GEOGRAPHIC_DATA]" at bounding box center [527, 199] width 86 height 8
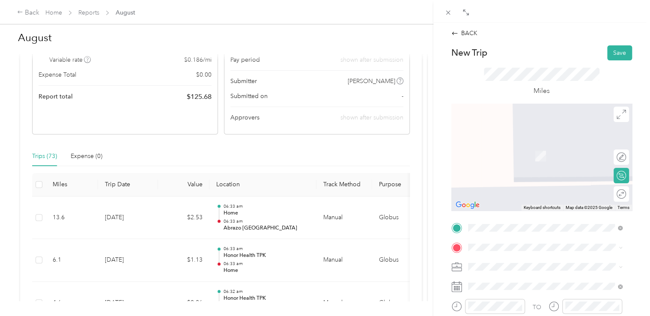
click at [526, 204] on div "Honor Health TPK [STREET_ADDRESS][PERSON_NAME], [GEOGRAPHIC_DATA], [GEOGRAPHIC_…" at bounding box center [551, 186] width 135 height 36
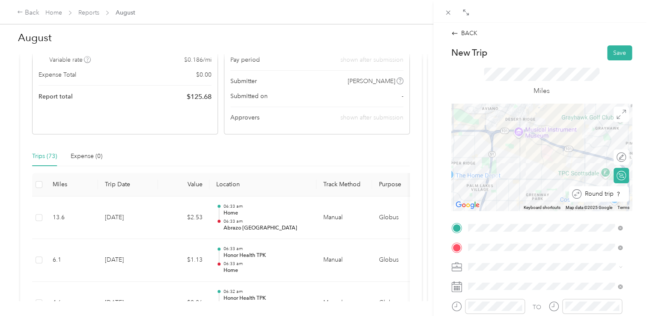
click at [610, 197] on div "Round trip" at bounding box center [603, 193] width 45 height 9
click at [610, 193] on div at bounding box center [617, 193] width 18 height 9
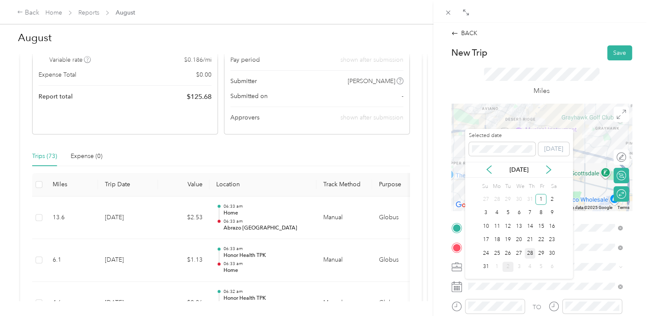
click at [532, 253] on div "28" at bounding box center [529, 253] width 11 height 11
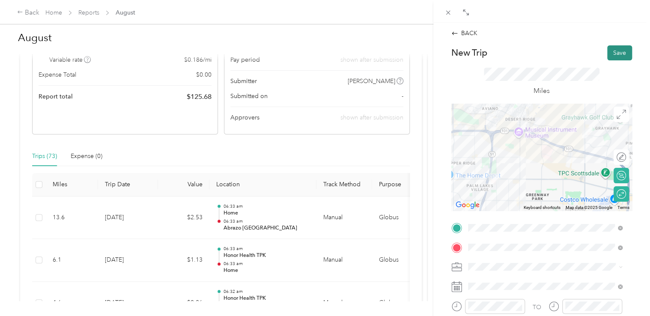
click at [617, 47] on button "Save" at bounding box center [619, 52] width 25 height 15
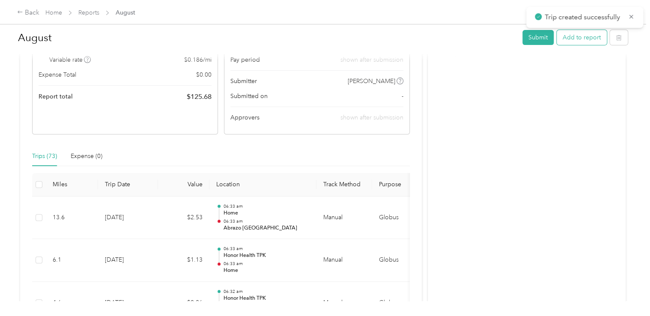
click at [584, 44] on button "Add to report" at bounding box center [582, 37] width 50 height 15
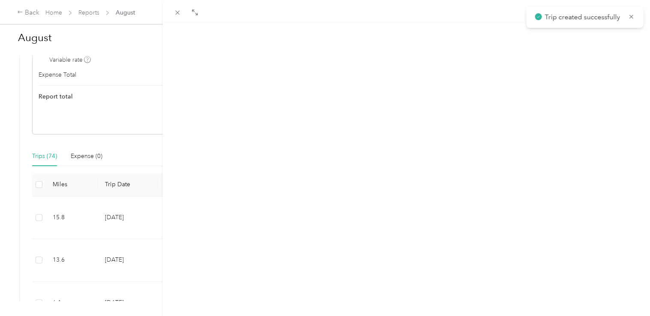
click at [559, 40] on button "New trip" at bounding box center [568, 41] width 36 height 15
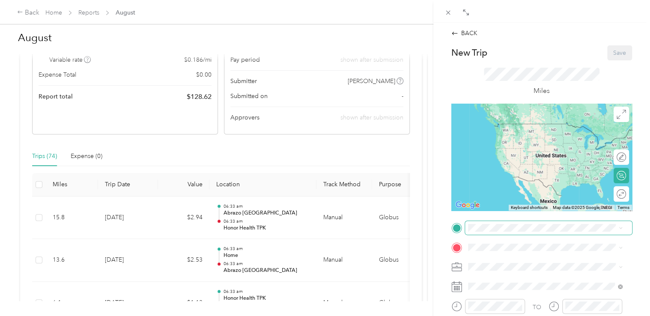
click at [506, 221] on span at bounding box center [548, 228] width 167 height 14
drag, startPoint x: 507, startPoint y: 220, endPoint x: 507, endPoint y: 214, distance: 6.0
click at [507, 220] on div "New Trip Save This trip cannot be edited because it is either under review, app…" at bounding box center [541, 236] width 181 height 383
click at [513, 211] on div "[GEOGRAPHIC_DATA] [GEOGRAPHIC_DATA], [STREET_ADDRESS][PERSON_NAME][US_STATE]" at bounding box center [551, 207] width 135 height 27
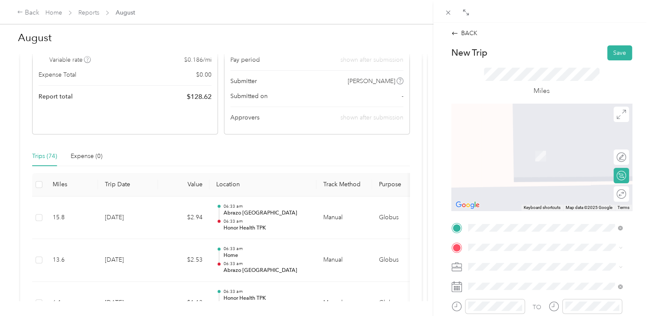
click at [512, 196] on span "[STREET_ADDRESS][PERSON_NAME], [GEOGRAPHIC_DATA], [GEOGRAPHIC_DATA], [GEOGRAPHI…" at bounding box center [548, 191] width 128 height 25
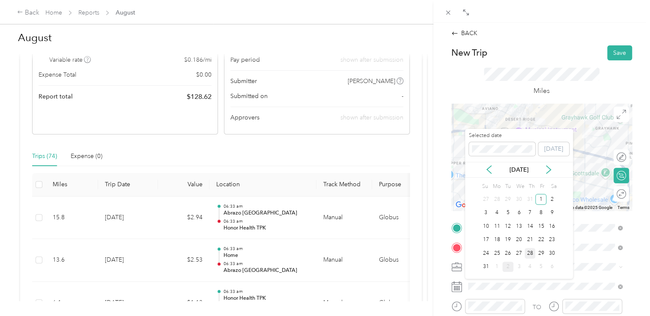
click at [531, 252] on div "28" at bounding box center [529, 253] width 11 height 11
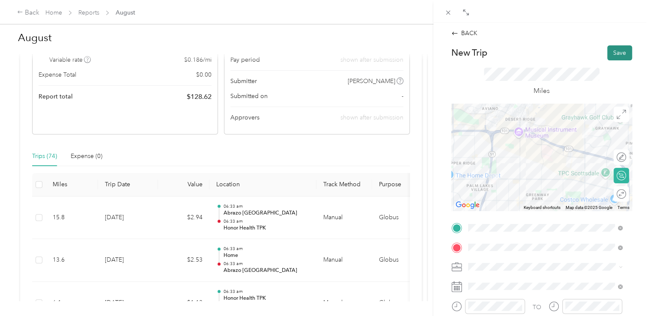
click at [613, 54] on button "Save" at bounding box center [619, 52] width 25 height 15
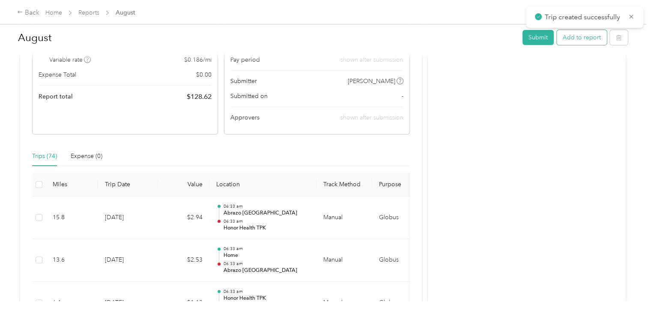
click at [565, 36] on button "Add to report" at bounding box center [582, 37] width 50 height 15
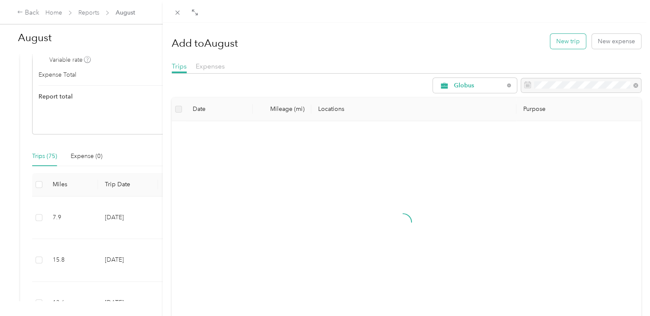
click at [550, 39] on button "New trip" at bounding box center [568, 41] width 36 height 15
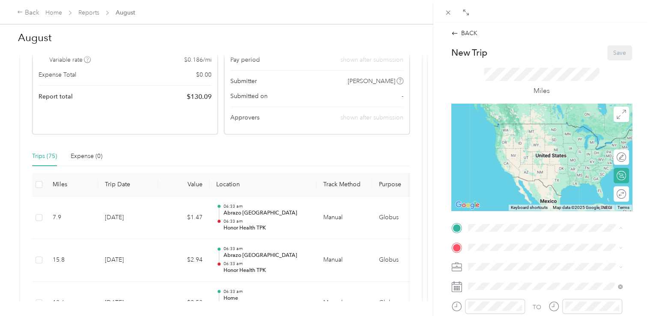
click at [517, 185] on div "Honor Health TPK [STREET_ADDRESS][PERSON_NAME], [GEOGRAPHIC_DATA], [GEOGRAPHIC_…" at bounding box center [551, 168] width 135 height 36
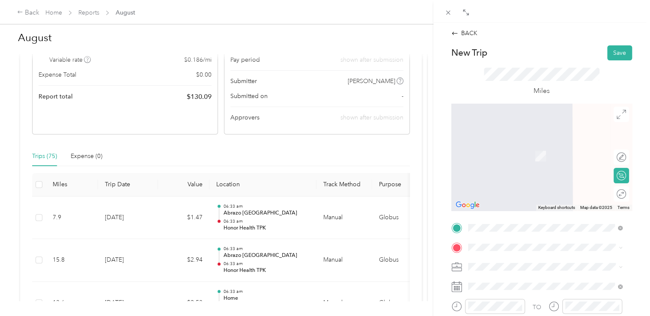
click at [531, 158] on div "Home [STREET_ADDRESS][PERSON_NAME]" at bounding box center [535, 149] width 102 height 18
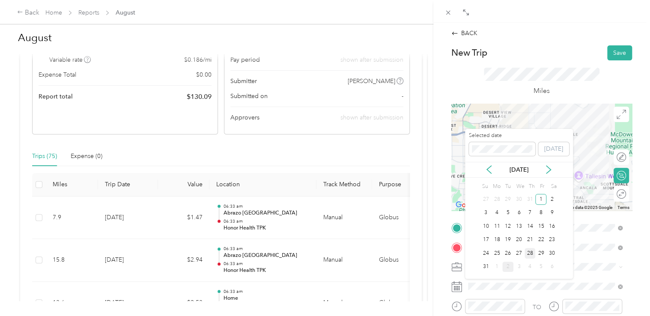
click at [528, 256] on div "28" at bounding box center [529, 253] width 11 height 11
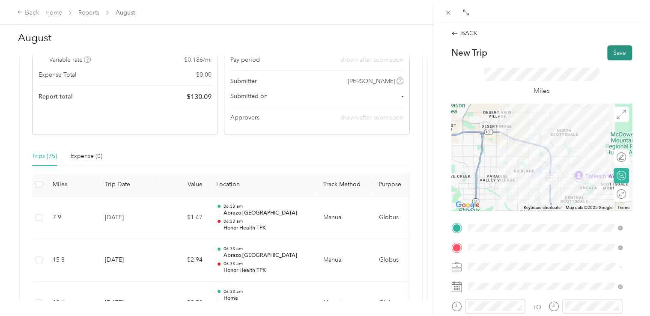
click at [613, 51] on button "Save" at bounding box center [619, 52] width 25 height 15
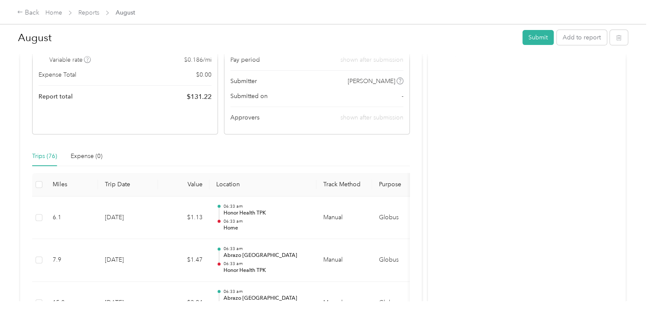
click at [562, 46] on div "August Submit Add to report" at bounding box center [323, 39] width 610 height 25
click at [566, 36] on button "Add to report" at bounding box center [582, 37] width 50 height 15
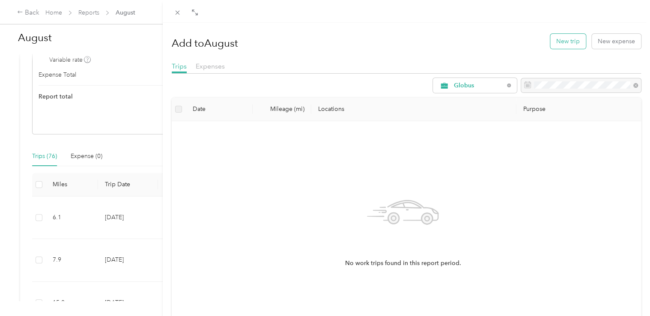
click at [566, 37] on button "New trip" at bounding box center [568, 41] width 36 height 15
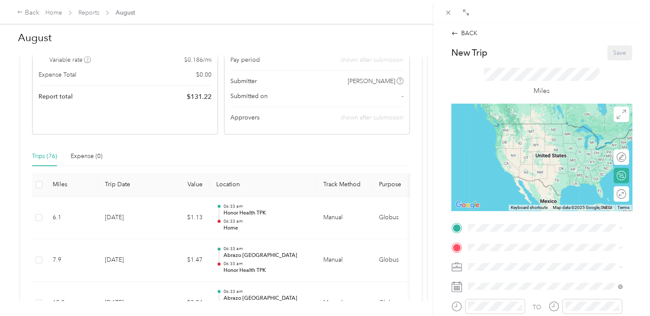
click at [515, 232] on span at bounding box center [548, 228] width 167 height 14
click at [532, 136] on span "[STREET_ADDRESS][PERSON_NAME]" at bounding box center [535, 135] width 102 height 7
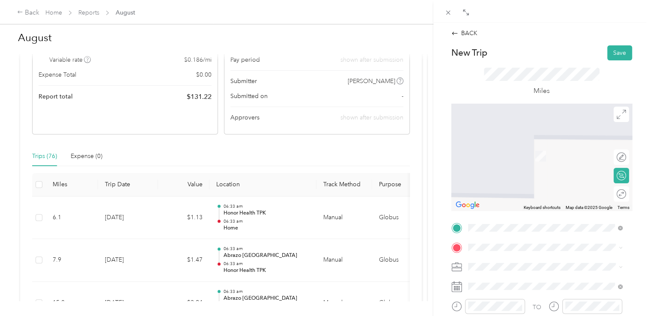
click at [512, 194] on span "[STREET_ADDRESS][PERSON_NAME], [GEOGRAPHIC_DATA], [GEOGRAPHIC_DATA], [GEOGRAPHI…" at bounding box center [548, 190] width 128 height 25
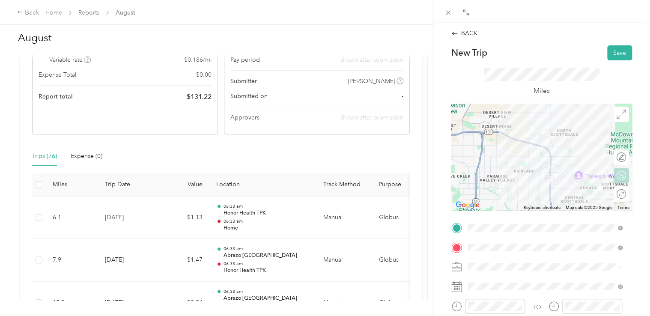
click at [626, 193] on div "Round trip" at bounding box center [626, 193] width 0 height 9
click at [613, 189] on div "Round trip" at bounding box center [588, 193] width 81 height 15
click at [612, 195] on div at bounding box center [617, 193] width 18 height 9
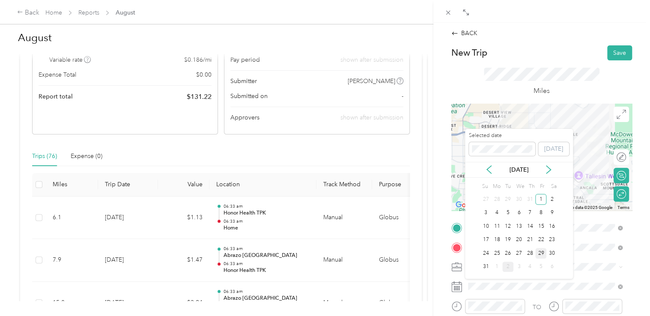
click at [538, 250] on div "29" at bounding box center [540, 253] width 11 height 11
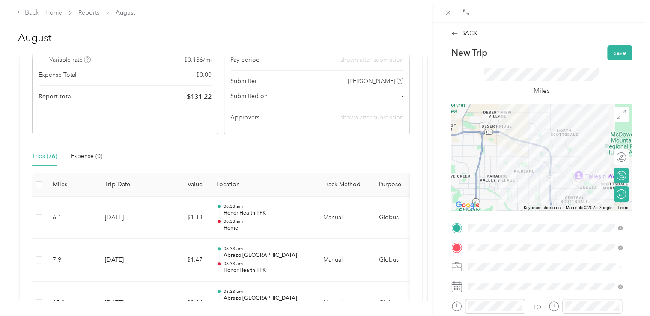
click at [553, 265] on div "New Trip Save This trip cannot be edited because it is either under review, app…" at bounding box center [541, 236] width 181 height 383
click at [612, 49] on button "Save" at bounding box center [619, 52] width 25 height 15
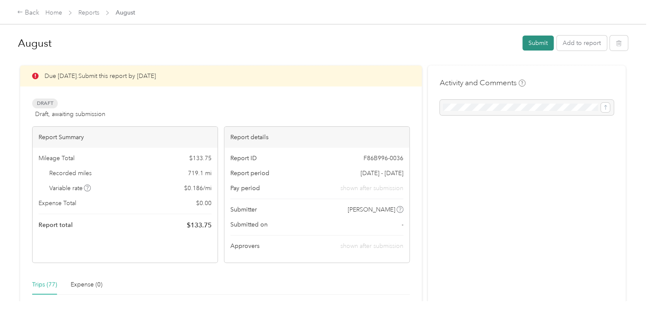
click at [533, 40] on button "Submit" at bounding box center [537, 43] width 31 height 15
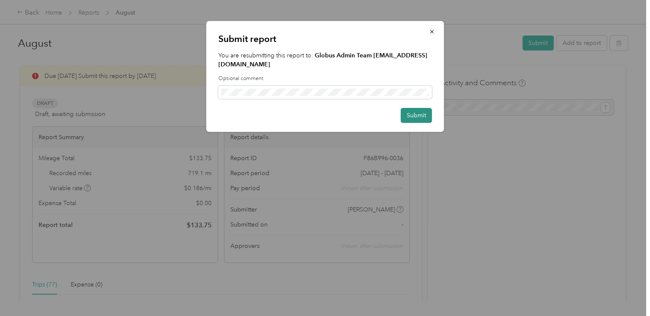
click at [407, 121] on button "Submit" at bounding box center [416, 115] width 31 height 15
